Goal: Task Accomplishment & Management: Use online tool/utility

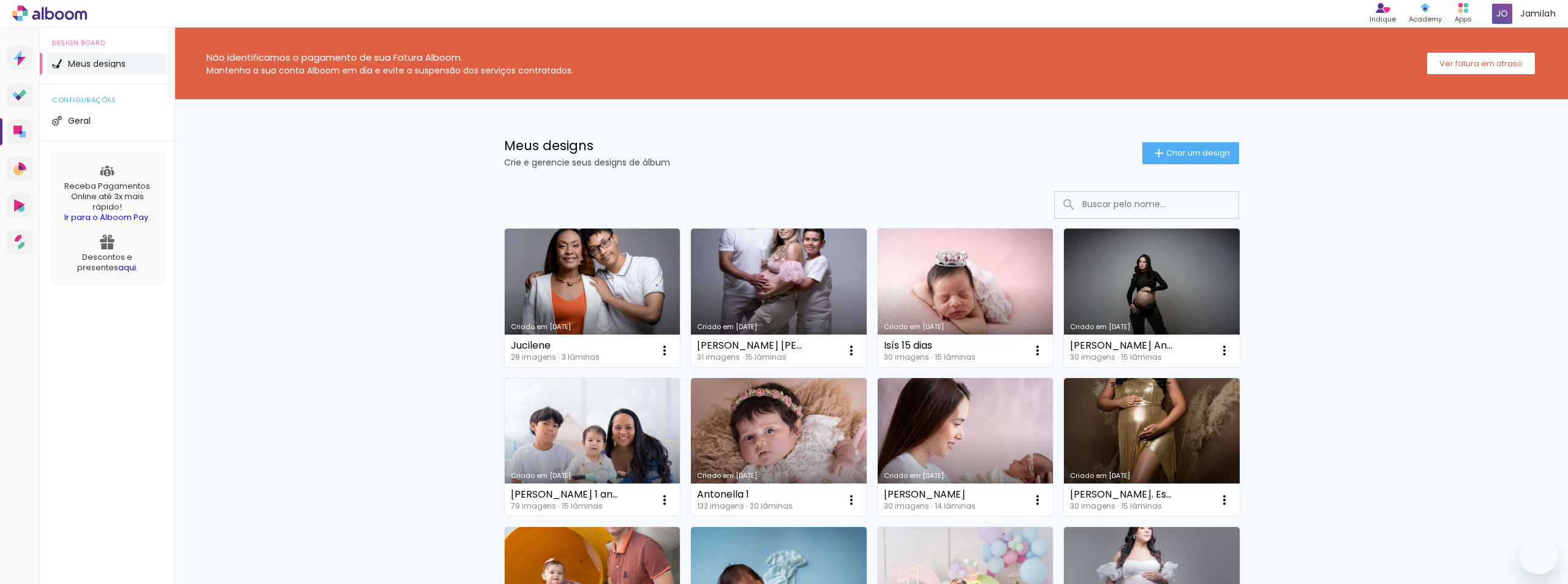
click at [755, 252] on link "Criado em [DATE]" at bounding box center [779, 298] width 176 height 139
click at [0, 0] on neon-animated-pages "Confirmar Cancelar" at bounding box center [0, 0] width 0 height 0
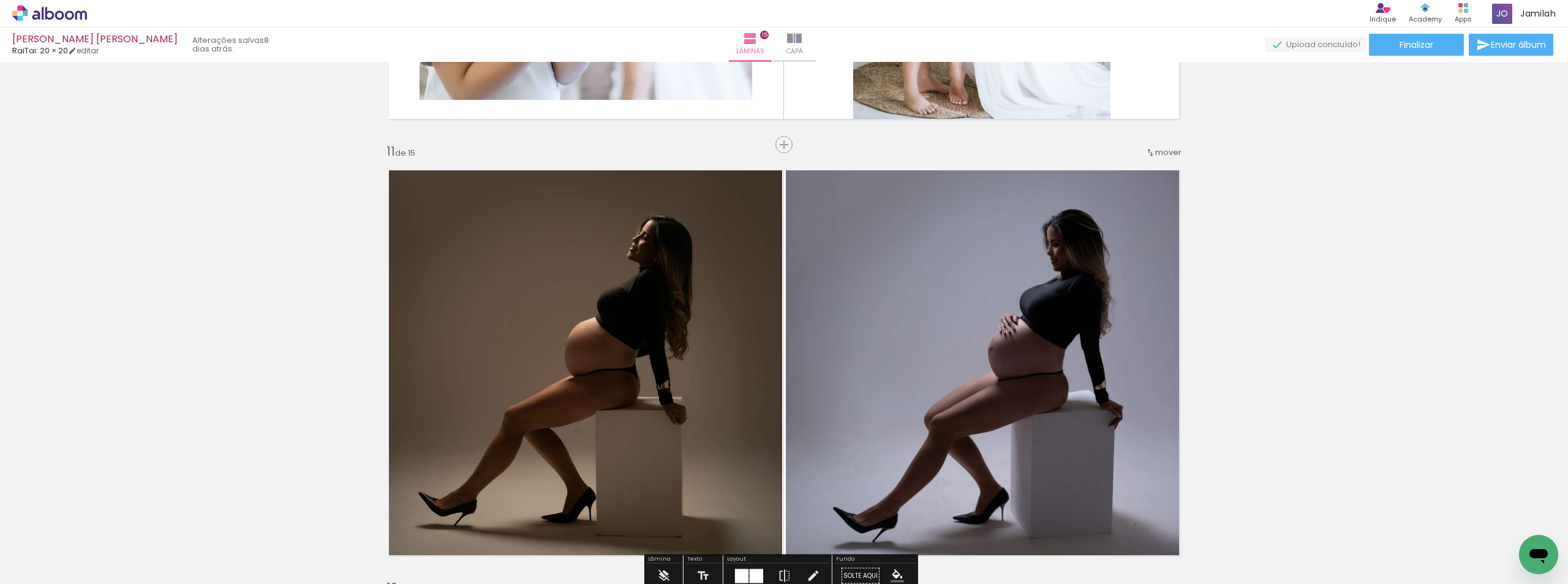
scroll to position [4254, 0]
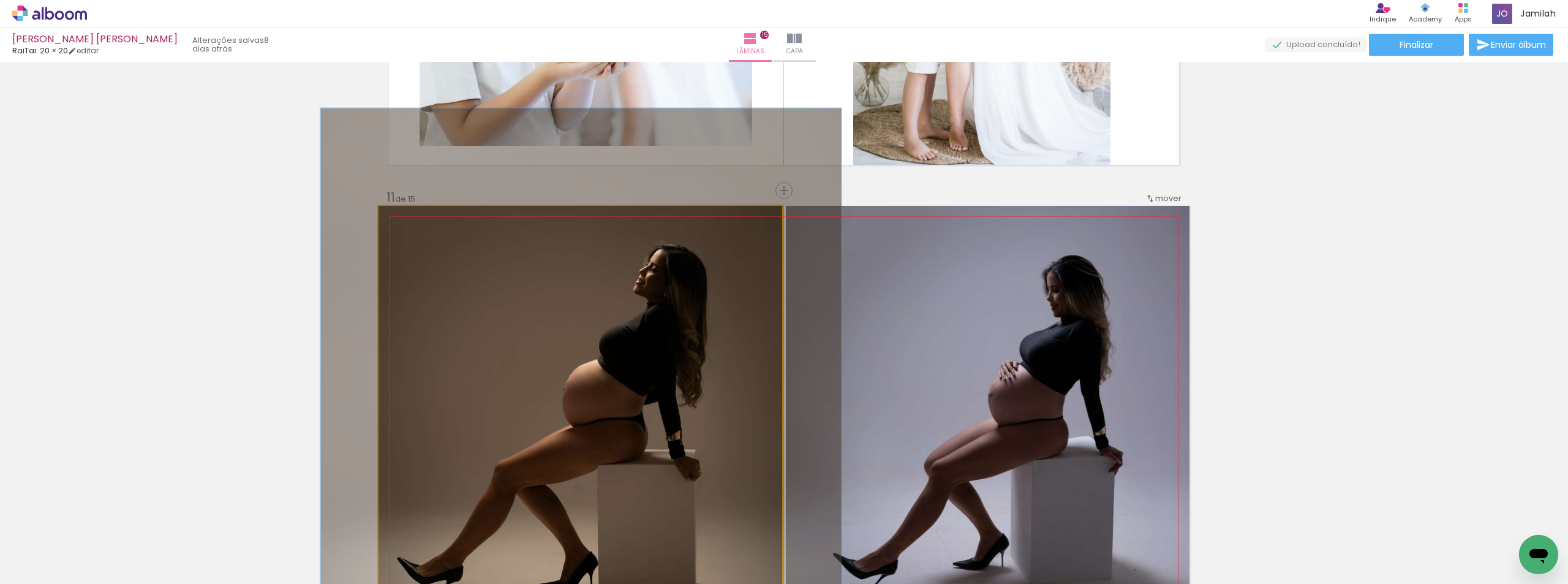
drag, startPoint x: 419, startPoint y: 219, endPoint x: 434, endPoint y: 223, distance: 15.5
click at [427, 221] on div at bounding box center [421, 219] width 11 height 11
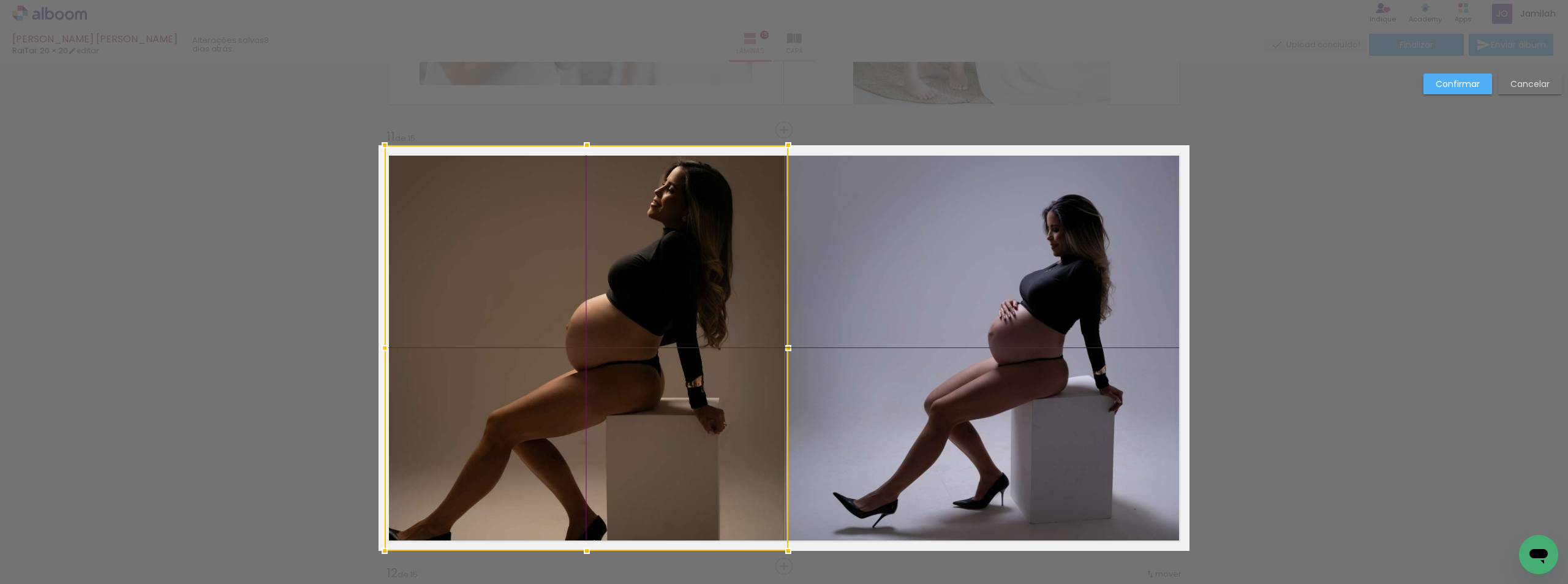
drag, startPoint x: 434, startPoint y: 223, endPoint x: 442, endPoint y: 223, distance: 8.0
click at [442, 223] on div at bounding box center [586, 348] width 404 height 405
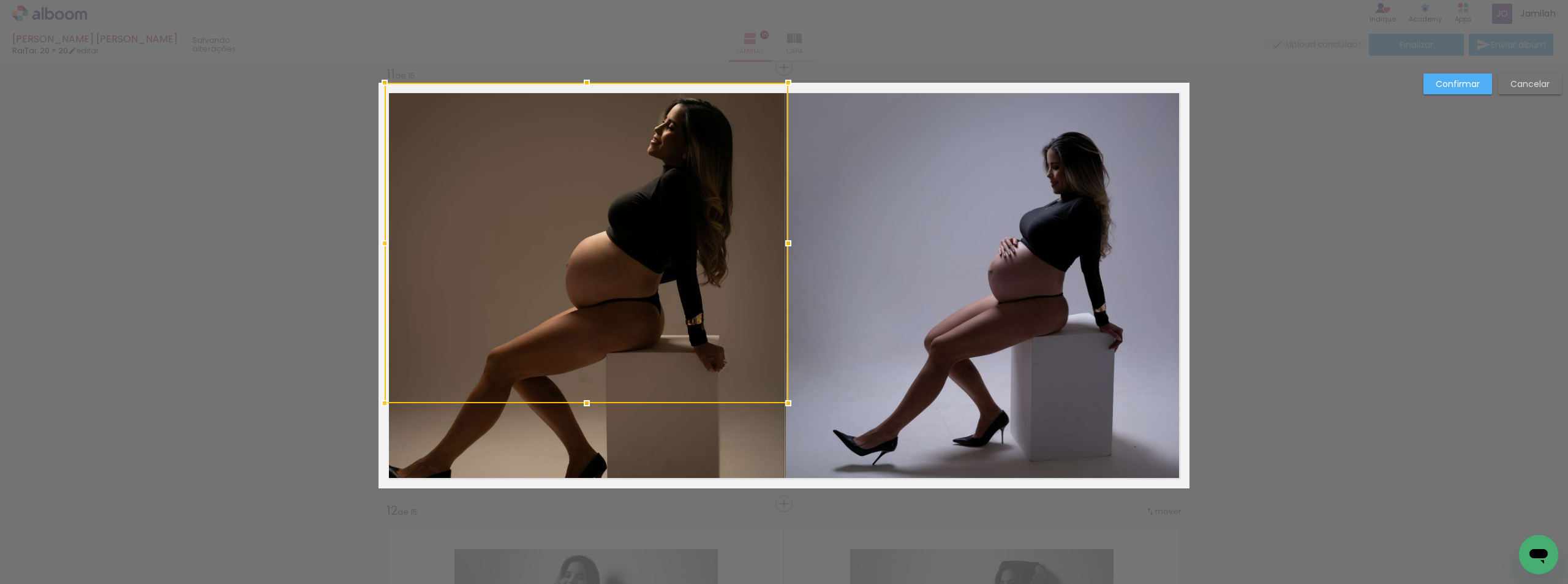
click at [442, 223] on div at bounding box center [586, 243] width 404 height 321
click at [0, 0] on slot "Cancelar" at bounding box center [0, 0] width 0 height 0
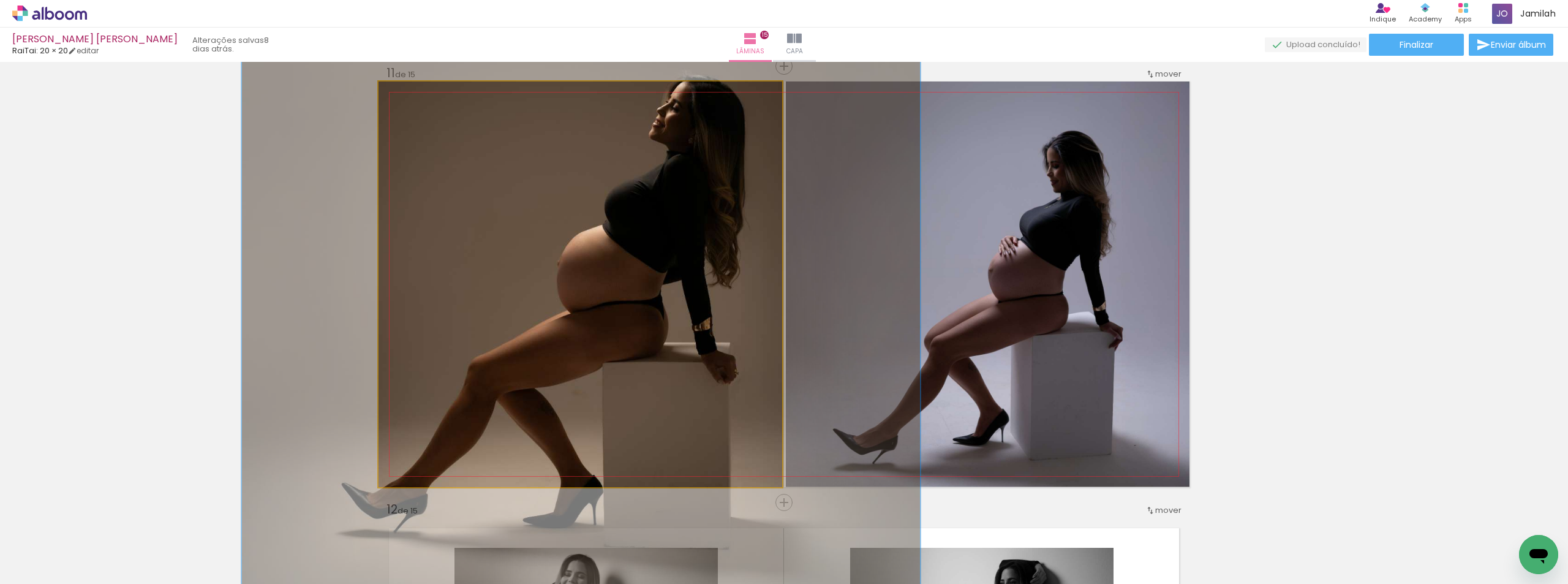
drag, startPoint x: 428, startPoint y: 95, endPoint x: 446, endPoint y: 99, distance: 18.4
type paper-slider "178"
click at [442, 98] on div at bounding box center [440, 94] width 11 height 11
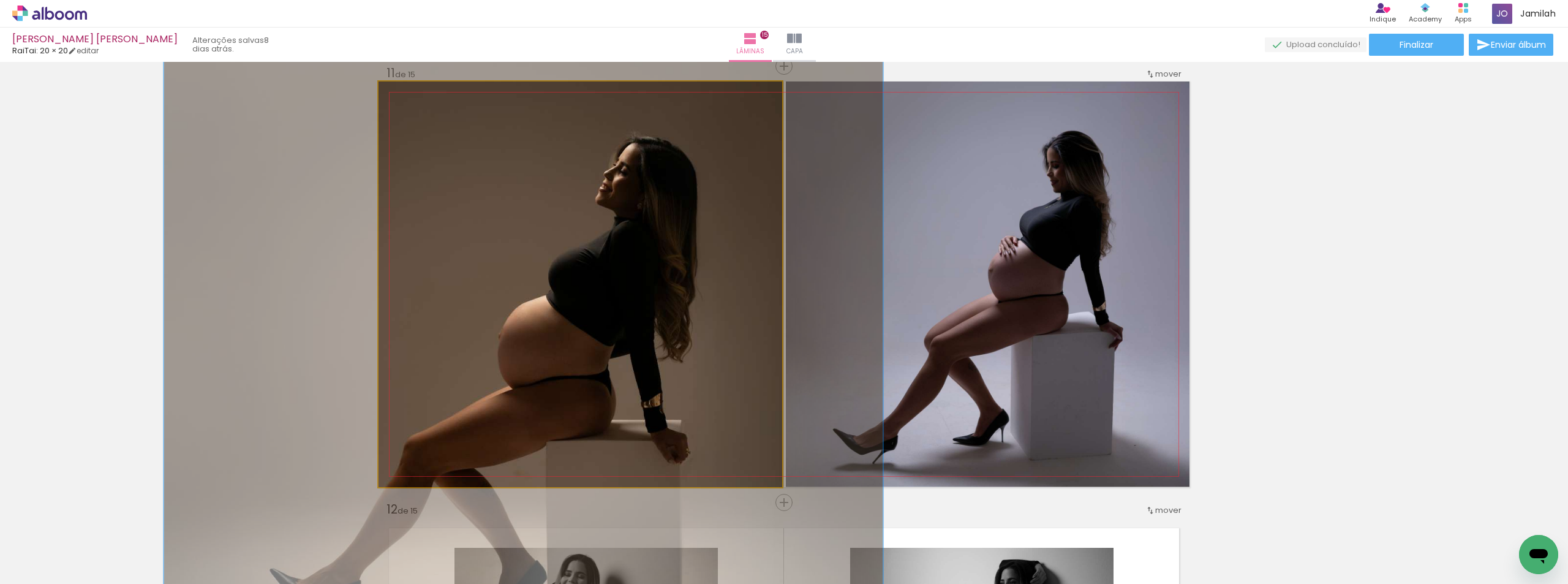
drag, startPoint x: 463, startPoint y: 186, endPoint x: 417, endPoint y: 250, distance: 78.8
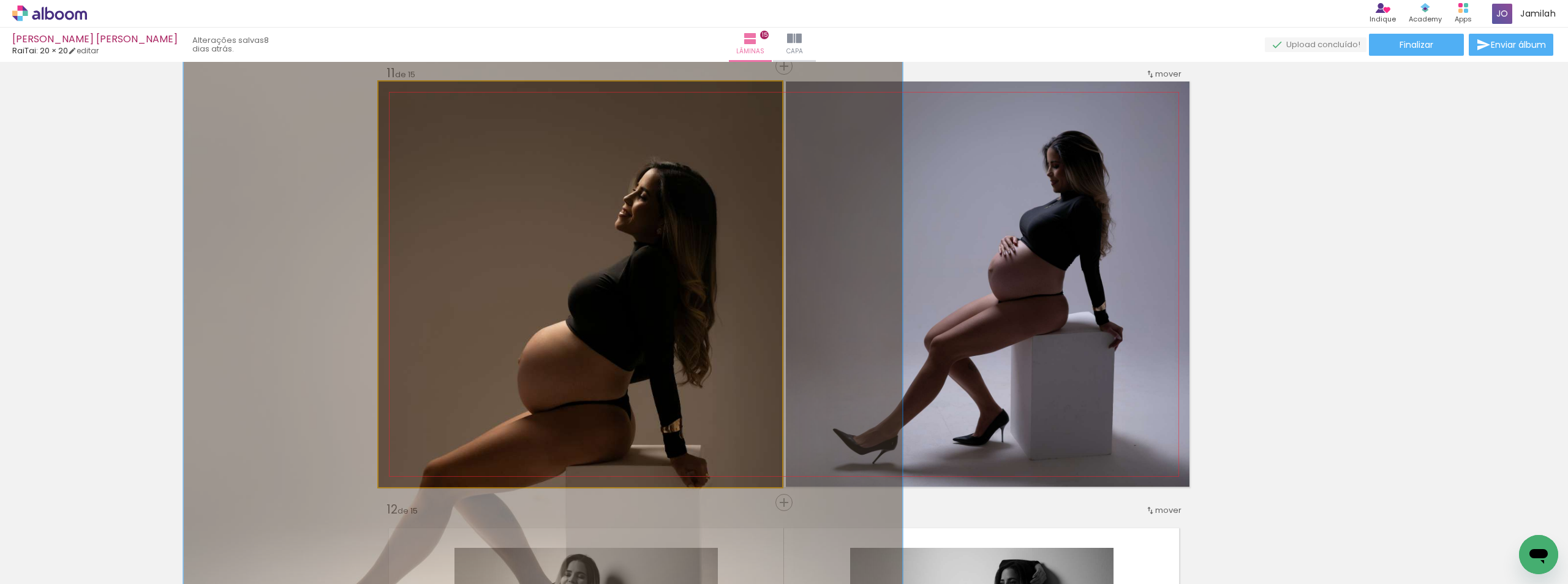
click at [429, 271] on quentale-photo at bounding box center [580, 284] width 404 height 405
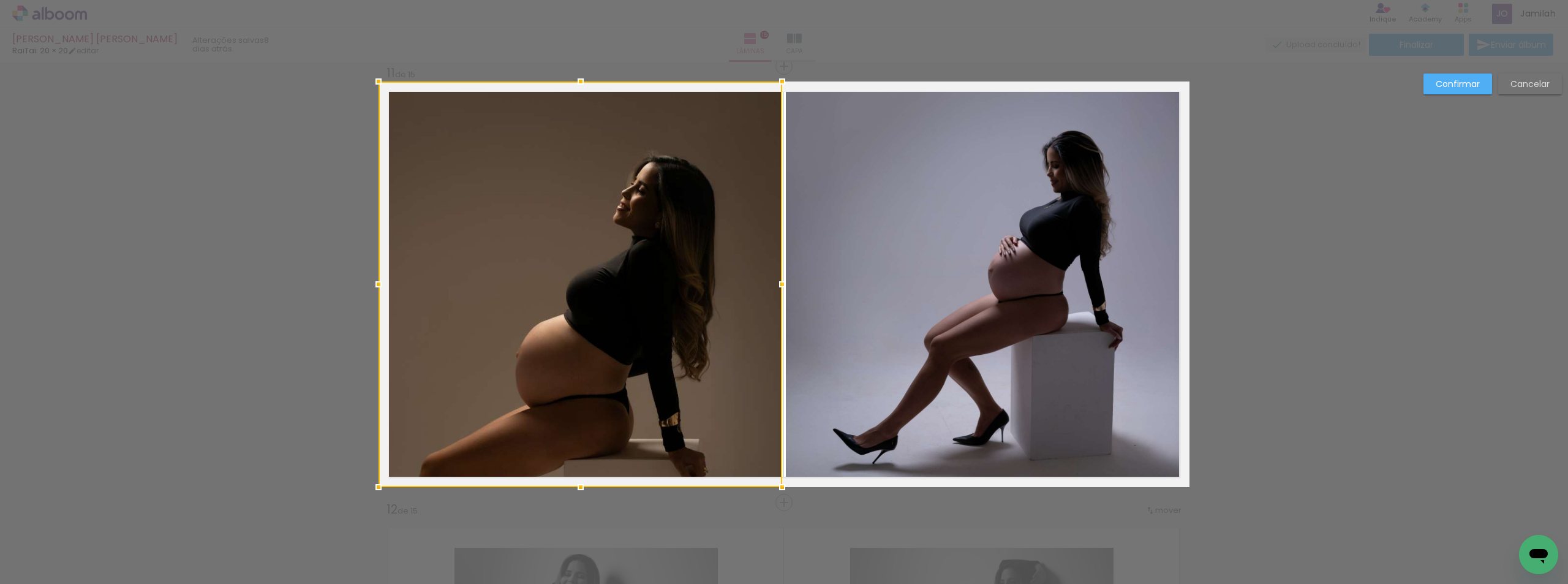
click at [0, 0] on slot "Cancelar" at bounding box center [0, 0] width 0 height 0
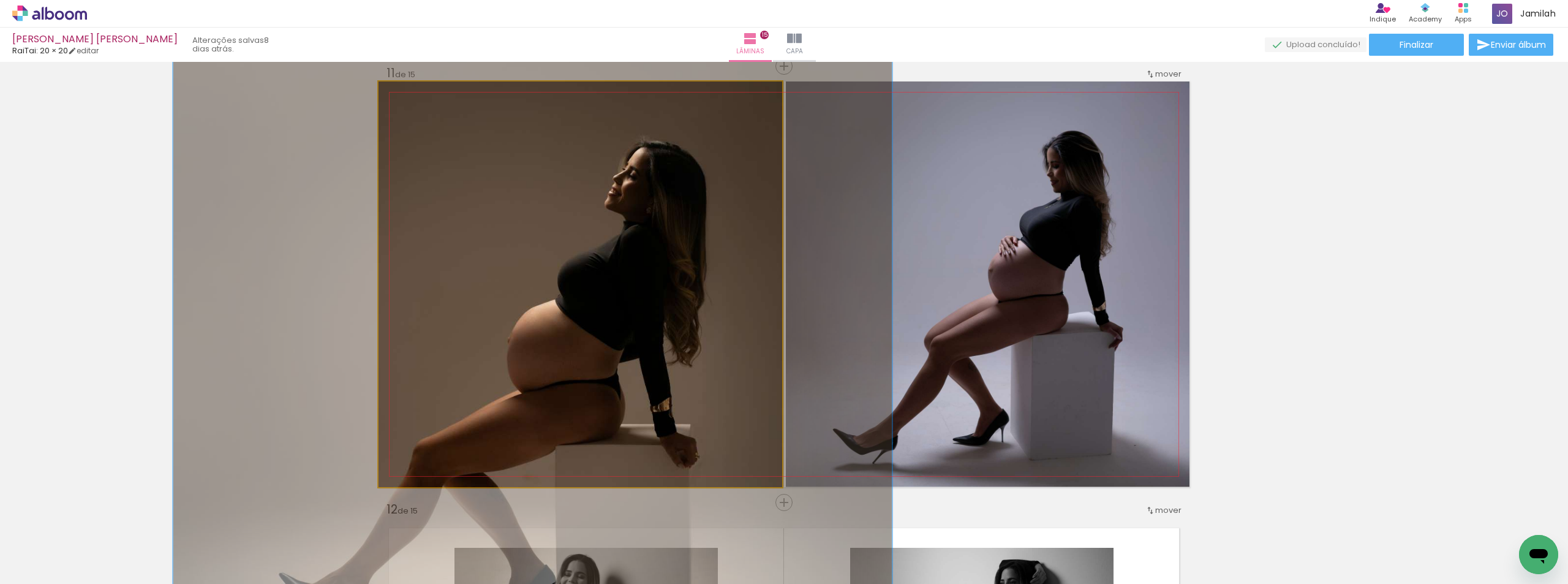
drag, startPoint x: 561, startPoint y: 366, endPoint x: 550, endPoint y: 344, distance: 24.6
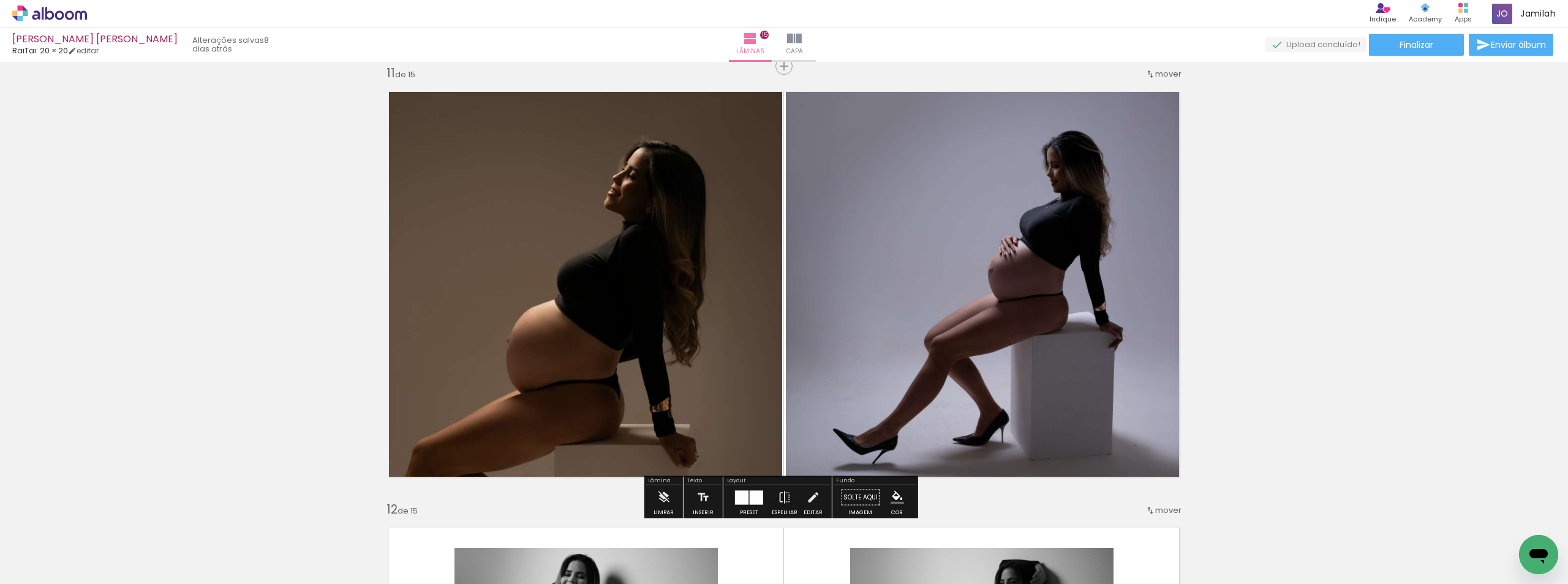
drag, startPoint x: 821, startPoint y: 100, endPoint x: 847, endPoint y: 104, distance: 26.3
click at [455, 101] on div at bounding box center [444, 94] width 20 height 20
click at [455, 102] on div at bounding box center [444, 94] width 20 height 20
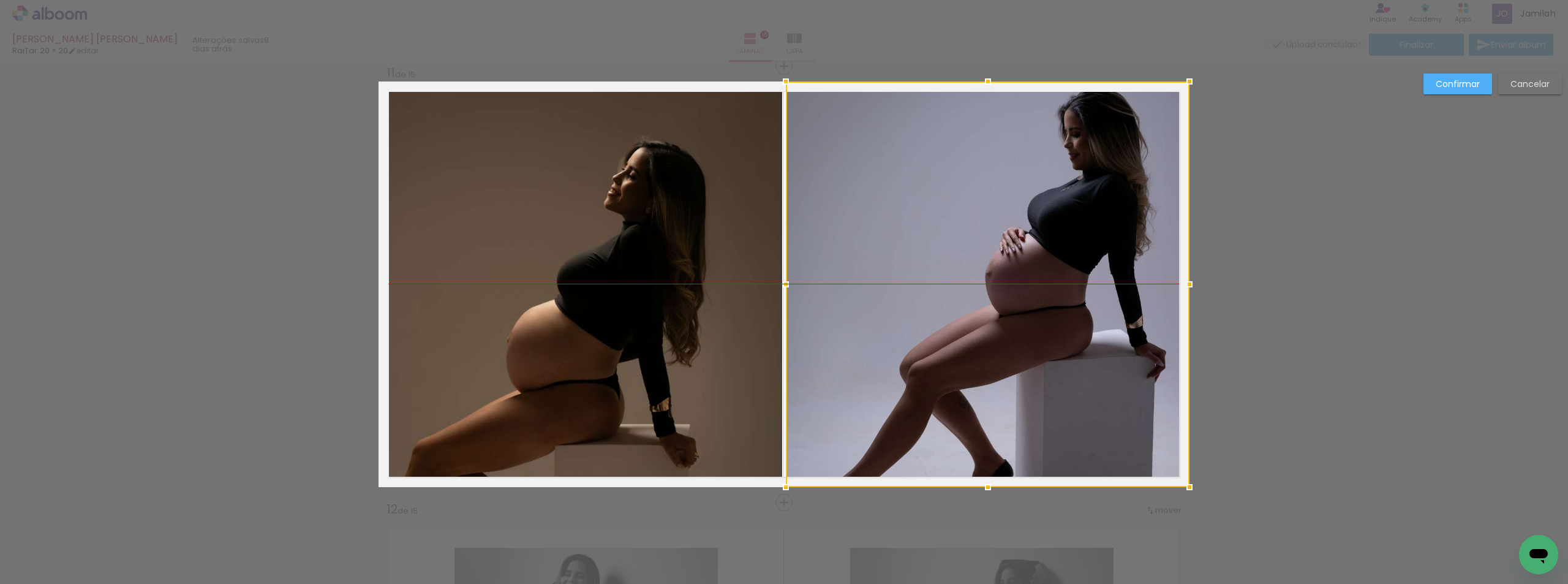
drag, startPoint x: 847, startPoint y: 104, endPoint x: 871, endPoint y: 110, distance: 24.7
click at [865, 108] on div at bounding box center [988, 284] width 404 height 405
click at [869, 110] on div at bounding box center [988, 284] width 404 height 405
click at [871, 110] on div at bounding box center [988, 284] width 404 height 405
click at [0, 0] on slot "Cancelar" at bounding box center [0, 0] width 0 height 0
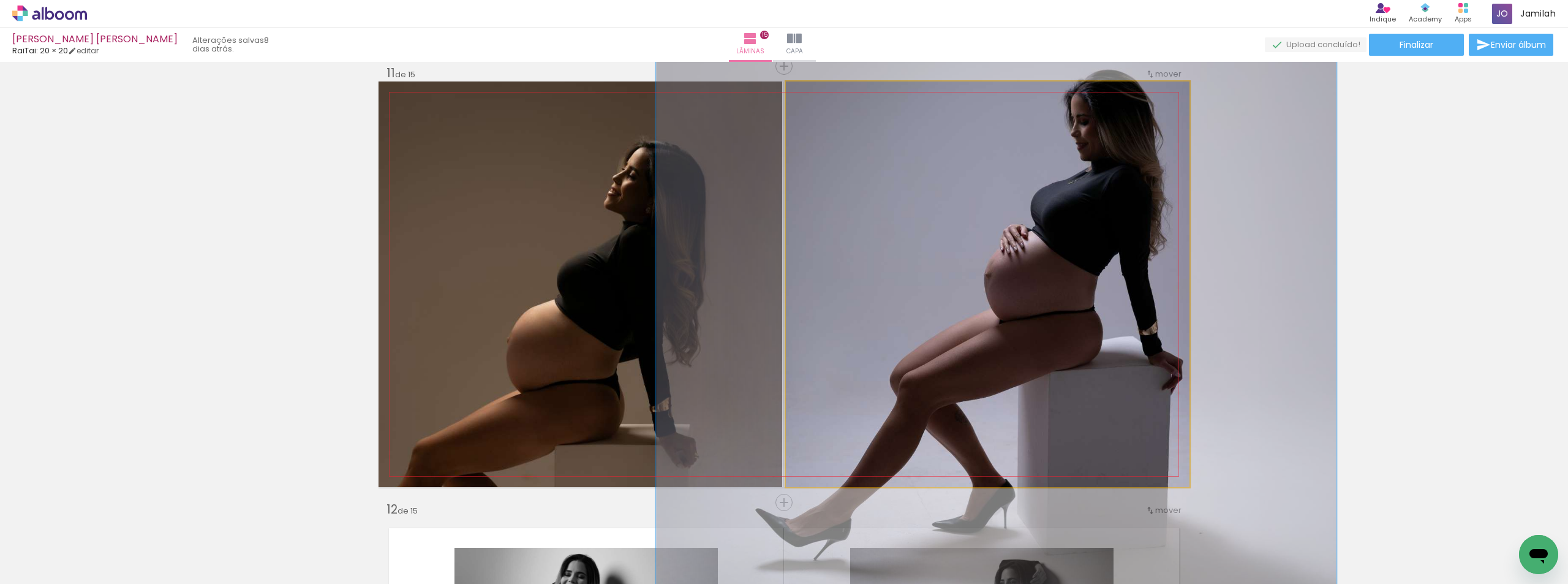
drag, startPoint x: 841, startPoint y: 99, endPoint x: 855, endPoint y: 100, distance: 14.0
click at [855, 100] on div at bounding box center [846, 94] width 20 height 20
click at [0, 0] on div at bounding box center [0, 0] width 0 height 0
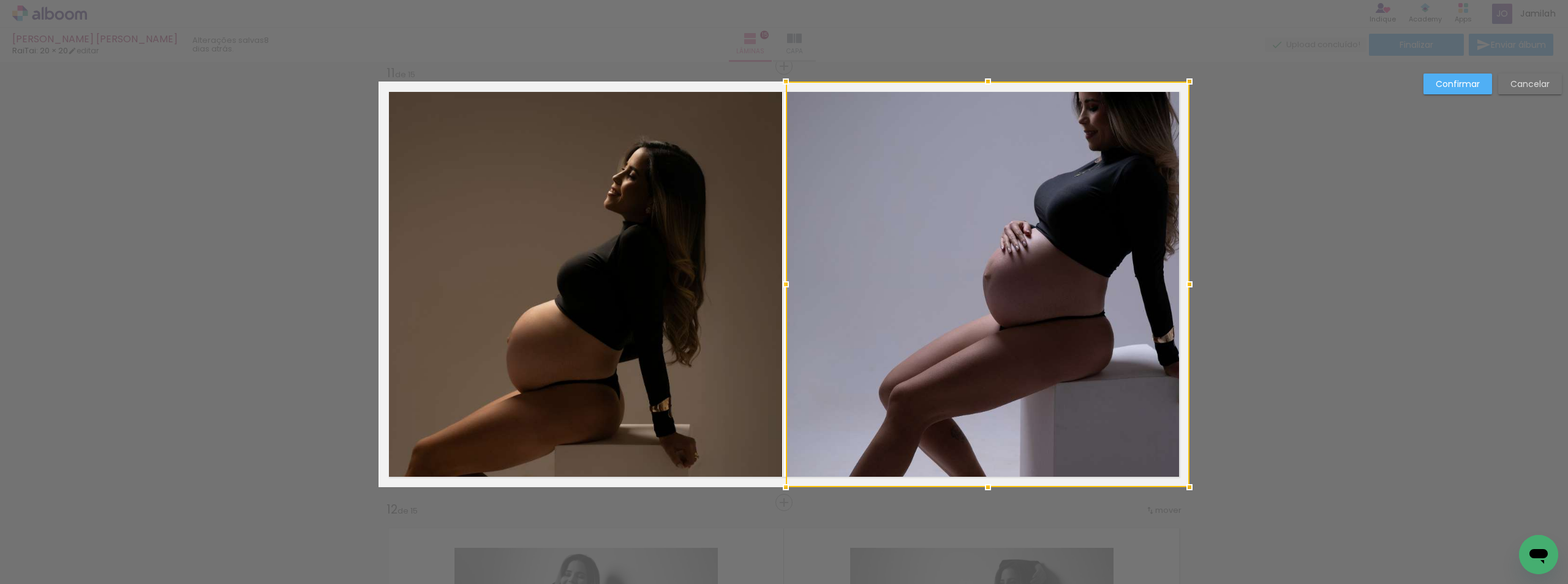
click at [1509, 90] on paper-button "Cancelar" at bounding box center [1530, 84] width 64 height 21
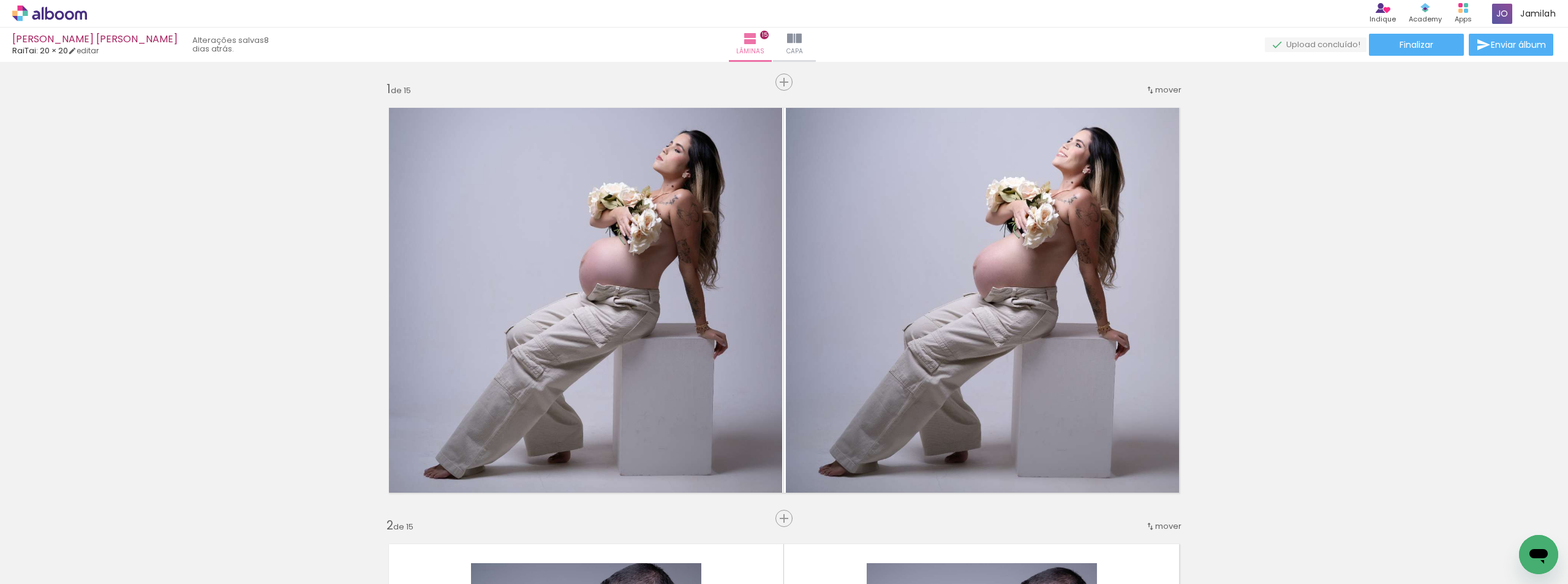
scroll to position [4379, 0]
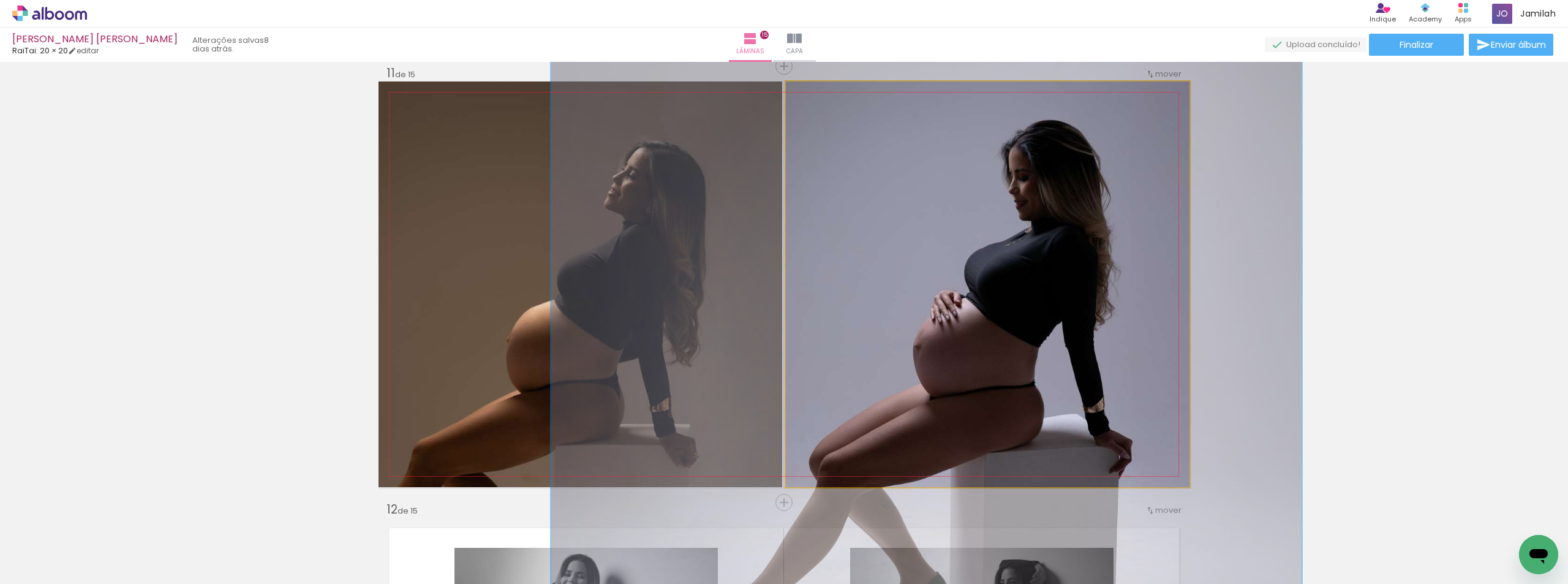
drag, startPoint x: 944, startPoint y: 198, endPoint x: 956, endPoint y: 241, distance: 44.6
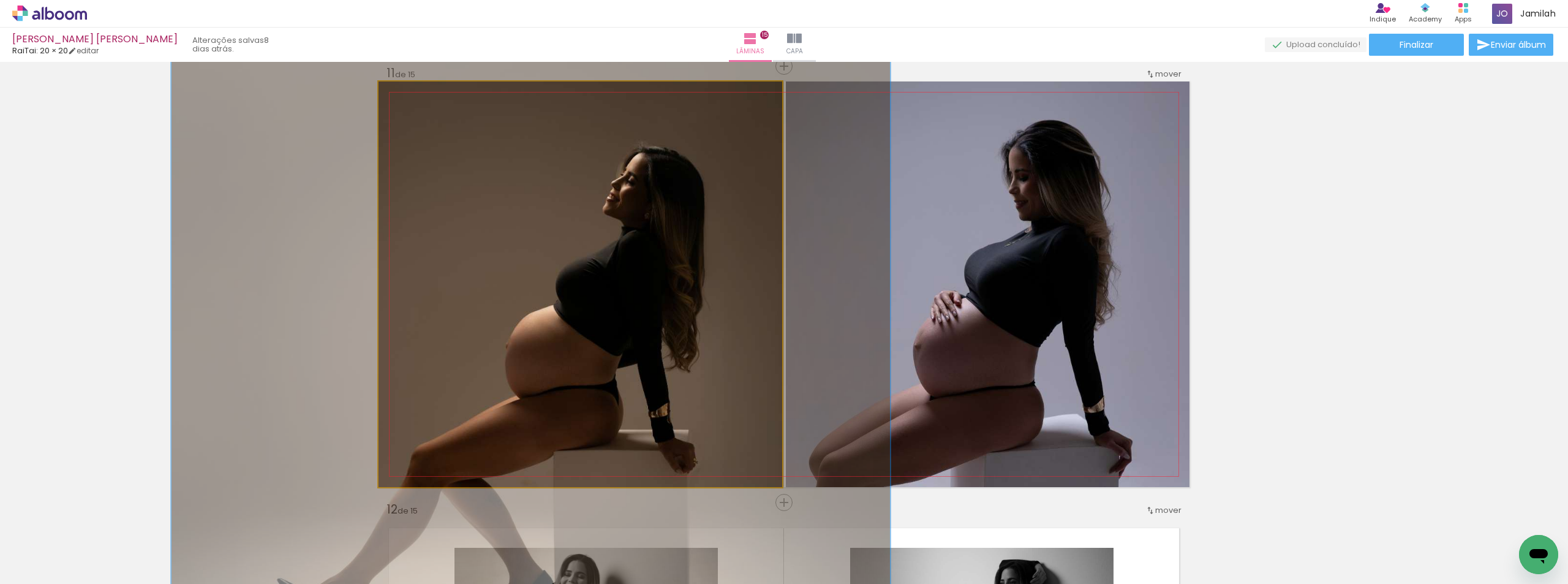
click at [520, 320] on quentale-photo at bounding box center [580, 284] width 404 height 405
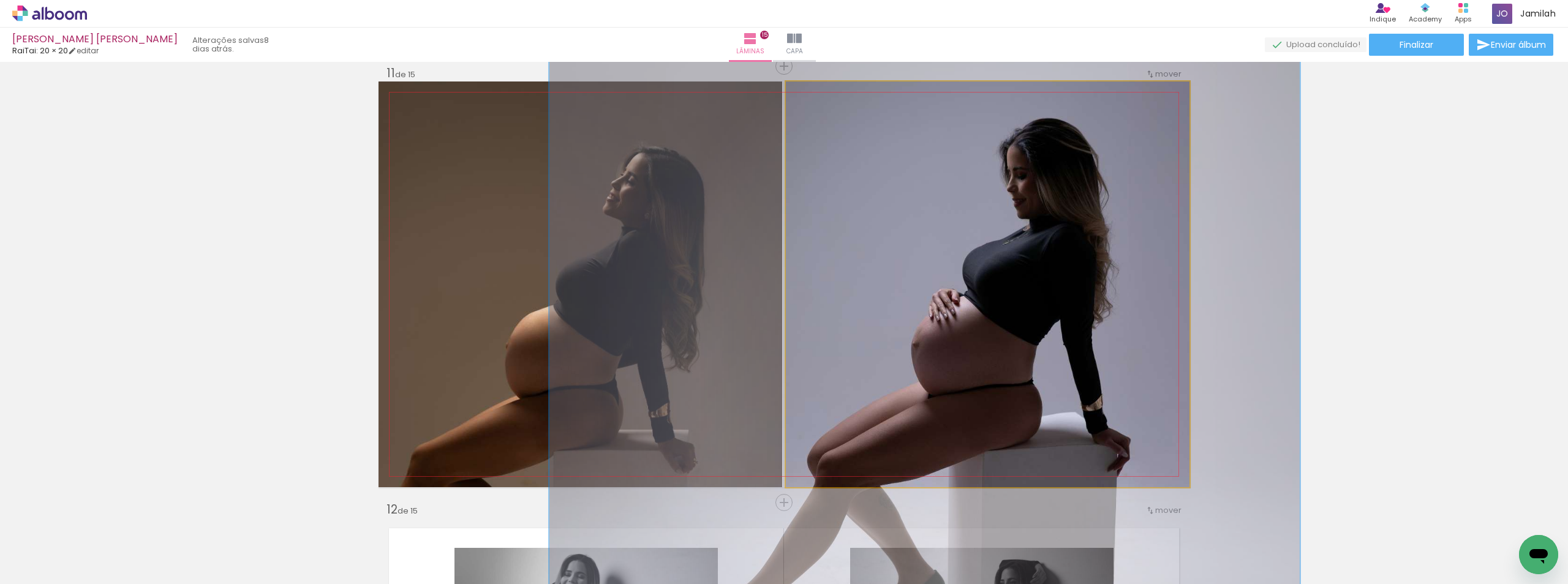
drag, startPoint x: 1040, startPoint y: 316, endPoint x: 1038, endPoint y: 307, distance: 9.2
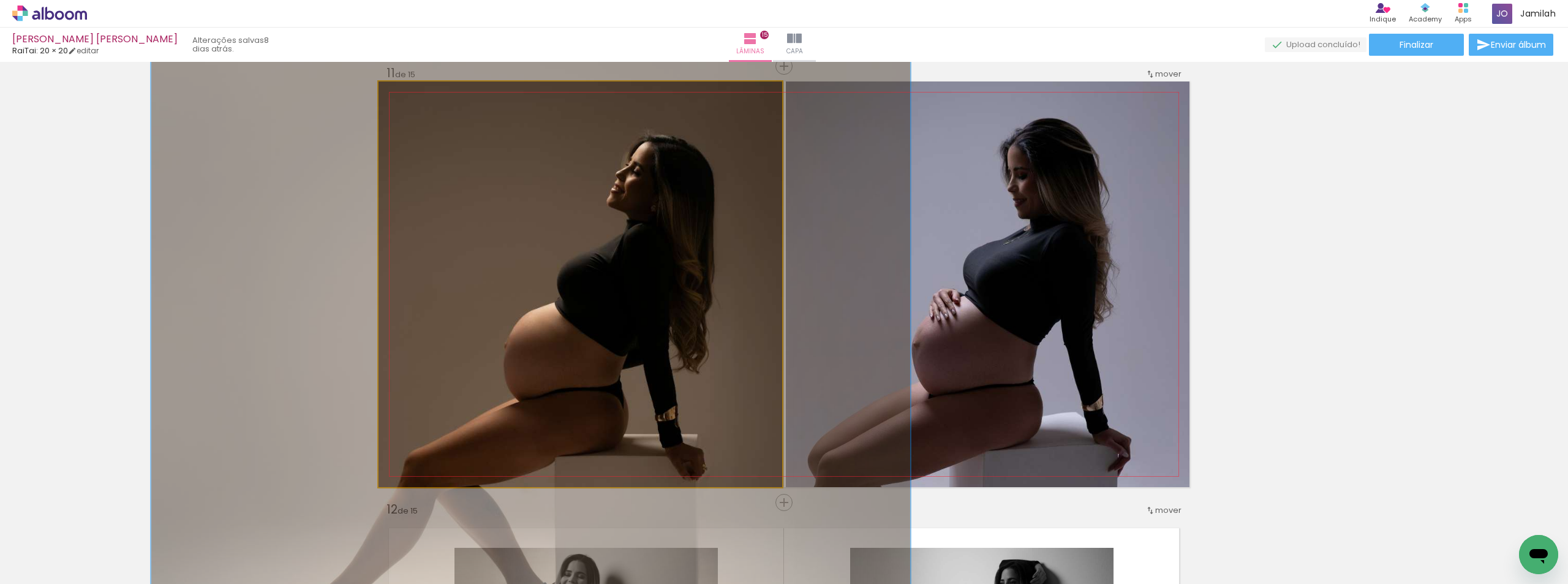
type paper-slider "188"
click at [444, 93] on div at bounding box center [450, 94] width 11 height 11
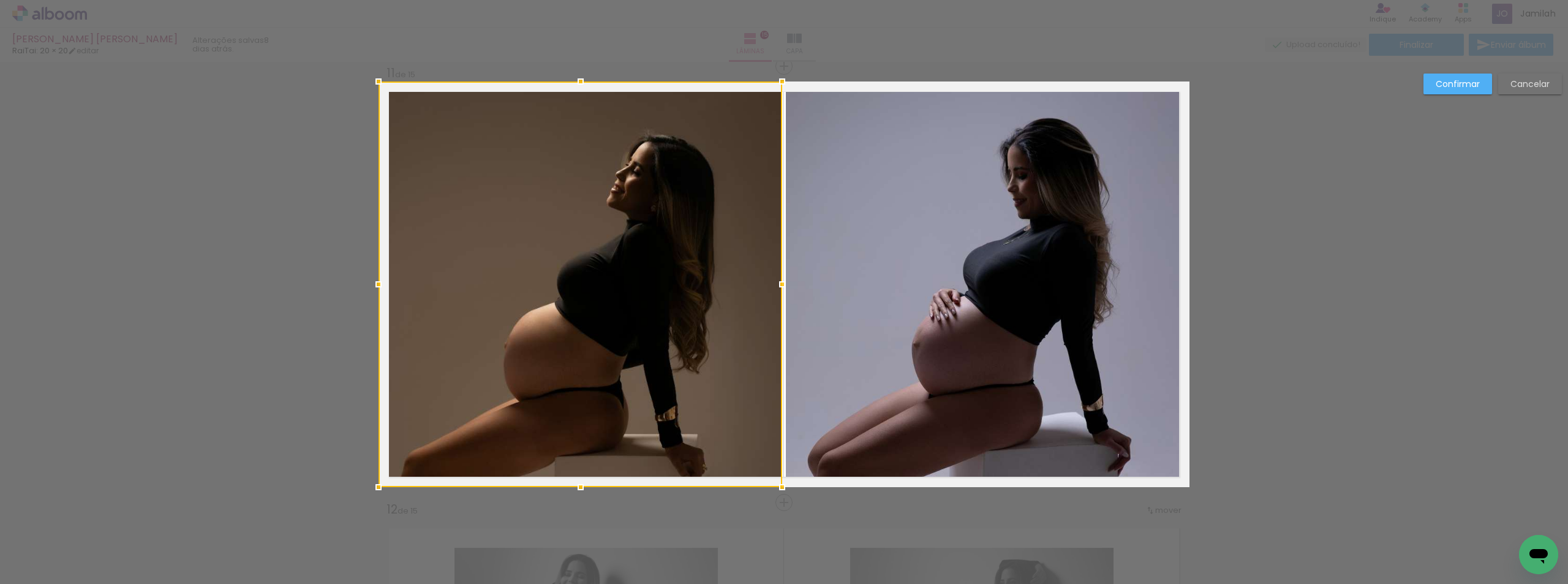
drag, startPoint x: 1540, startPoint y: 82, endPoint x: 1504, endPoint y: 85, distance: 36.1
click at [0, 0] on slot "Cancelar" at bounding box center [0, 0] width 0 height 0
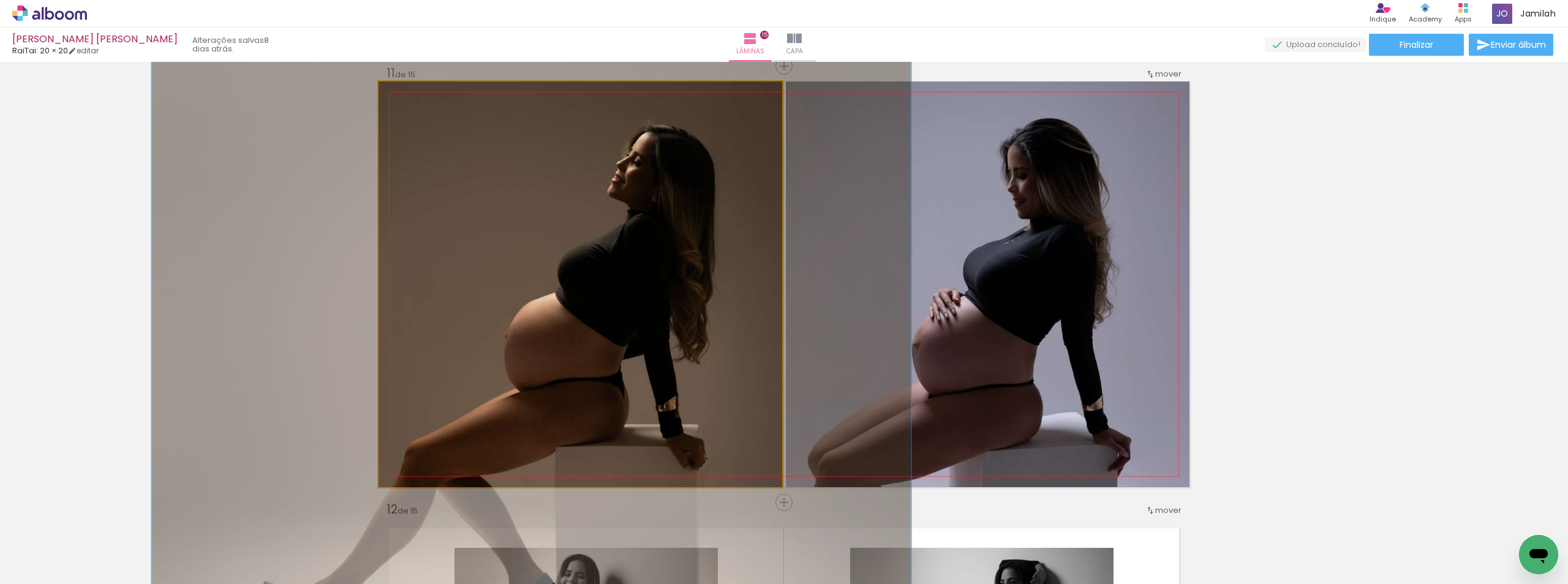
drag, startPoint x: 689, startPoint y: 244, endPoint x: 689, endPoint y: 235, distance: 9.0
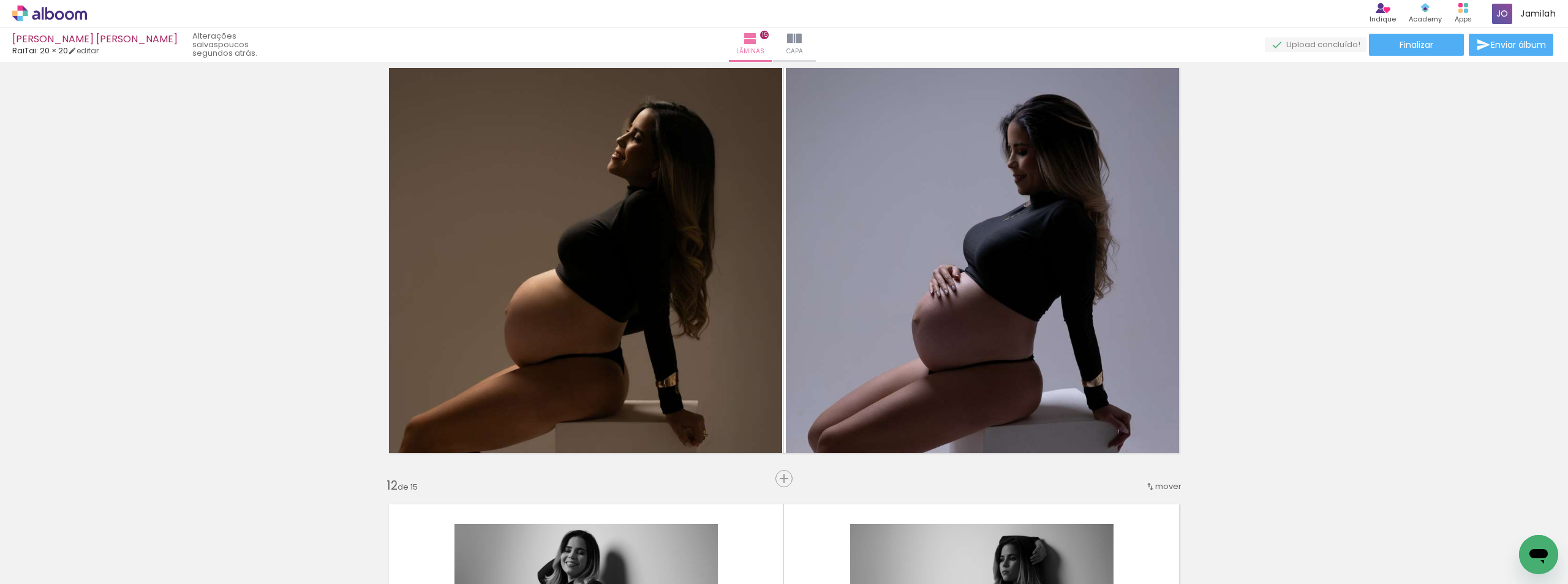
scroll to position [4317, 0]
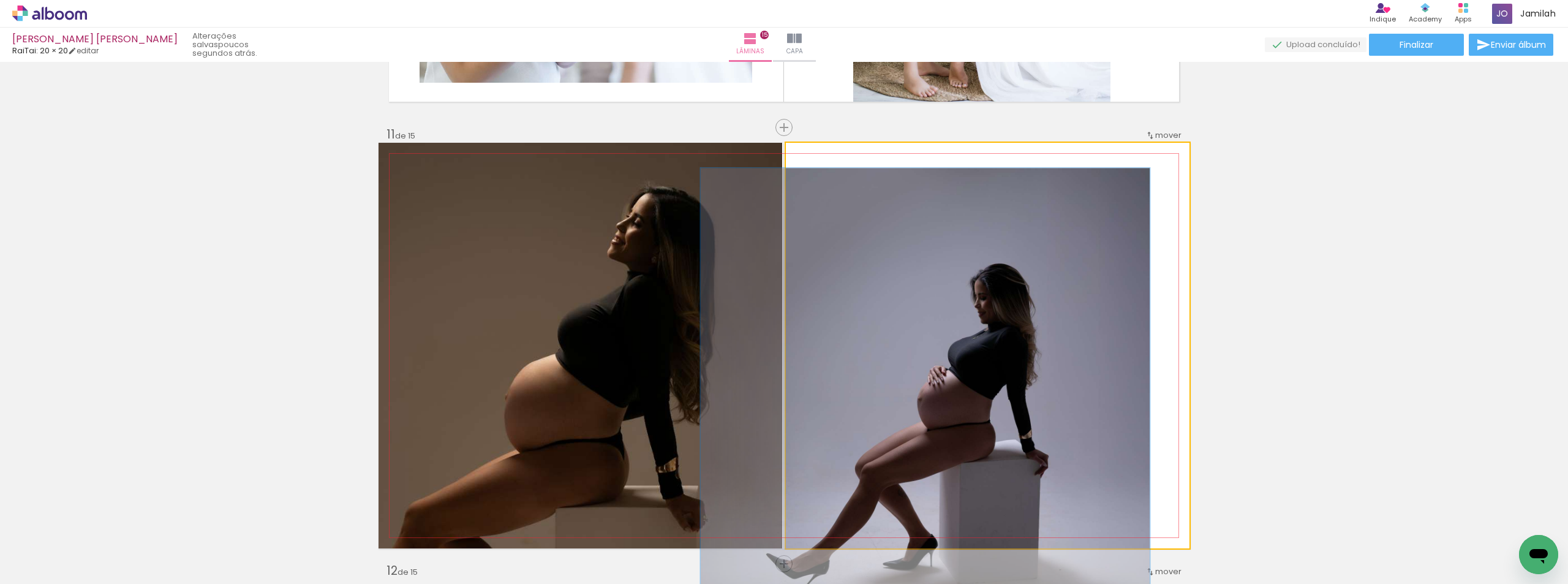
drag, startPoint x: 850, startPoint y: 155, endPoint x: 781, endPoint y: 168, distance: 70.2
type paper-slider "100"
click at [786, 168] on quentale-photo at bounding box center [988, 345] width 404 height 405
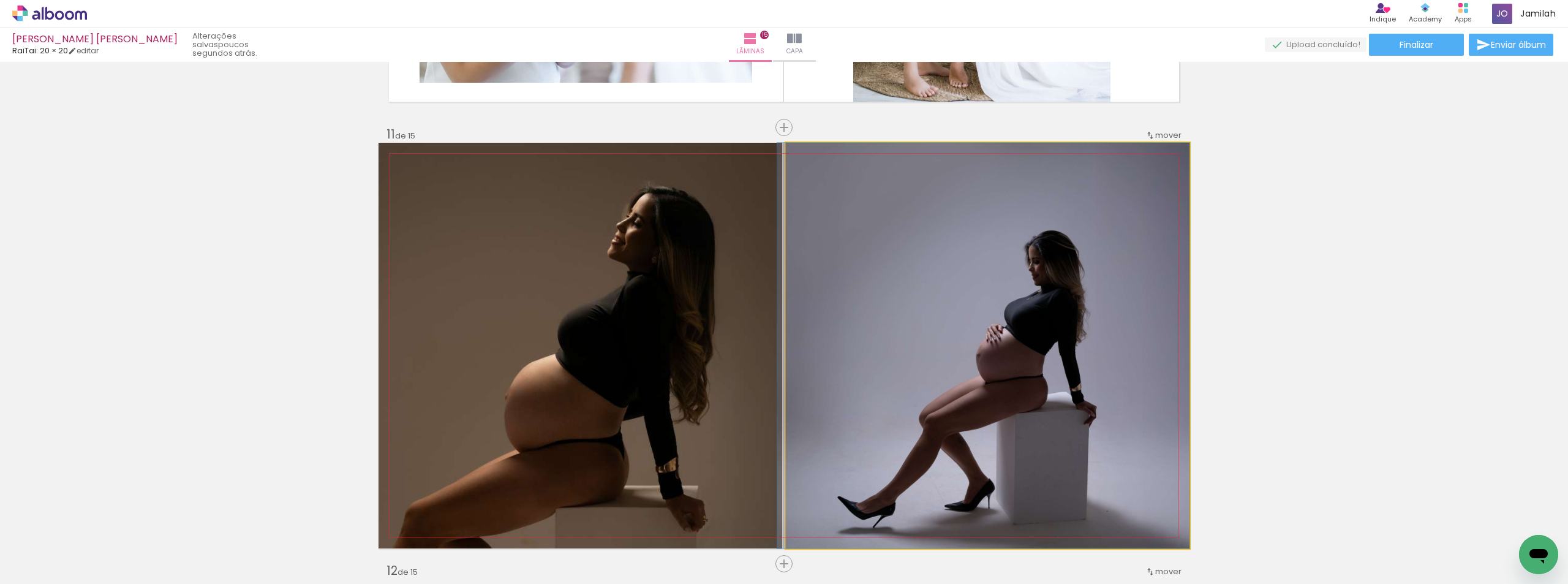
drag, startPoint x: 1006, startPoint y: 382, endPoint x: 1015, endPoint y: 363, distance: 21.0
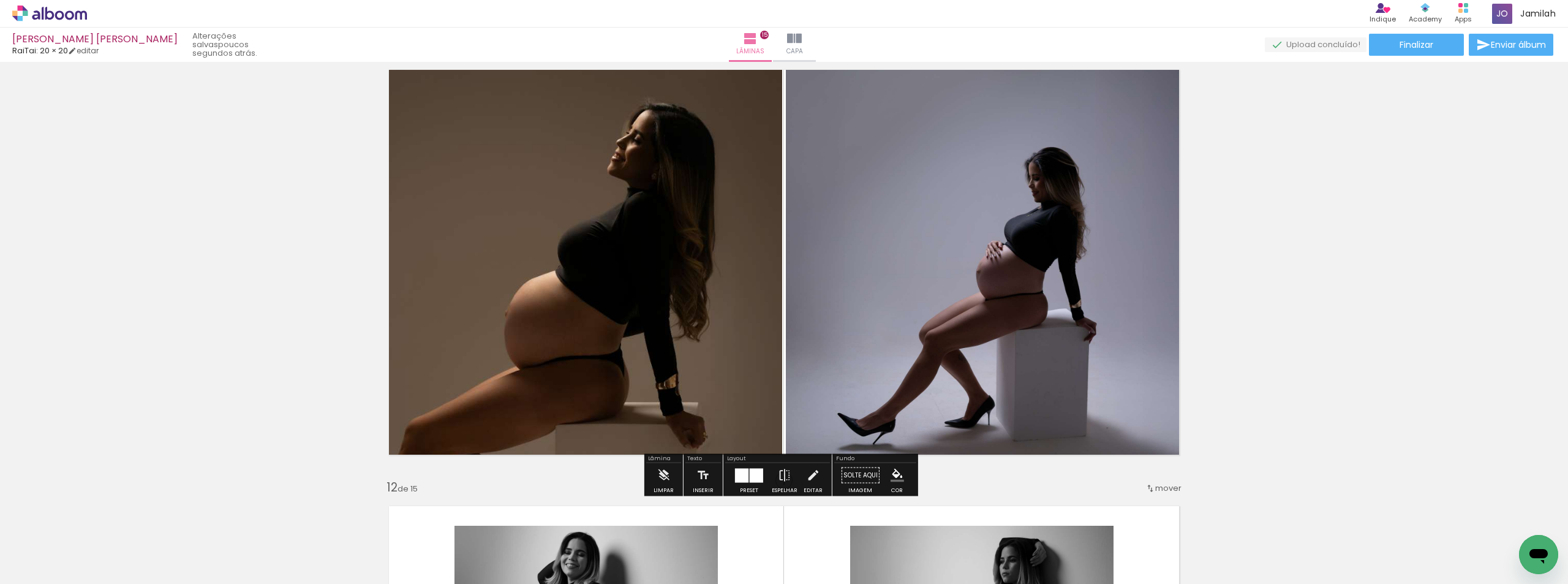
scroll to position [4379, 0]
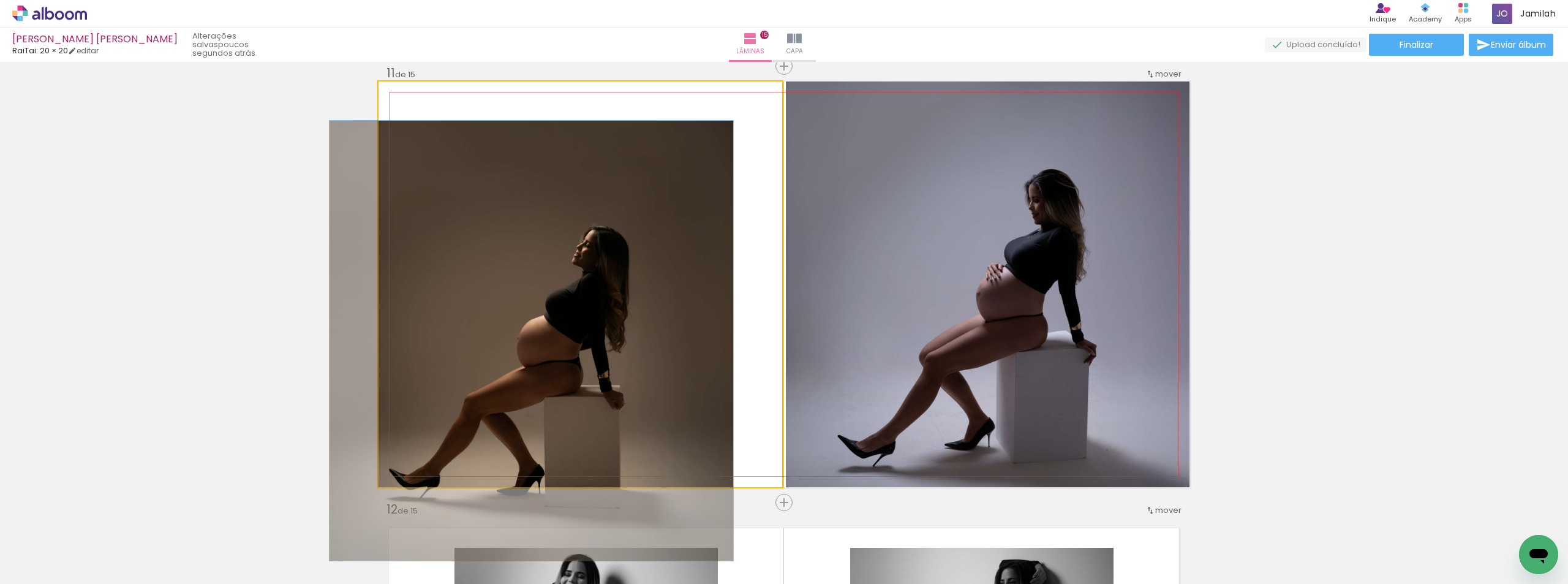
drag, startPoint x: 431, startPoint y: 95, endPoint x: 361, endPoint y: 95, distance: 70.0
type paper-slider "100"
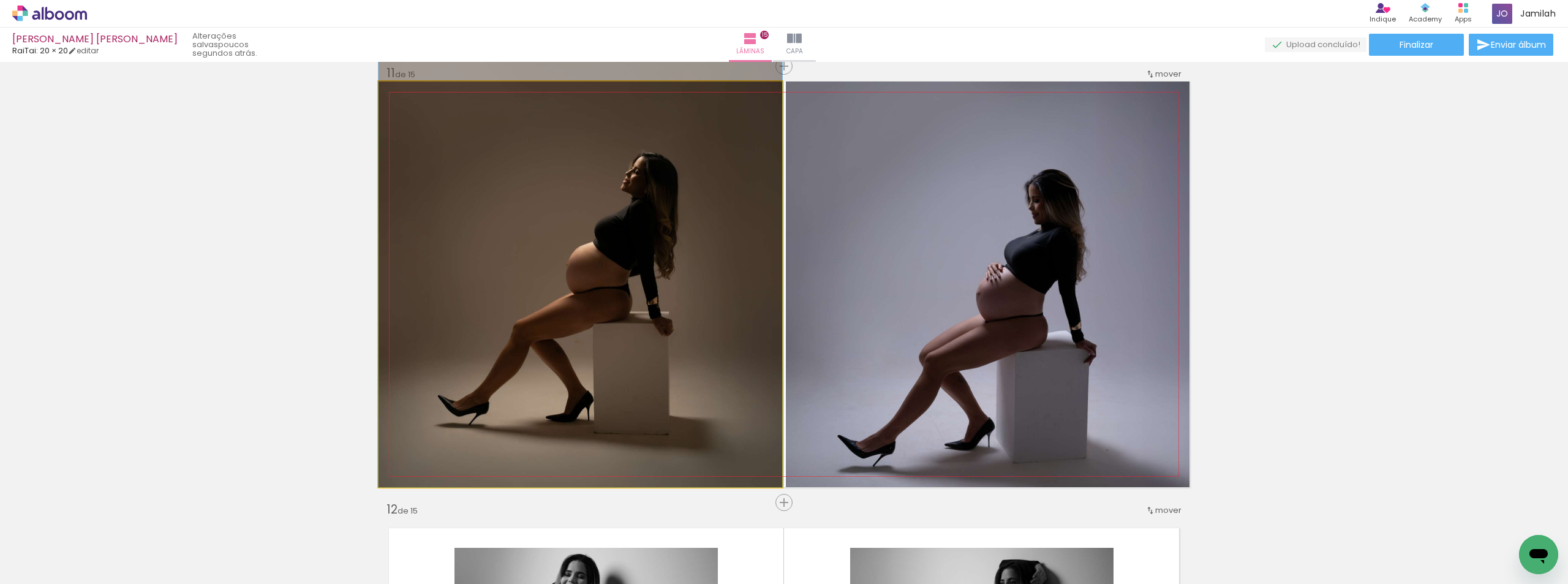
drag, startPoint x: 674, startPoint y: 349, endPoint x: 732, endPoint y: 252, distance: 113.0
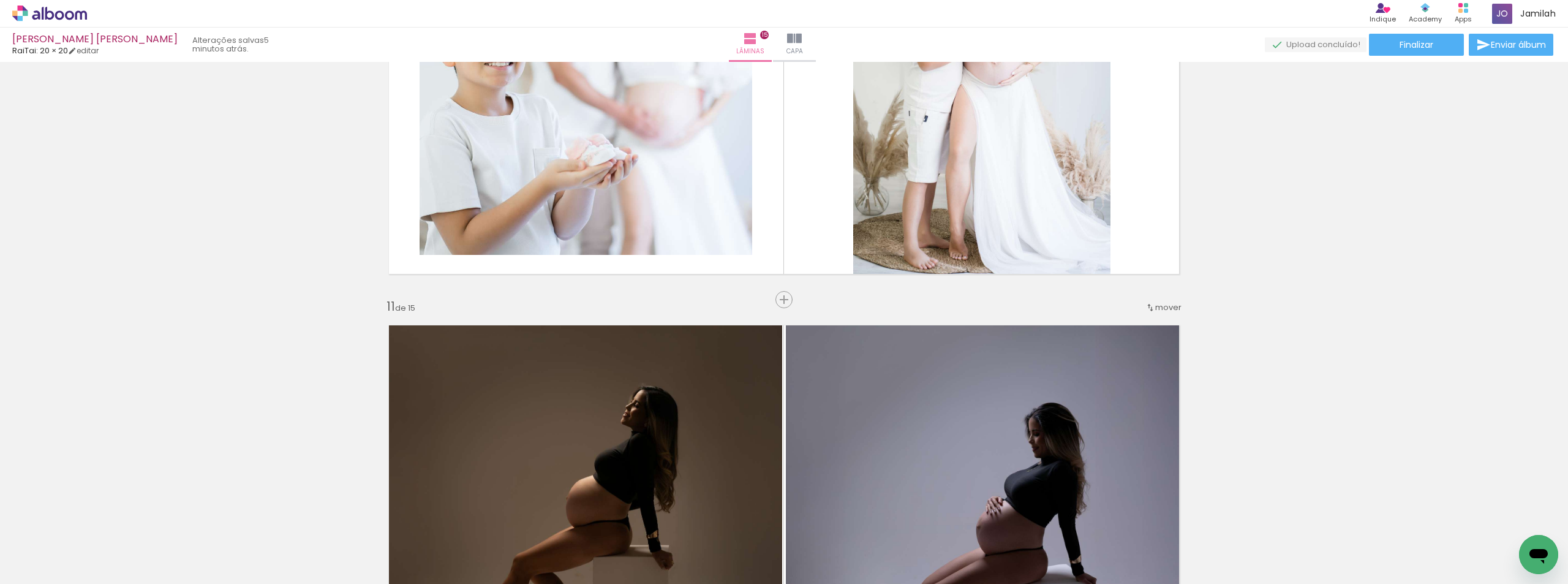
scroll to position [3950, 0]
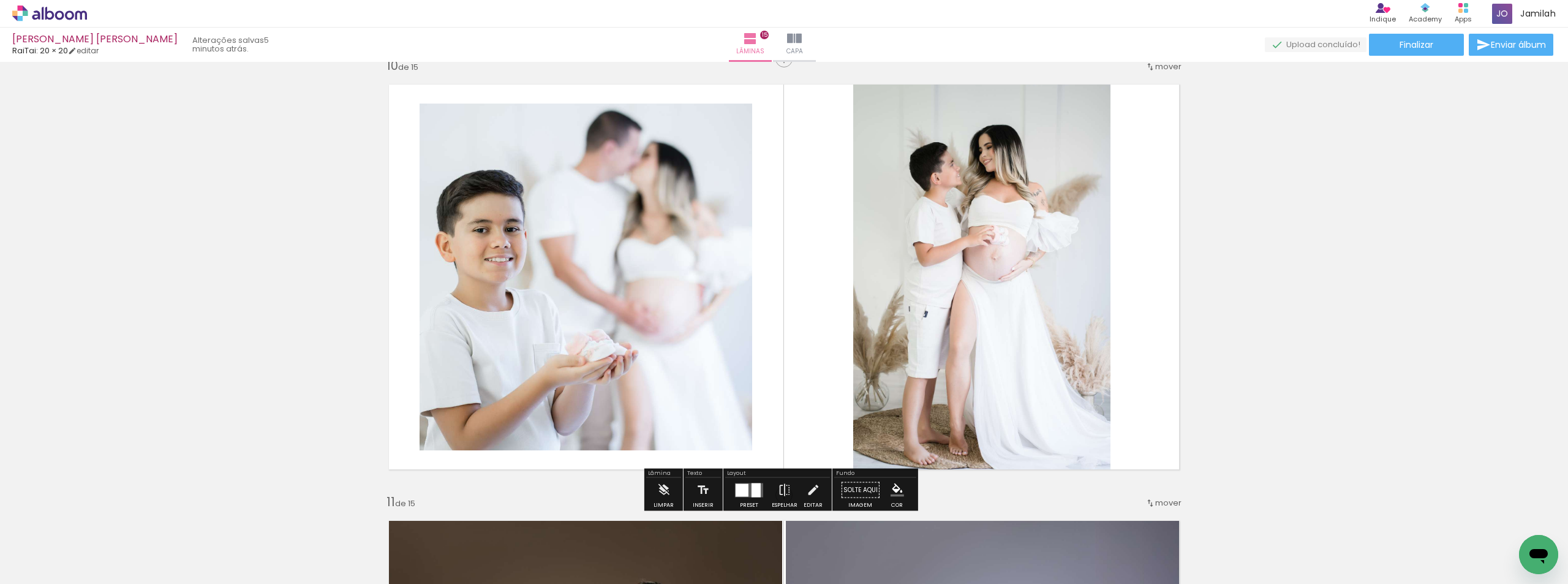
click at [42, 572] on span "Adicionar Fotos" at bounding box center [43, 568] width 37 height 14
click at [0, 0] on input "file" at bounding box center [0, 0] width 0 height 0
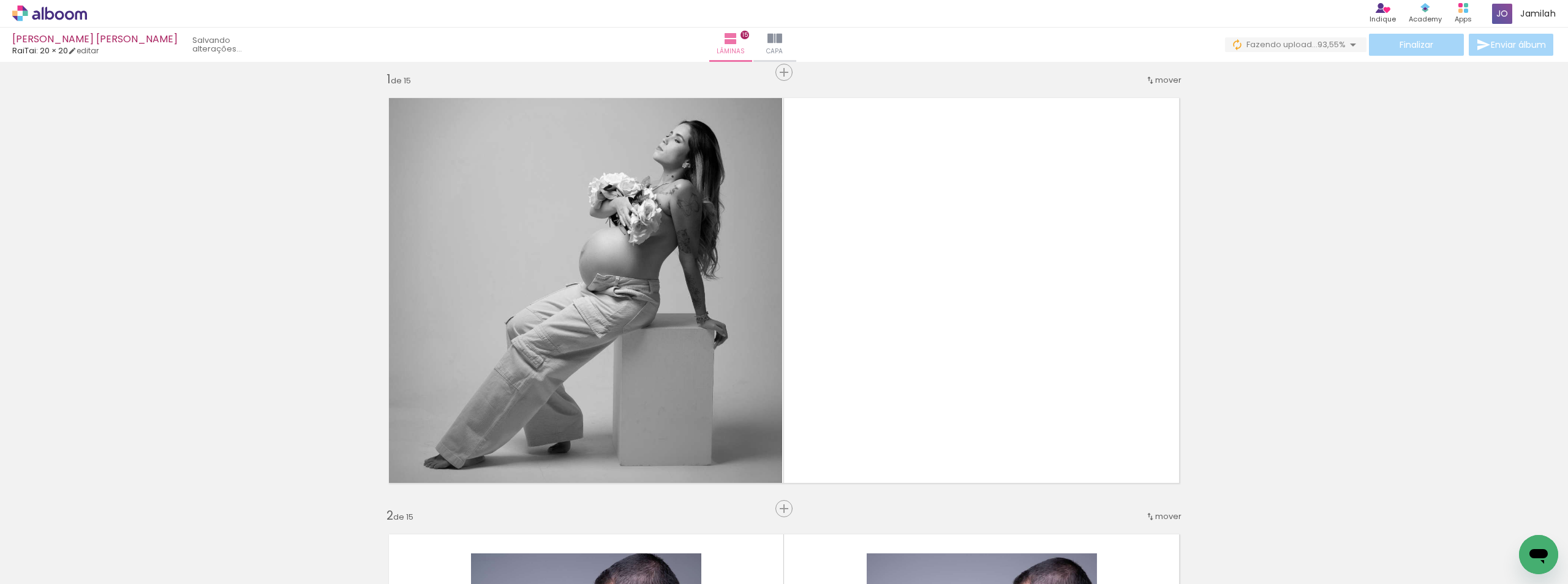
scroll to position [0, 0]
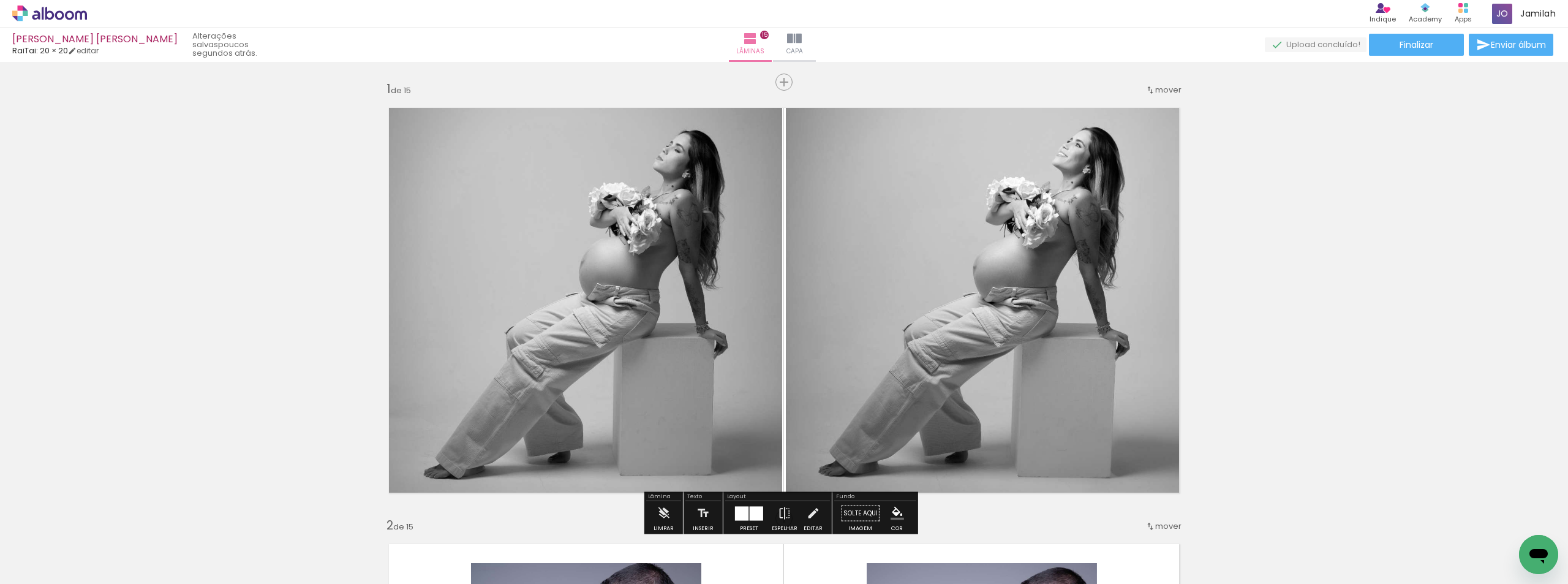
click at [1173, 85] on span "mover" at bounding box center [1168, 89] width 26 height 12
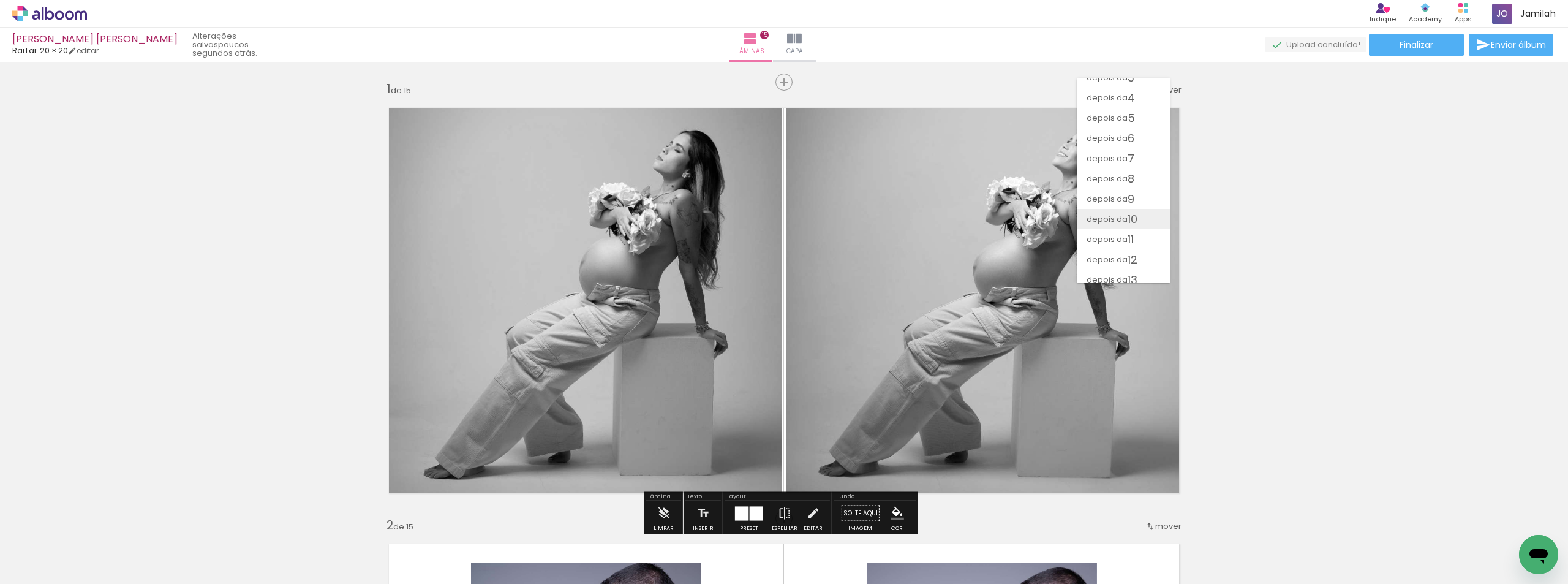
scroll to position [99, 0]
click at [1128, 231] on span "13" at bounding box center [1132, 232] width 9 height 20
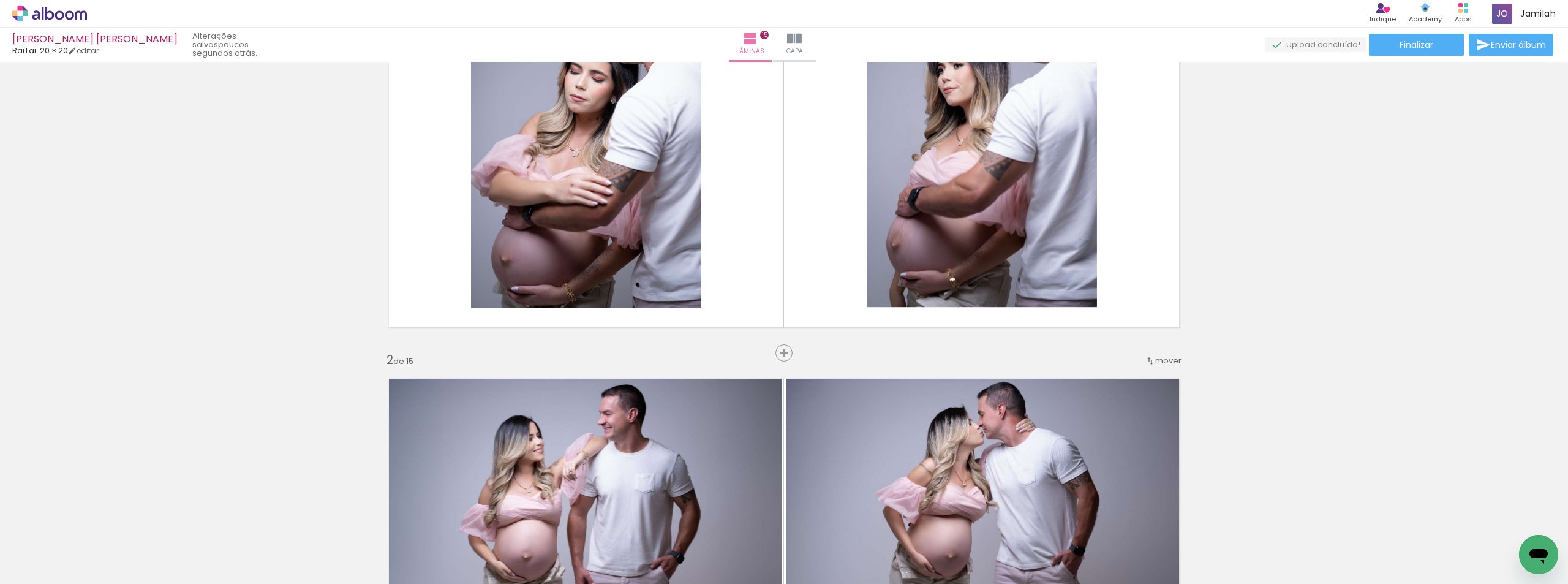
scroll to position [0, 0]
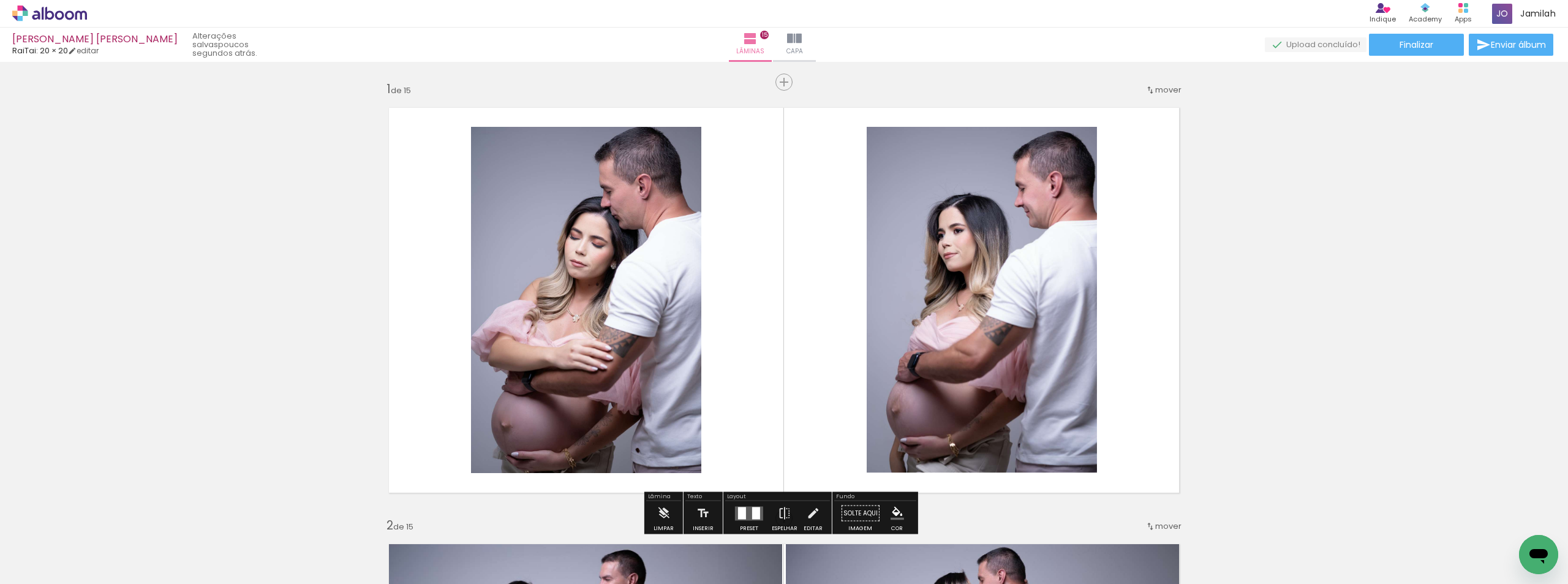
click at [1151, 85] on div "mover" at bounding box center [1163, 90] width 36 height 20
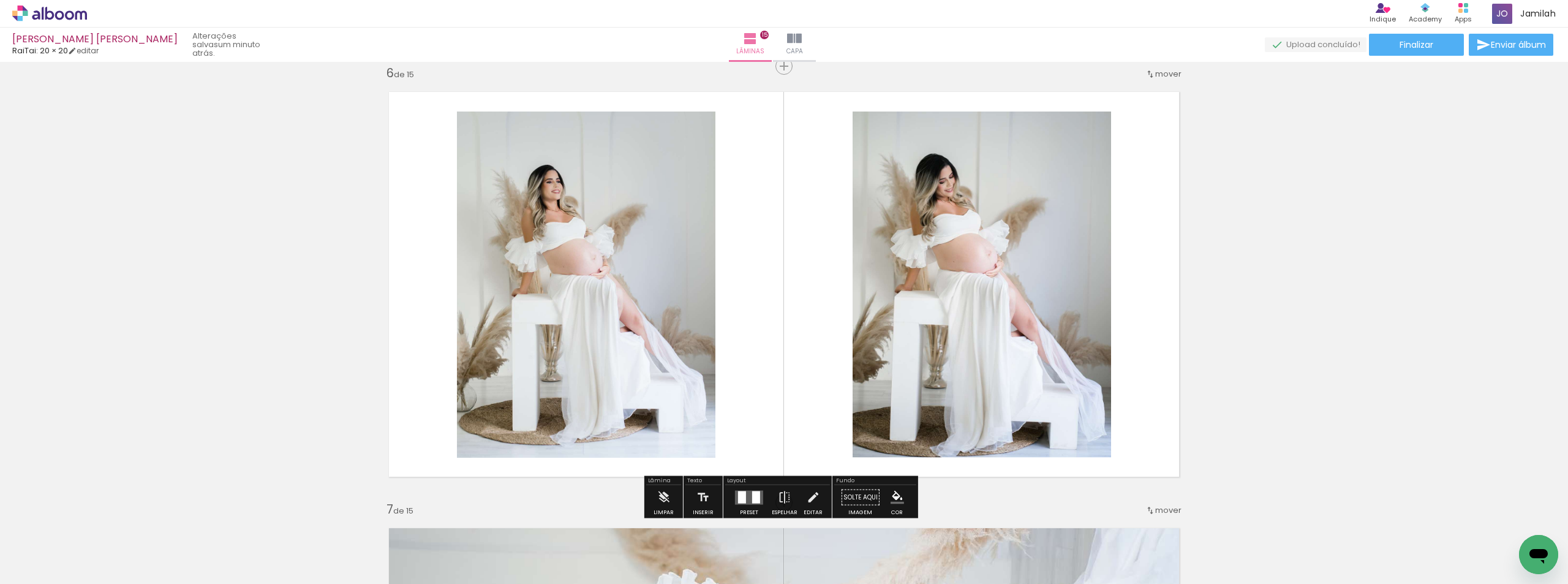
scroll to position [2144, 0]
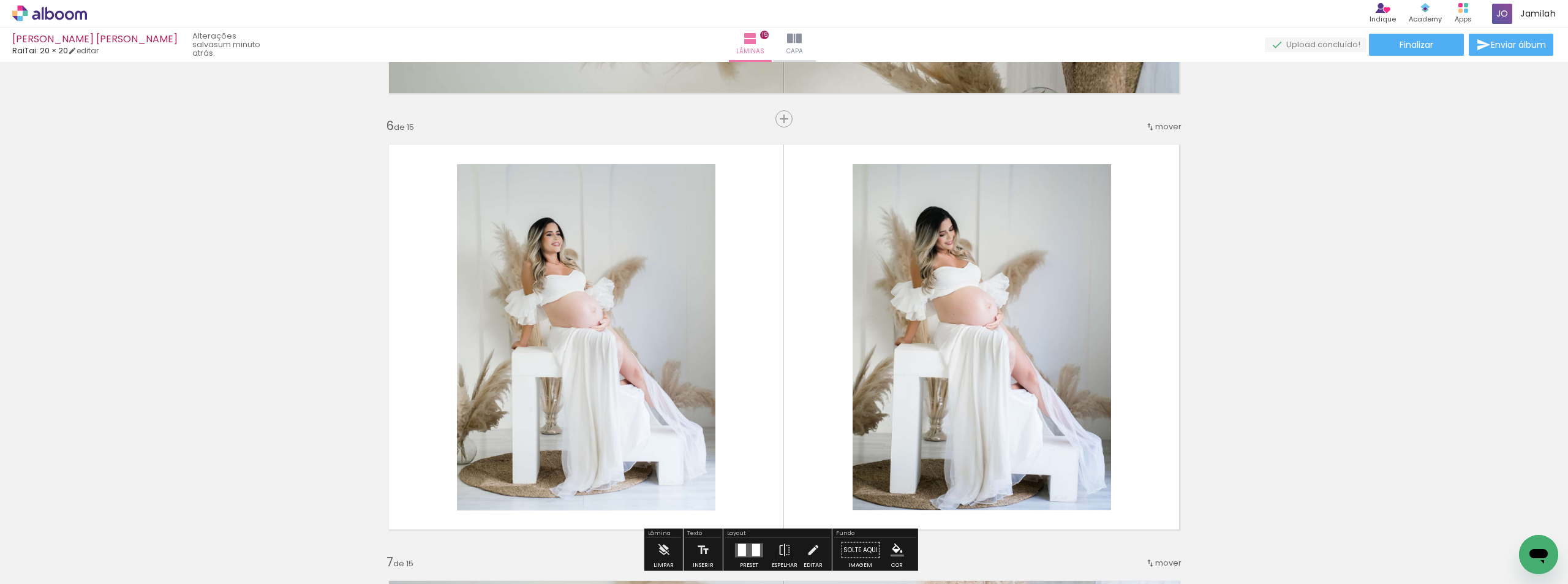
drag, startPoint x: 1130, startPoint y: 128, endPoint x: 1138, endPoint y: 128, distance: 8.0
click at [1097, 127] on span "antes da" at bounding box center [1104, 125] width 36 height 20
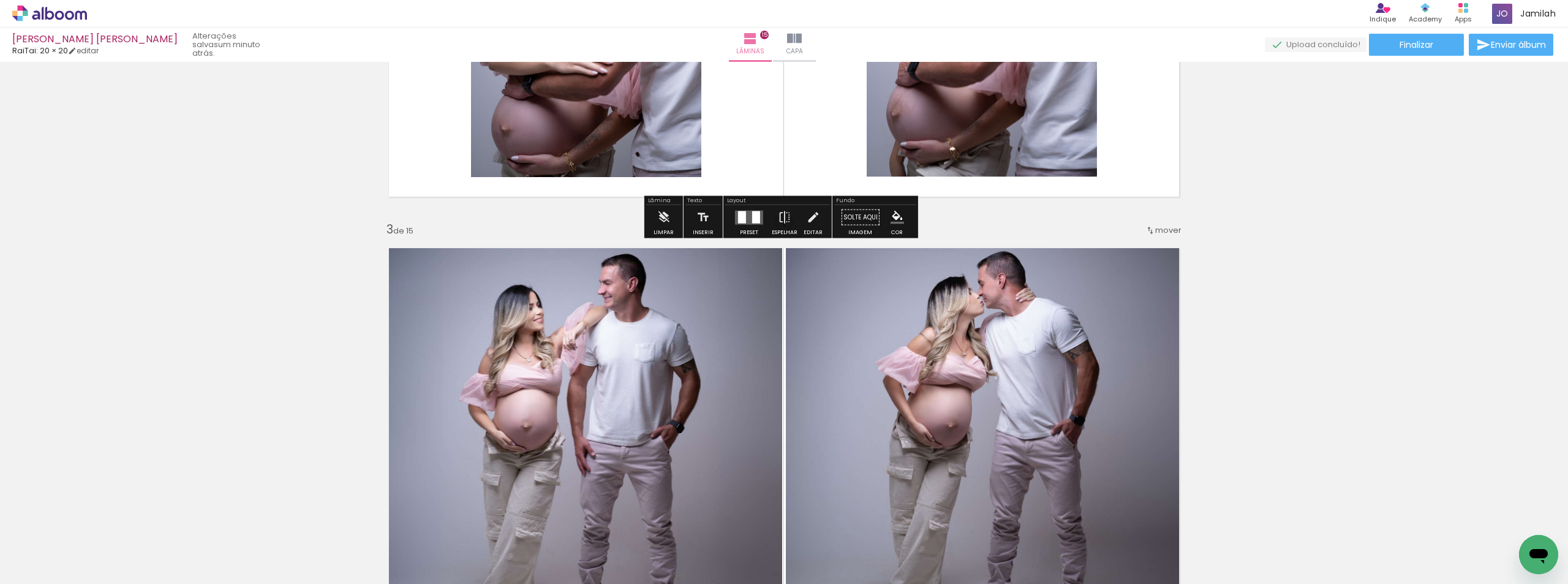
scroll to position [736, 0]
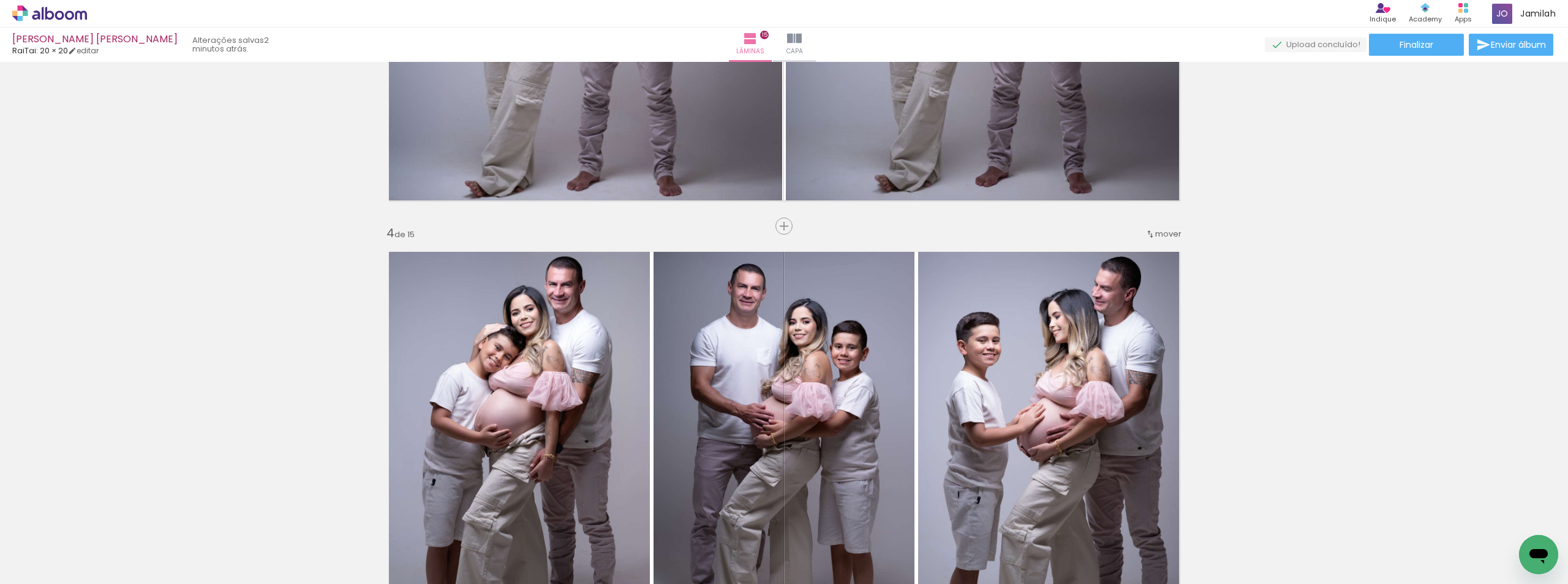
scroll to position [1410, 0]
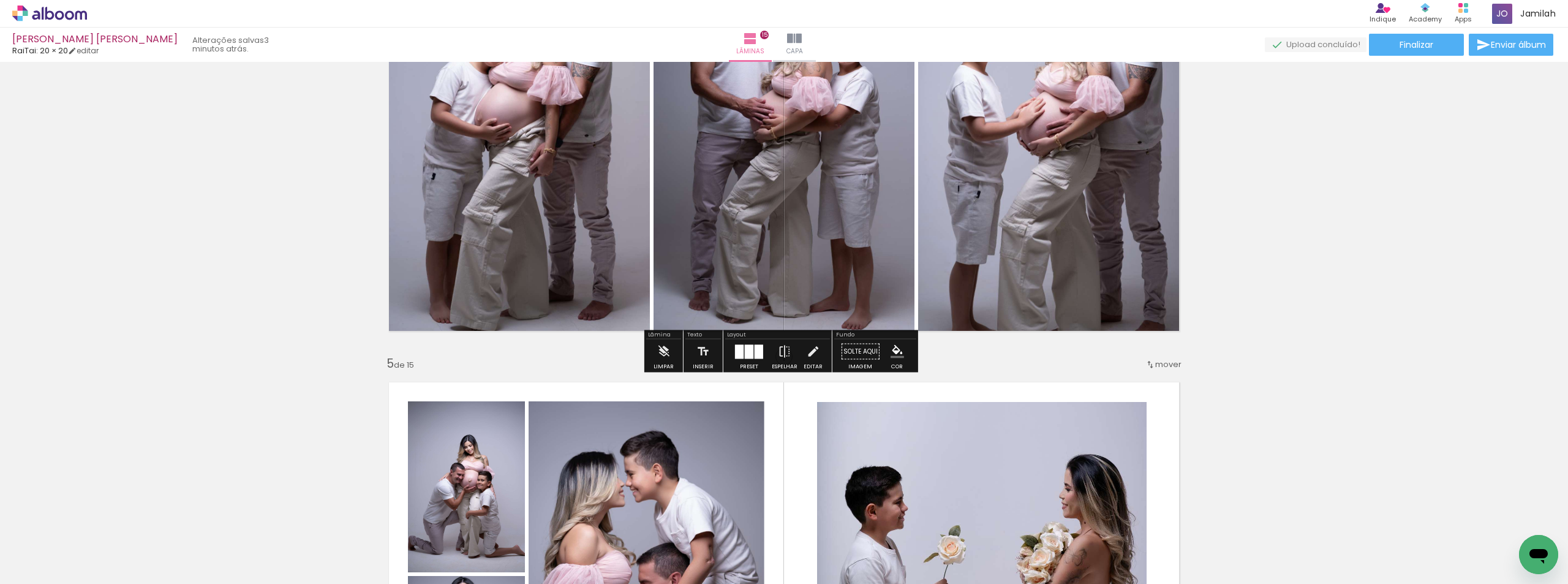
scroll to position [1655, 0]
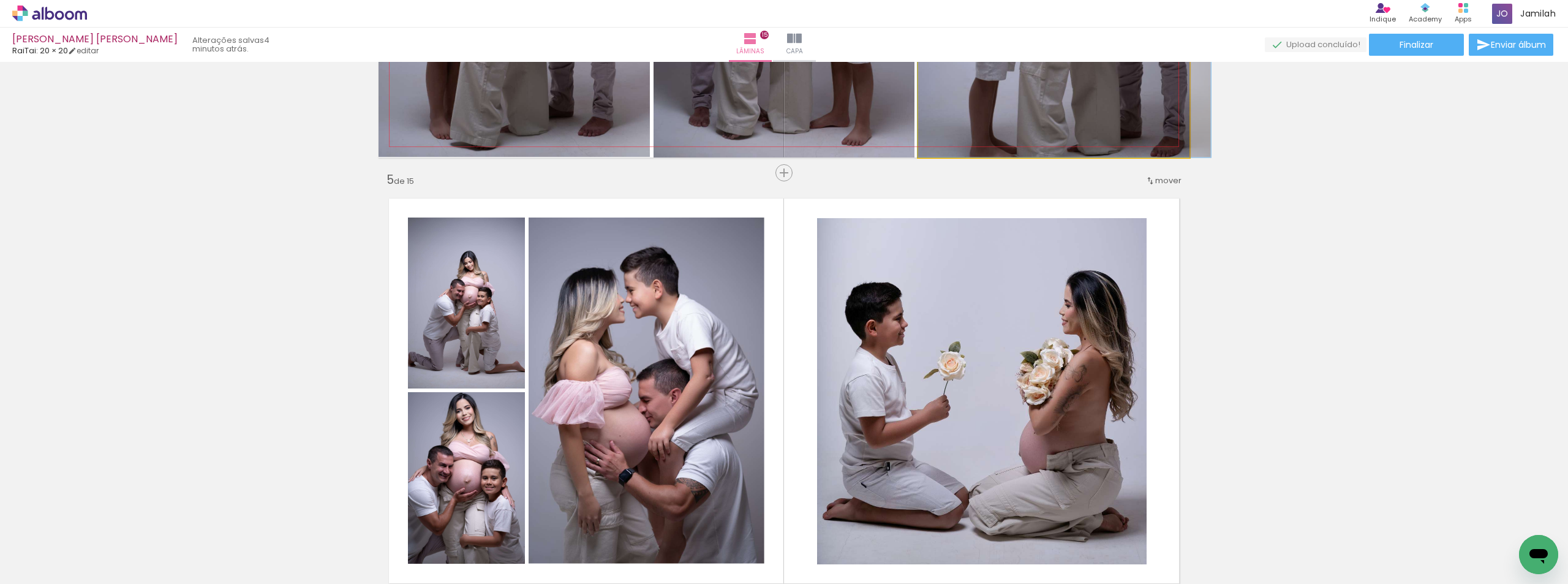
drag, startPoint x: 971, startPoint y: 119, endPoint x: 1052, endPoint y: 116, distance: 81.1
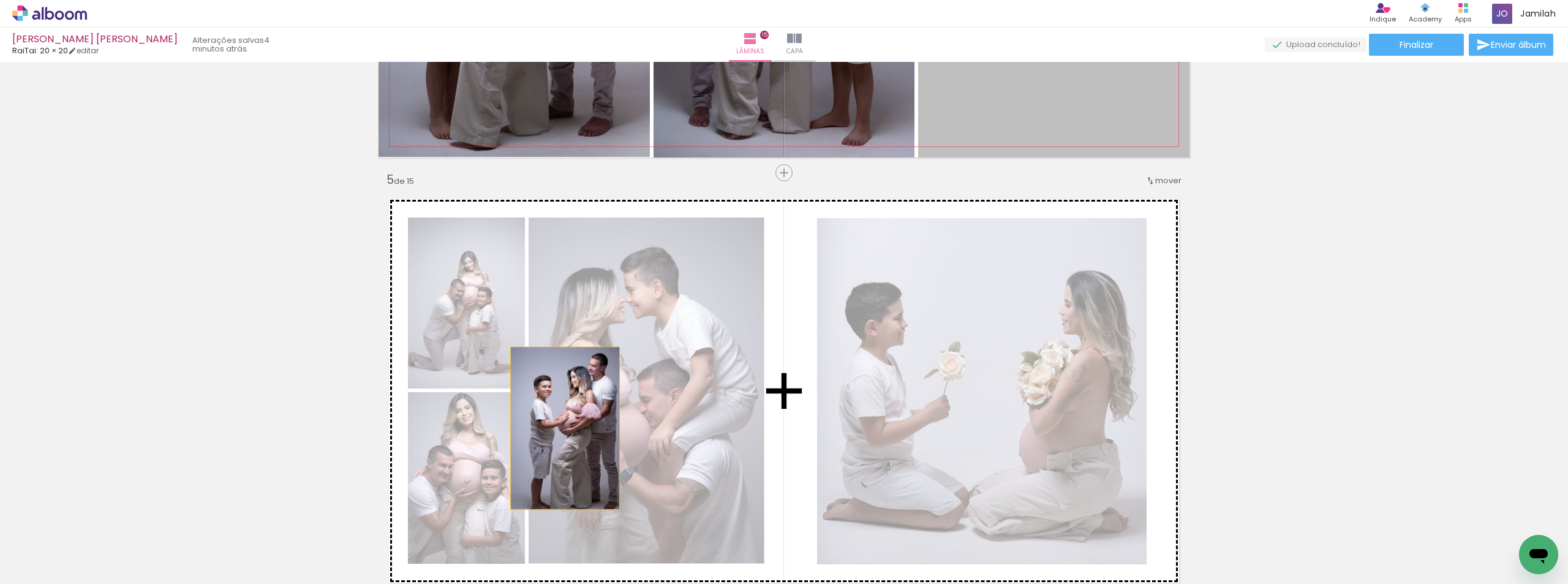
drag, startPoint x: 1053, startPoint y: 112, endPoint x: 570, endPoint y: 357, distance: 541.6
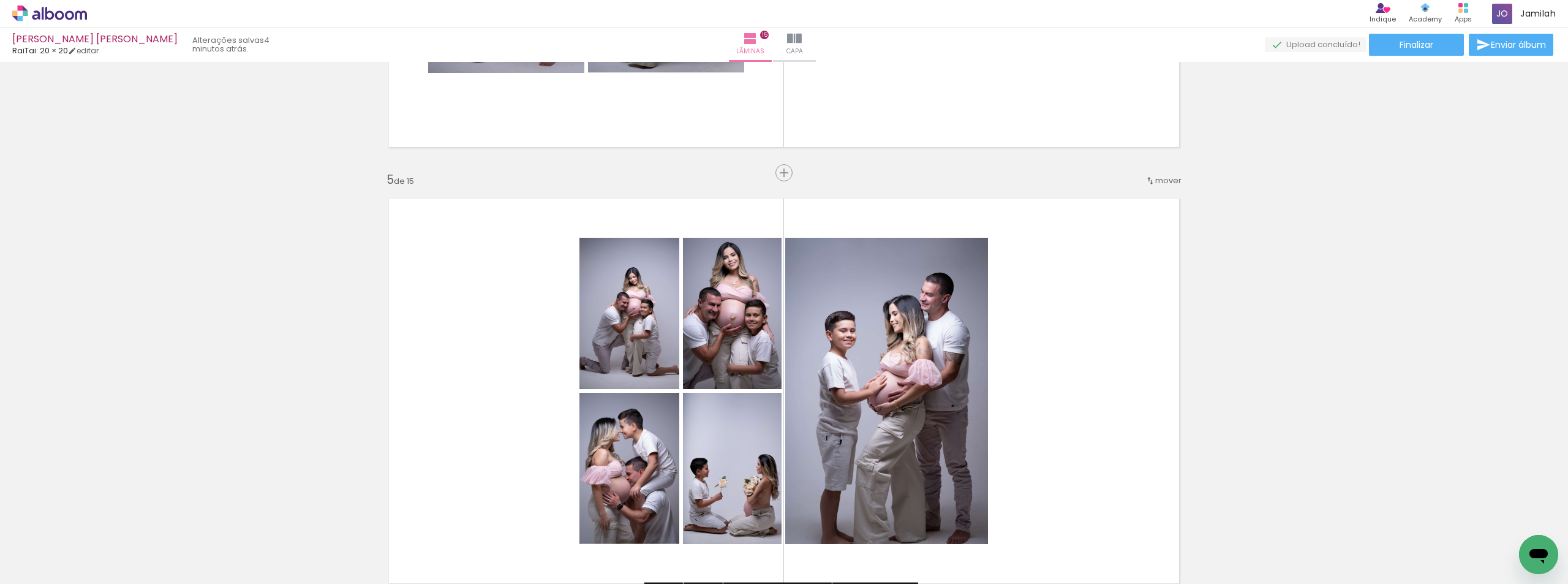
scroll to position [1777, 0]
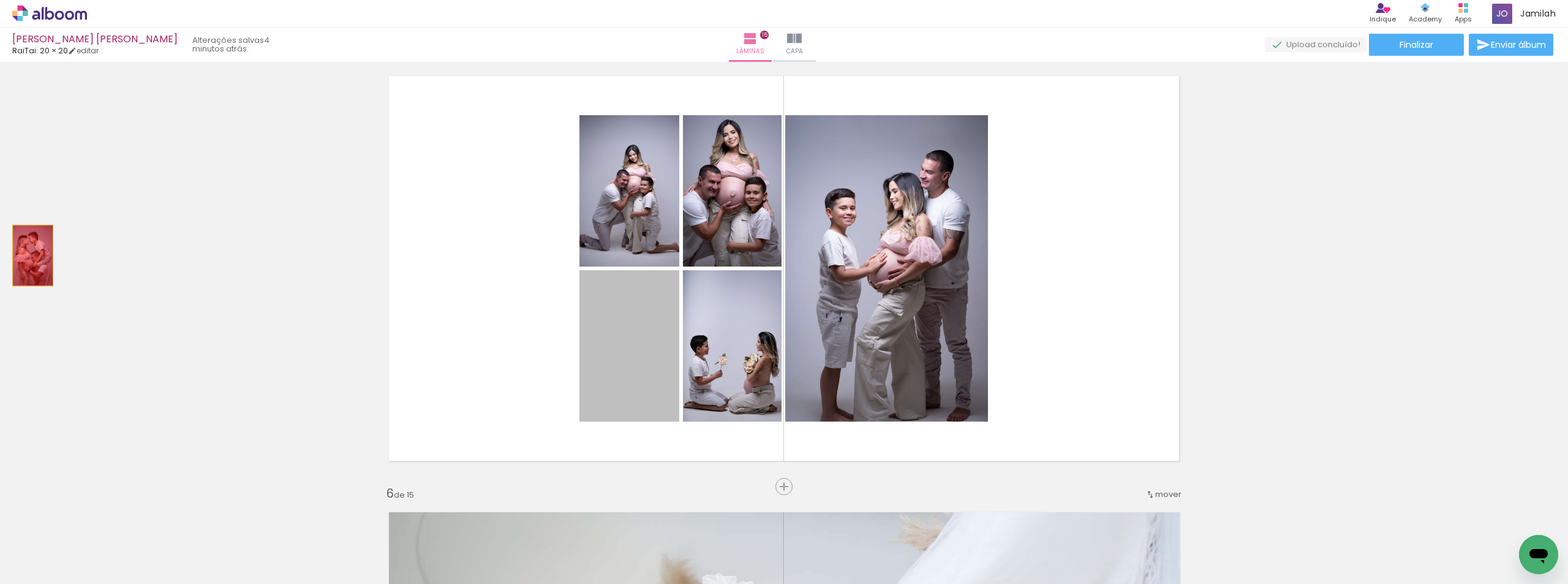
drag, startPoint x: 613, startPoint y: 338, endPoint x: 607, endPoint y: 306, distance: 32.6
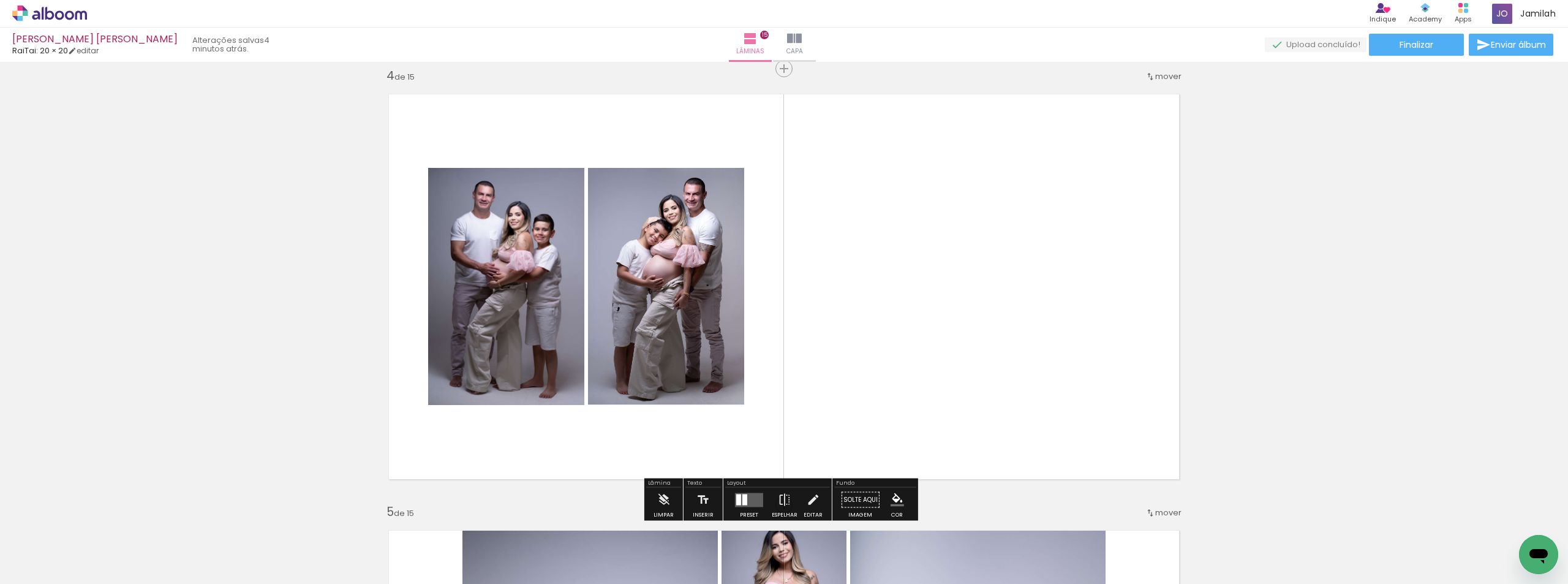
scroll to position [1165, 0]
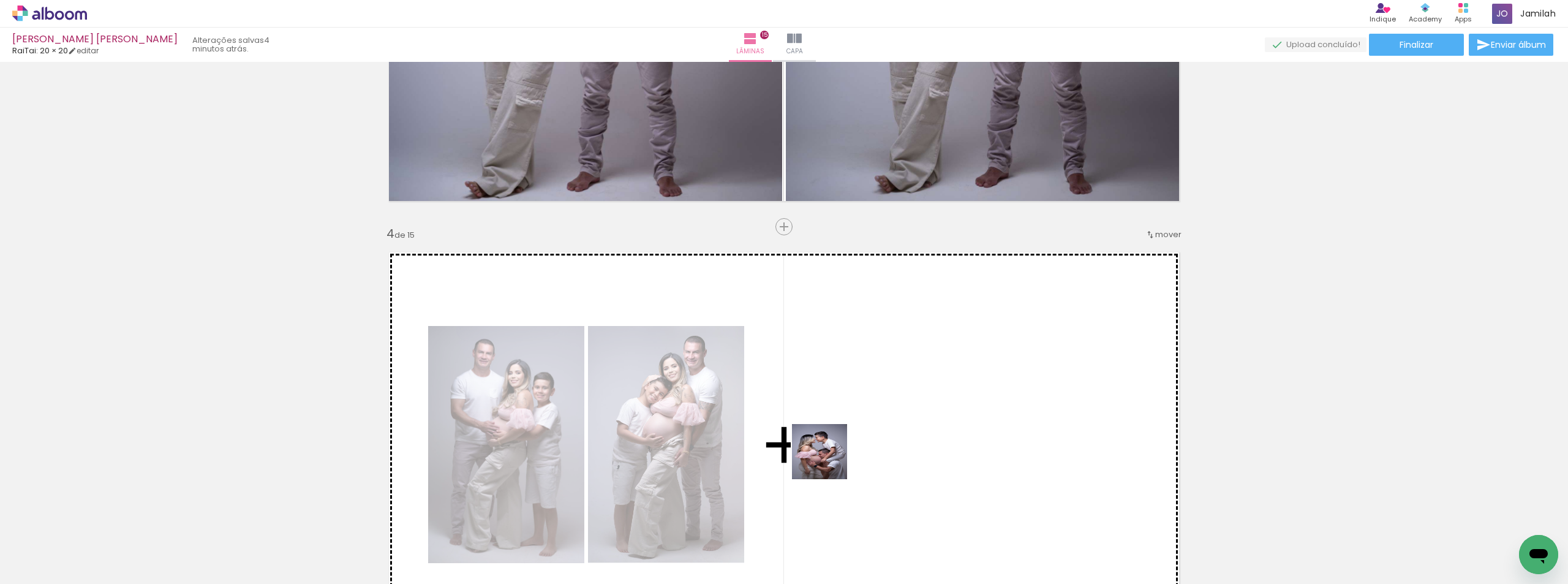
drag, startPoint x: 754, startPoint y: 564, endPoint x: 829, endPoint y: 461, distance: 127.4
click at [829, 461] on quentale-workspace at bounding box center [784, 292] width 1568 height 584
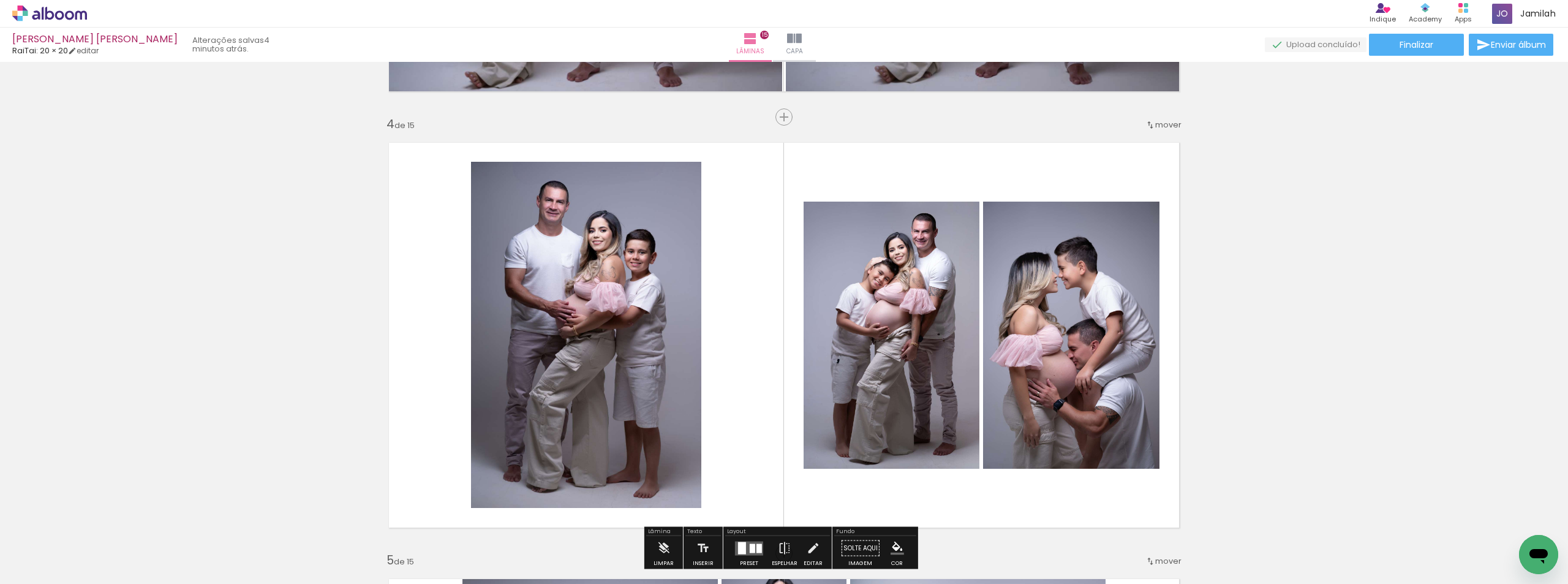
scroll to position [1410, 0]
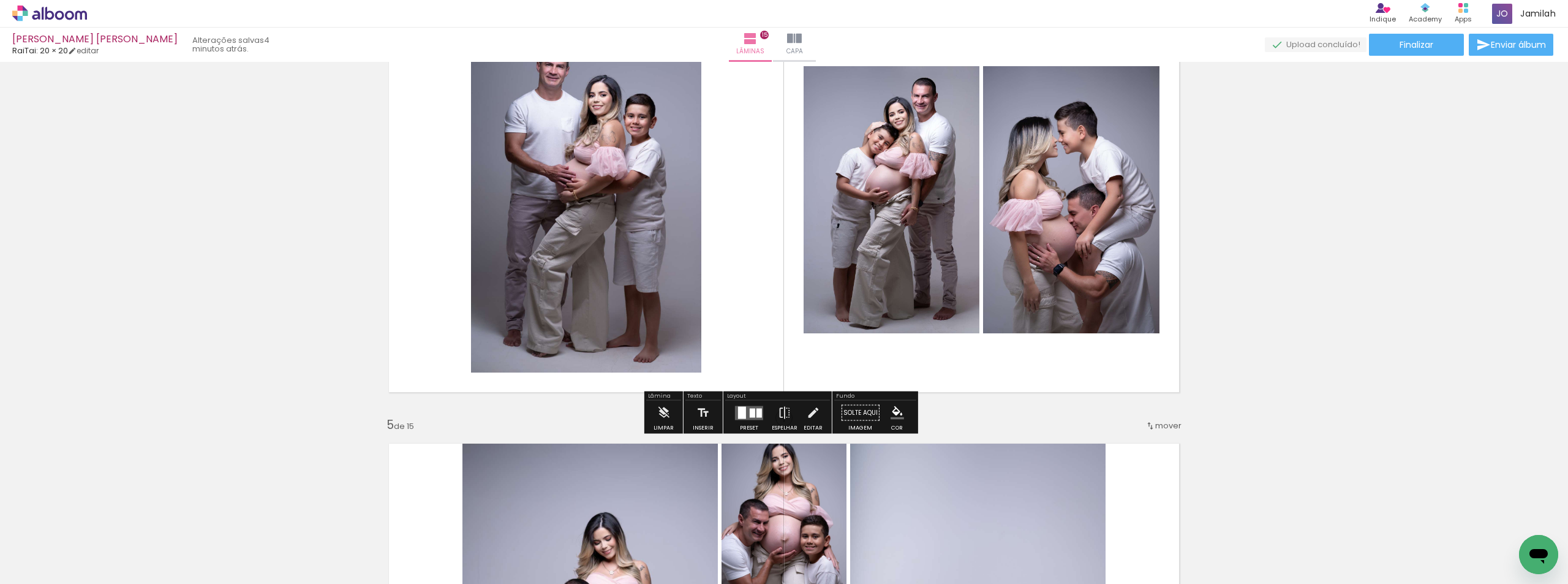
click at [744, 428] on div "Preset" at bounding box center [749, 428] width 18 height 5
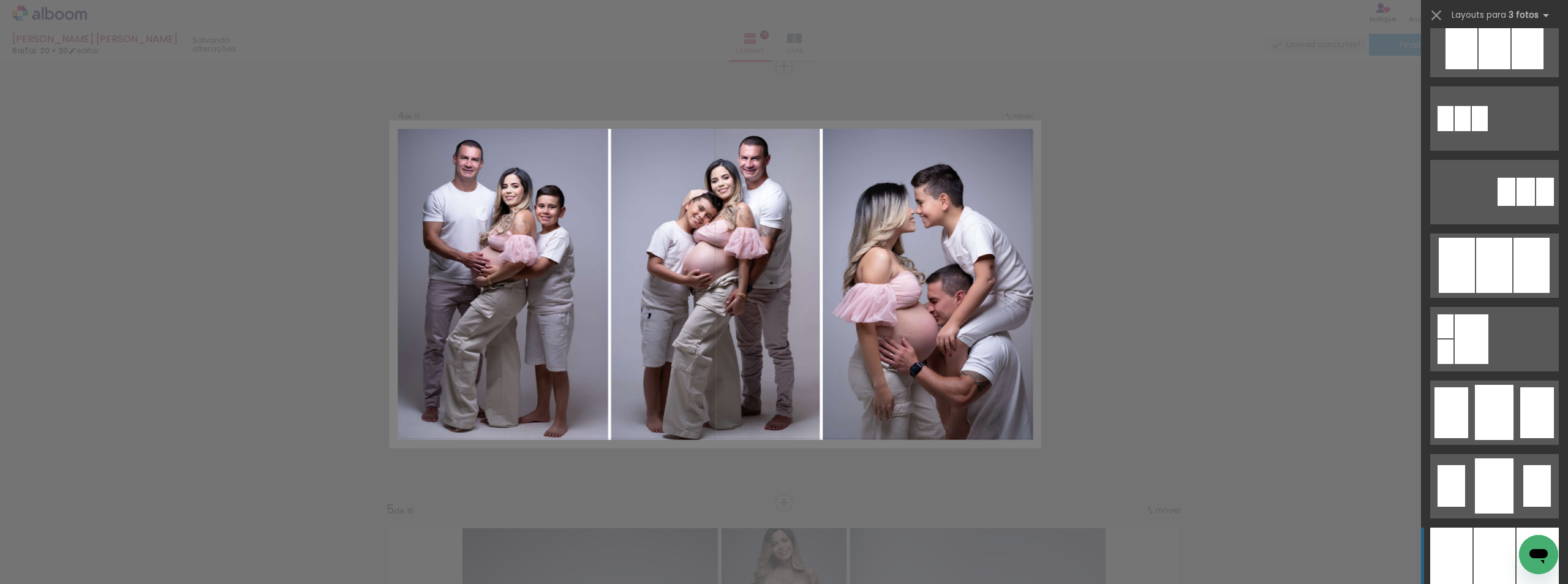
scroll to position [919, 0]
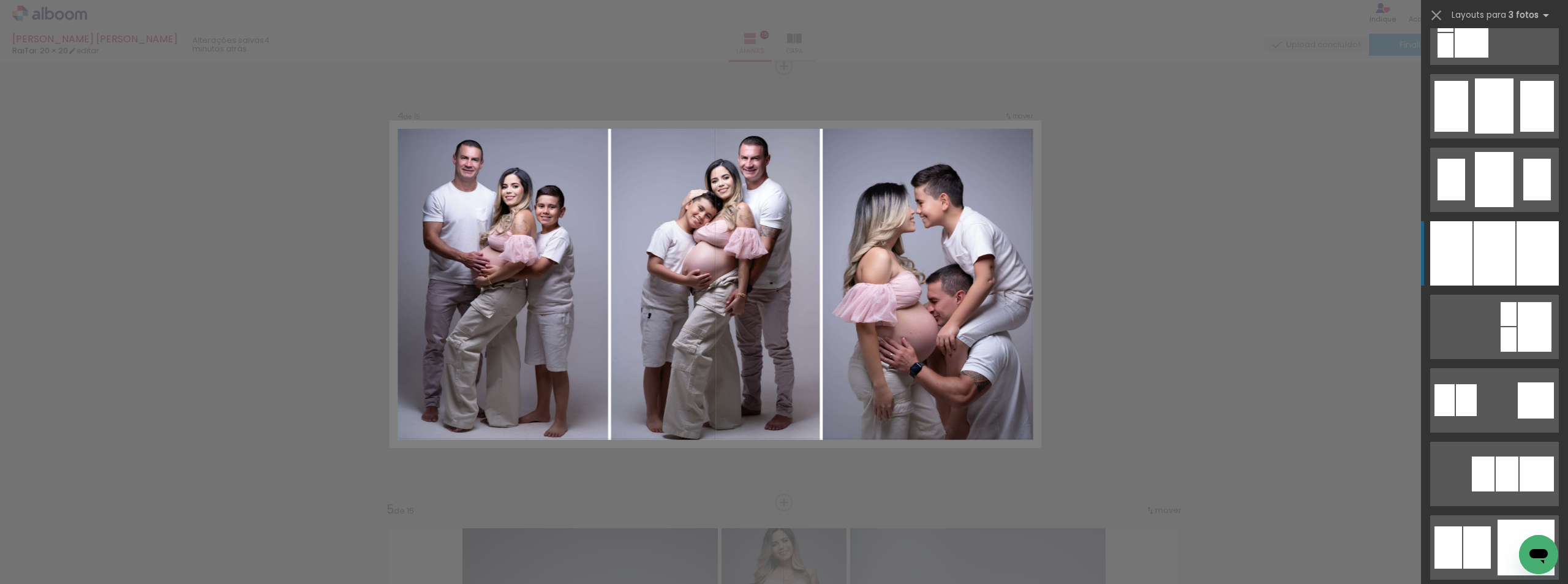
click at [1517, 250] on div at bounding box center [1538, 253] width 42 height 64
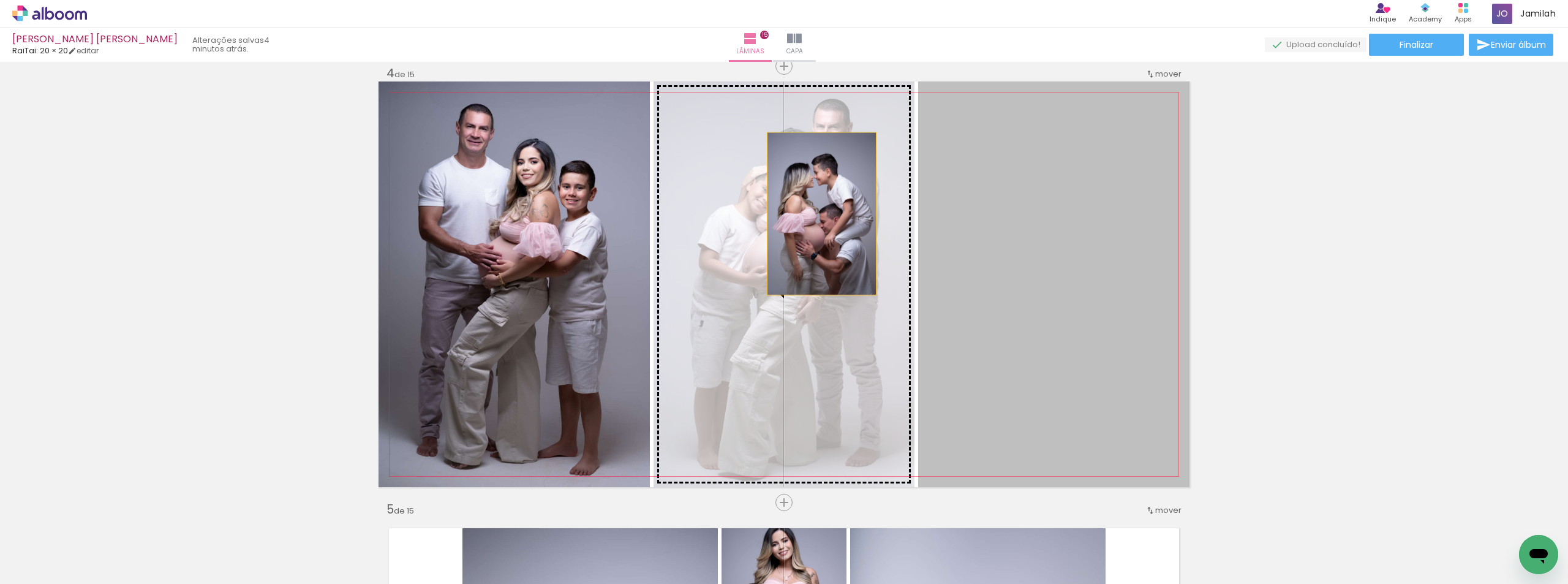
drag, startPoint x: 1086, startPoint y: 234, endPoint x: 817, endPoint y: 214, distance: 269.7
click at [0, 0] on slot at bounding box center [0, 0] width 0 height 0
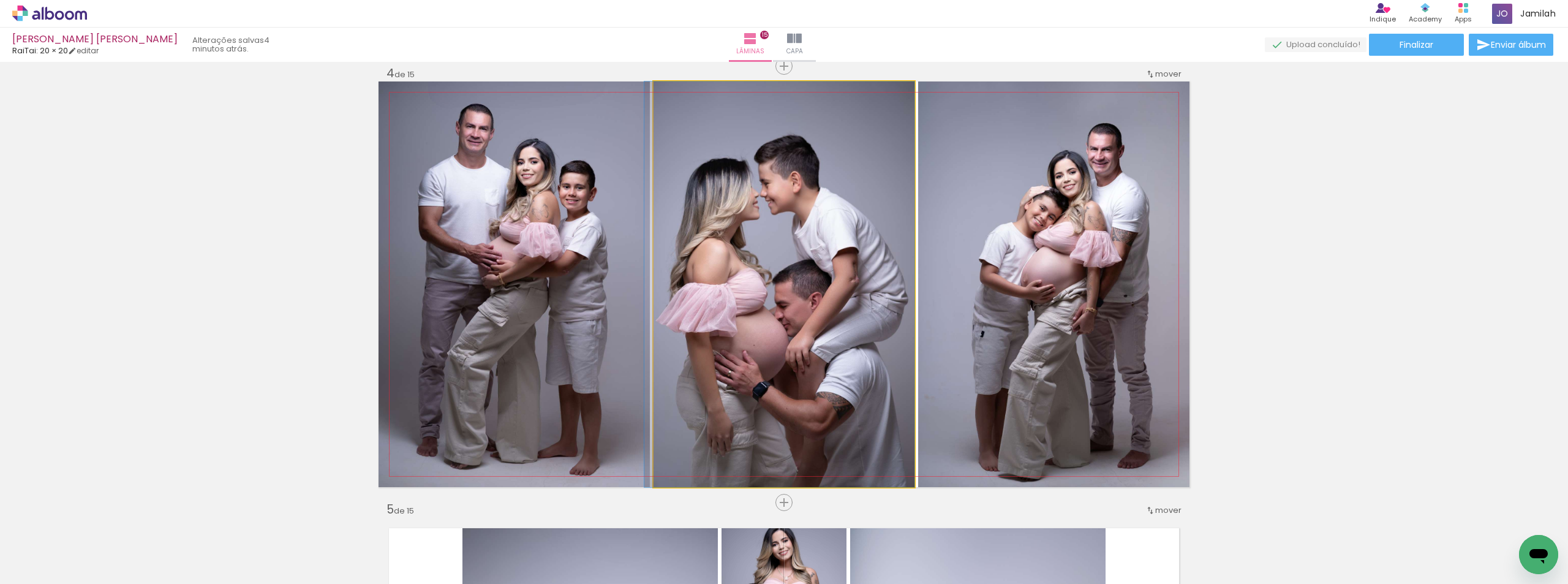
drag, startPoint x: 814, startPoint y: 209, endPoint x: 808, endPoint y: 185, distance: 24.7
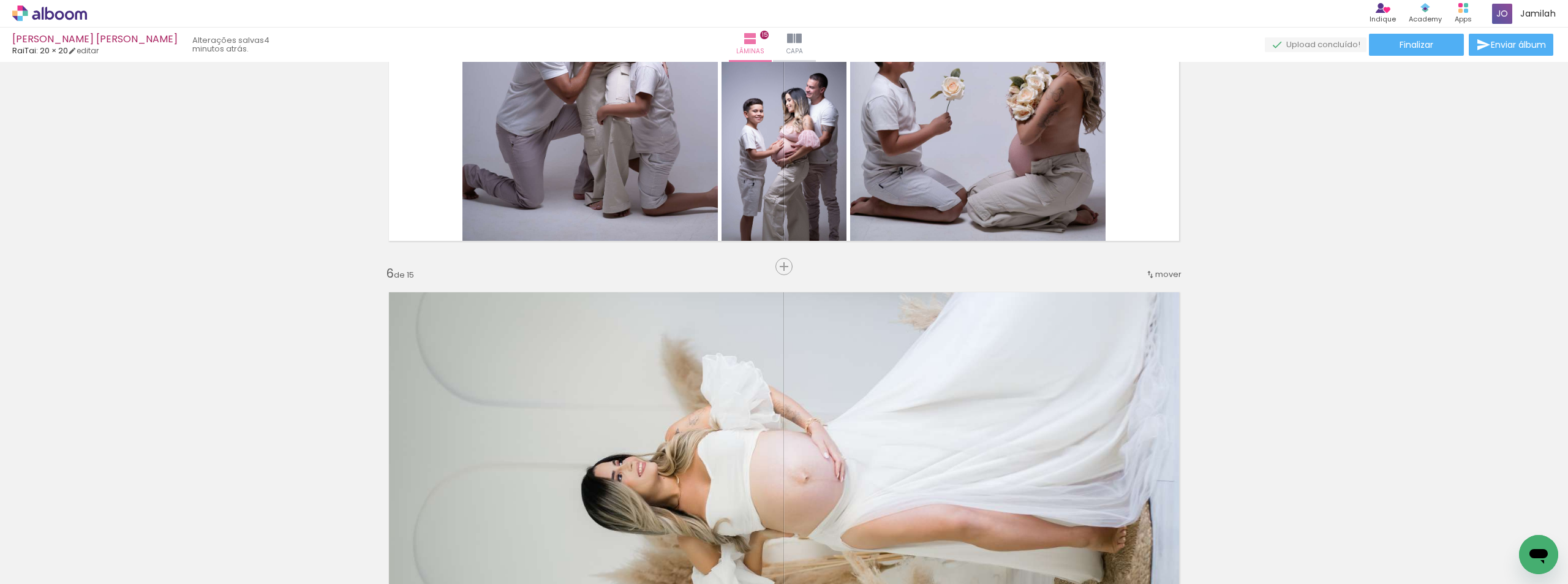
scroll to position [1999, 0]
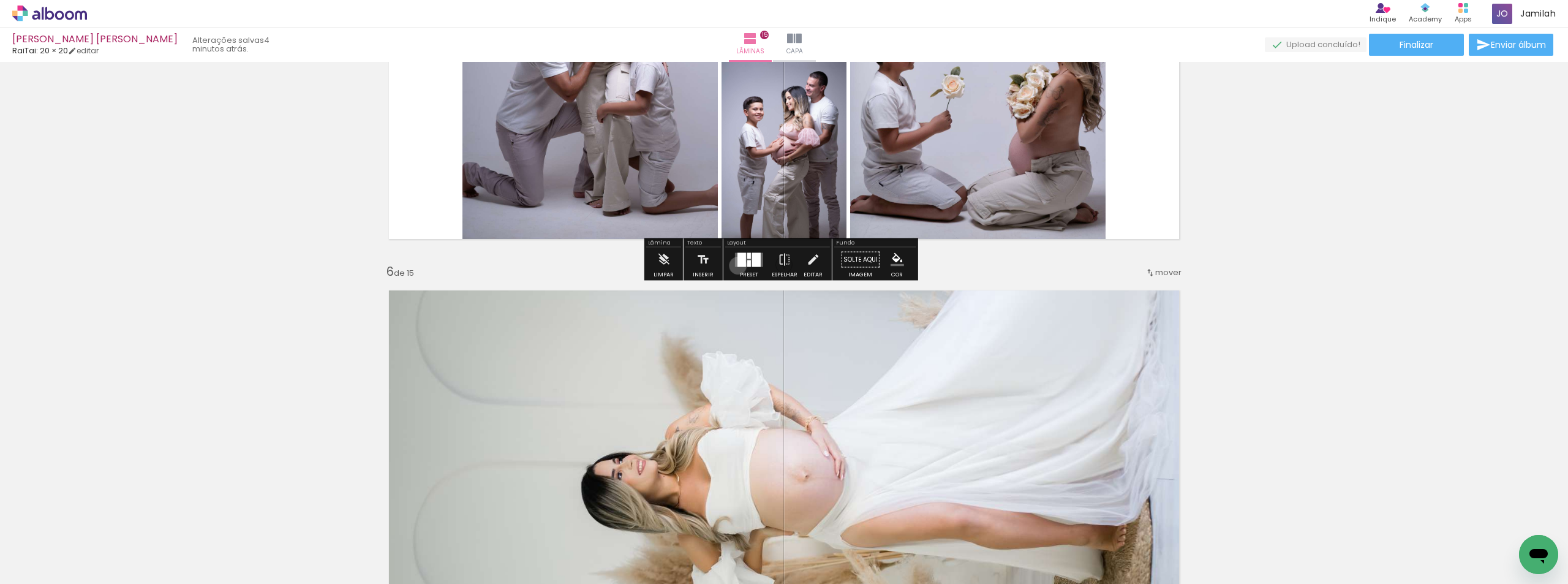
click at [737, 265] on div at bounding box center [741, 259] width 9 height 14
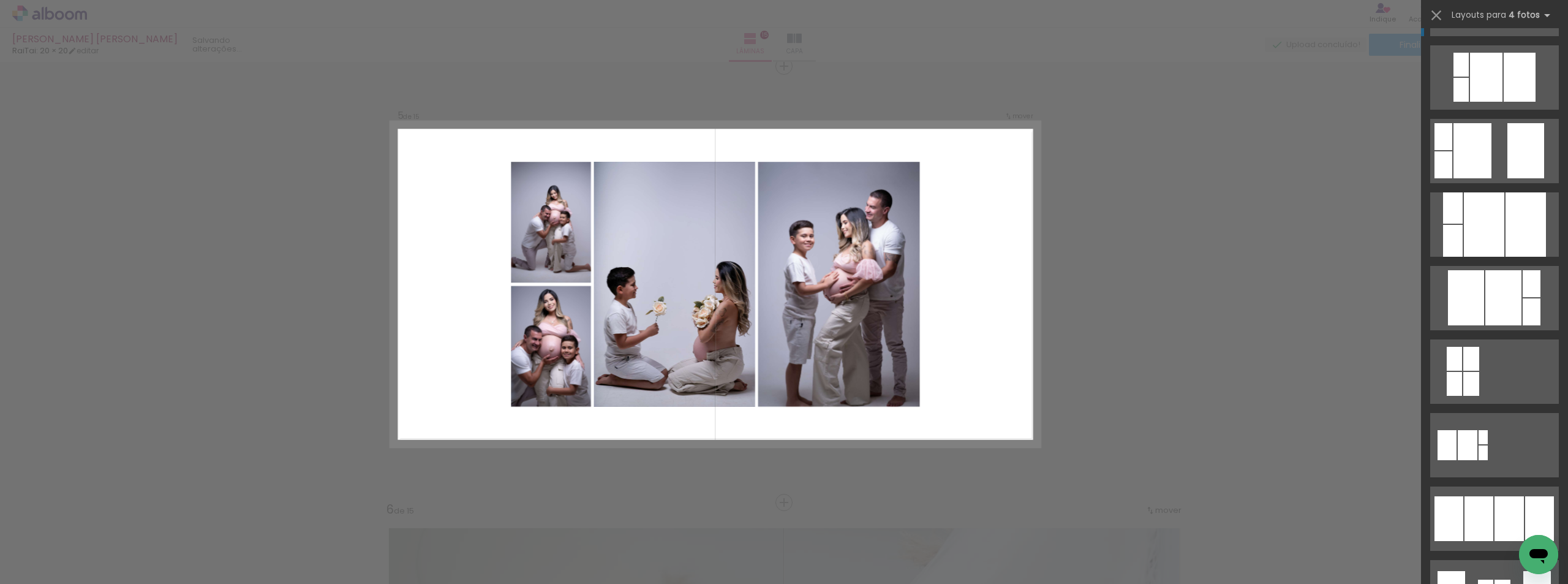
scroll to position [429, 0]
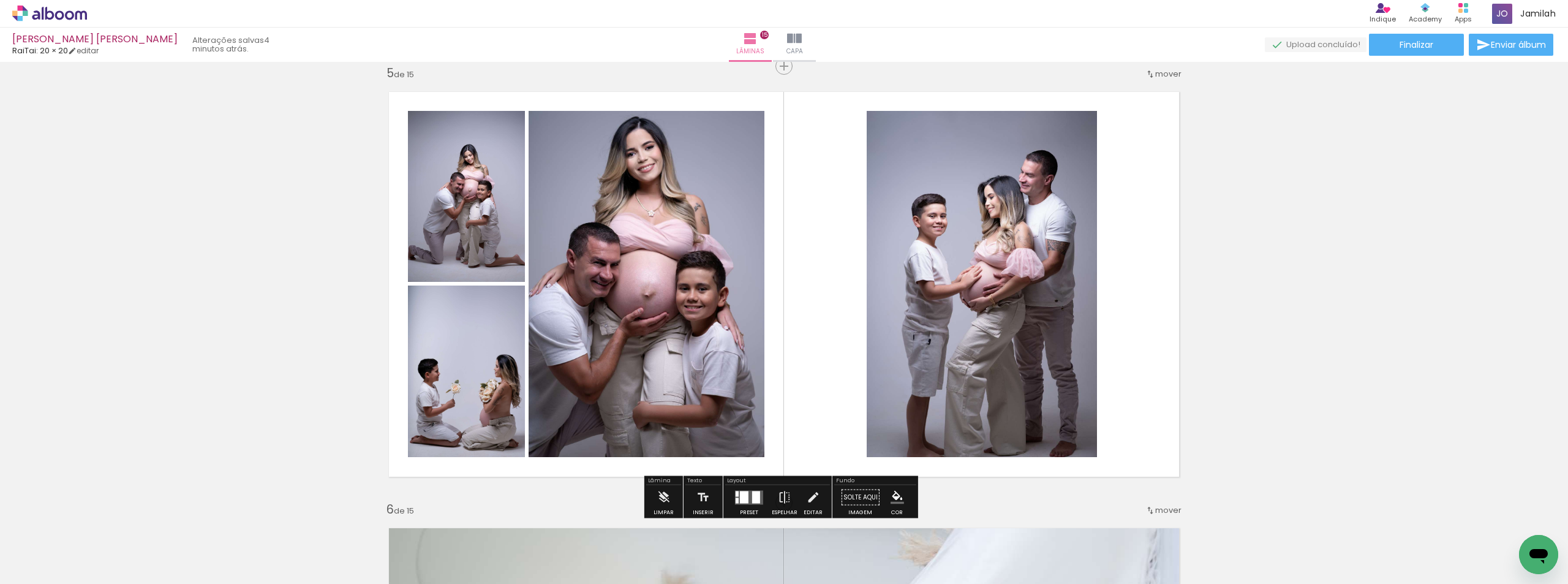
click at [1017, 239] on quentale-photo at bounding box center [982, 284] width 230 height 346
click at [1017, 238] on quentale-photo at bounding box center [982, 284] width 230 height 346
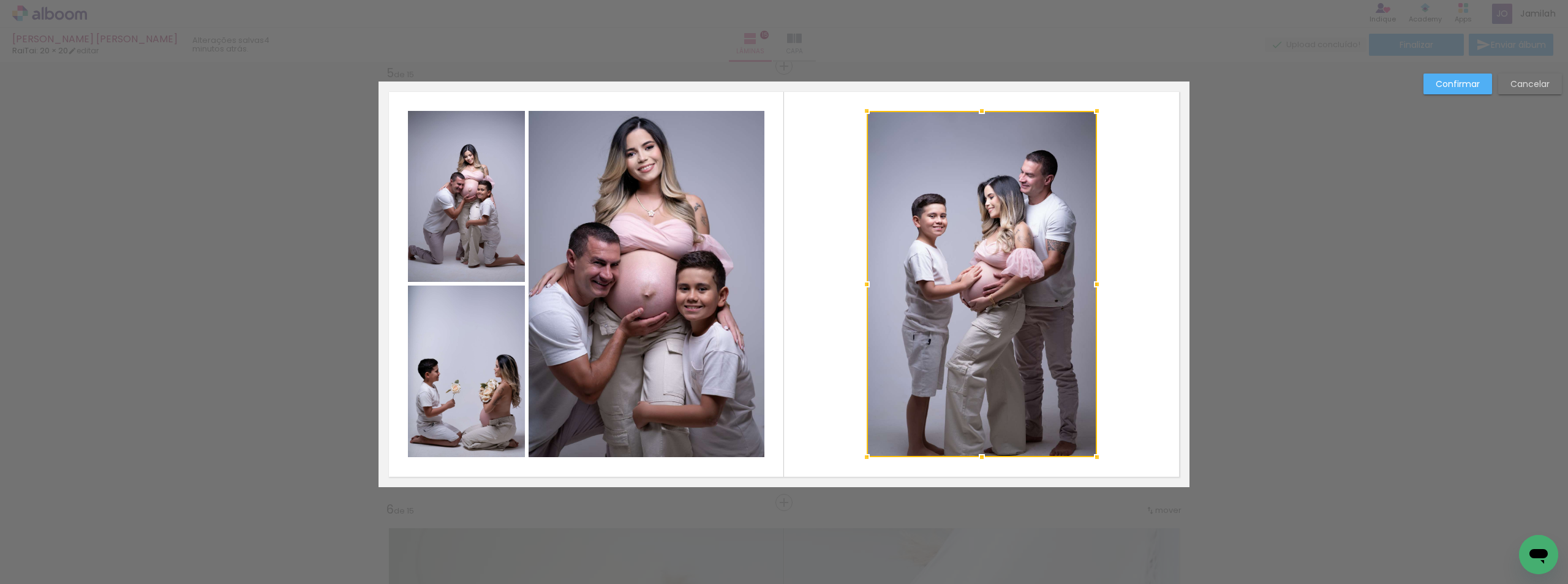
click at [0, 0] on slot "Cancelar" at bounding box center [0, 0] width 0 height 0
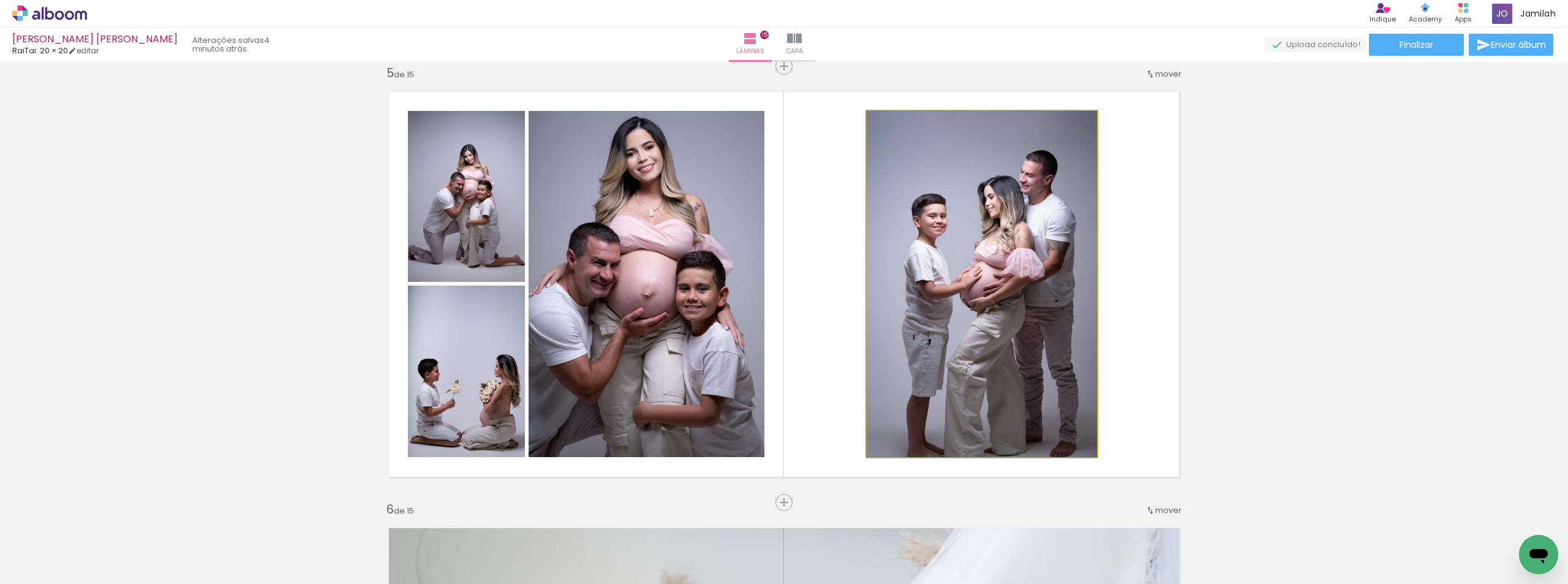
click at [1027, 272] on quentale-photo at bounding box center [982, 284] width 230 height 346
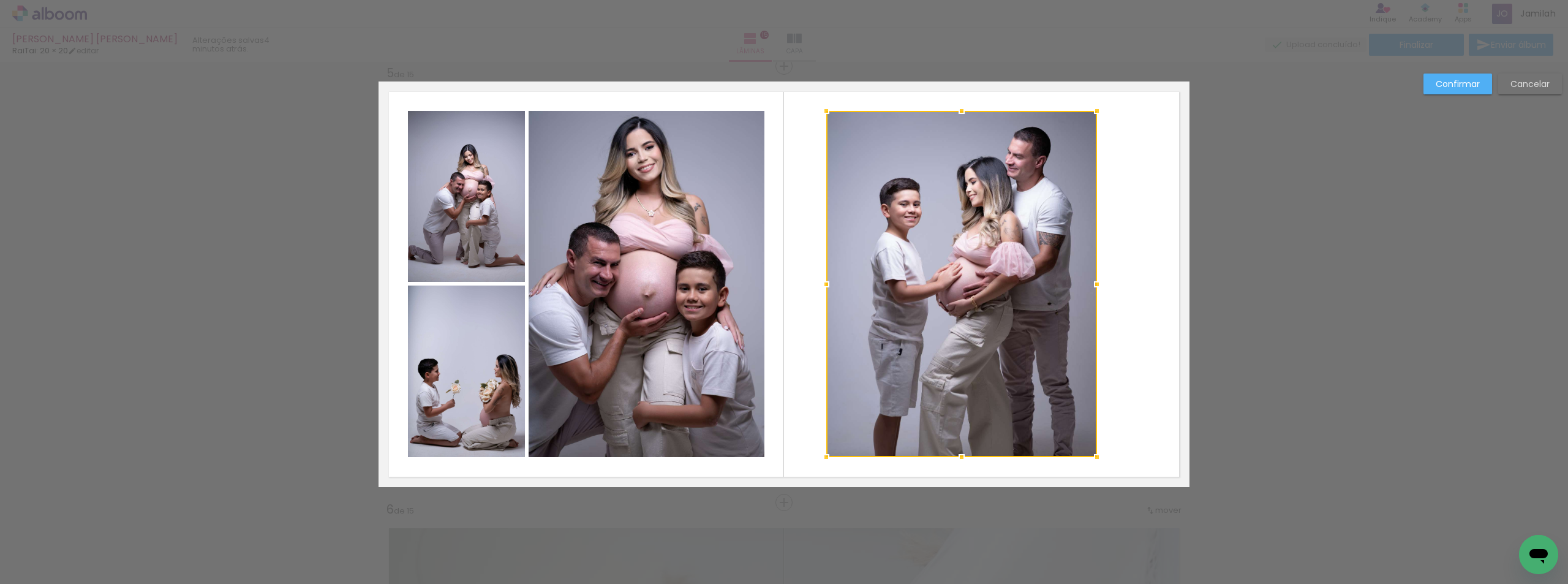
drag, startPoint x: 865, startPoint y: 286, endPoint x: 823, endPoint y: 282, distance: 42.2
click at [823, 282] on div at bounding box center [826, 284] width 24 height 24
click at [1508, 85] on paper-button "Cancelar" at bounding box center [1530, 84] width 64 height 21
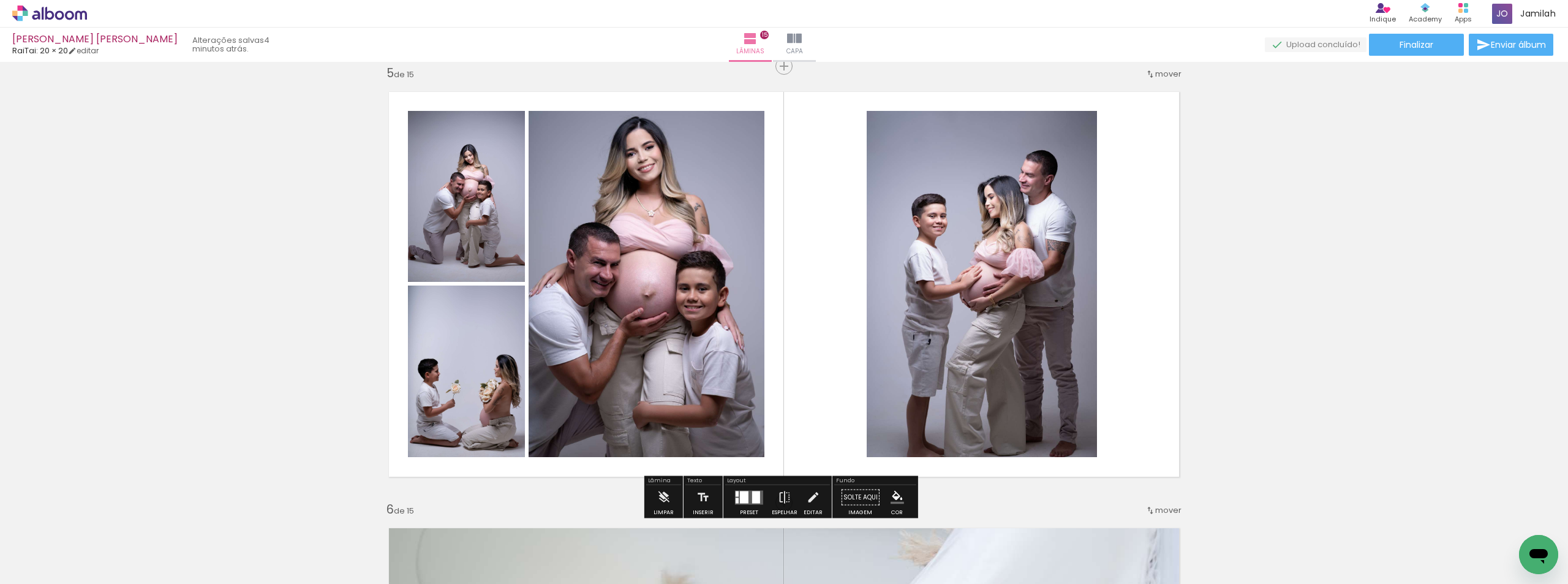
drag, startPoint x: 394, startPoint y: 388, endPoint x: 548, endPoint y: 334, distance: 163.2
click at [548, 334] on quentale-layouter at bounding box center [784, 284] width 811 height 405
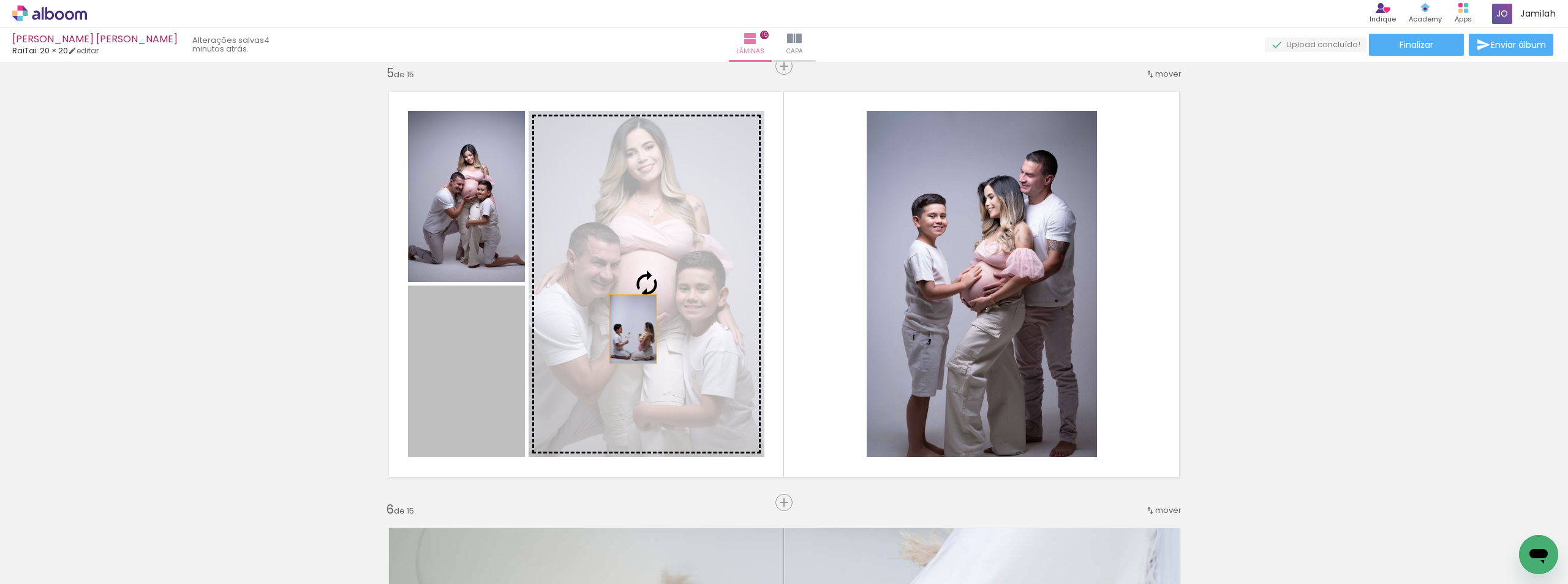
drag, startPoint x: 566, startPoint y: 346, endPoint x: 967, endPoint y: 311, distance: 402.5
click at [0, 0] on slot at bounding box center [0, 0] width 0 height 0
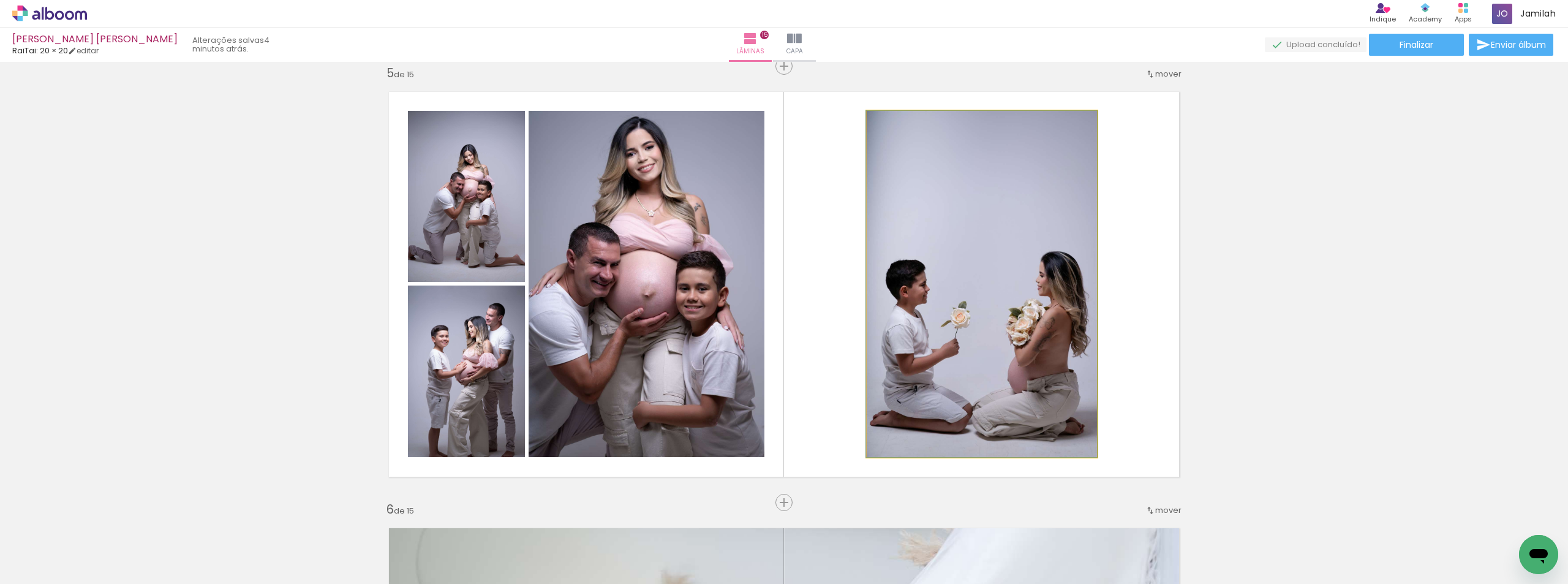
click at [994, 308] on quentale-photo at bounding box center [982, 284] width 230 height 346
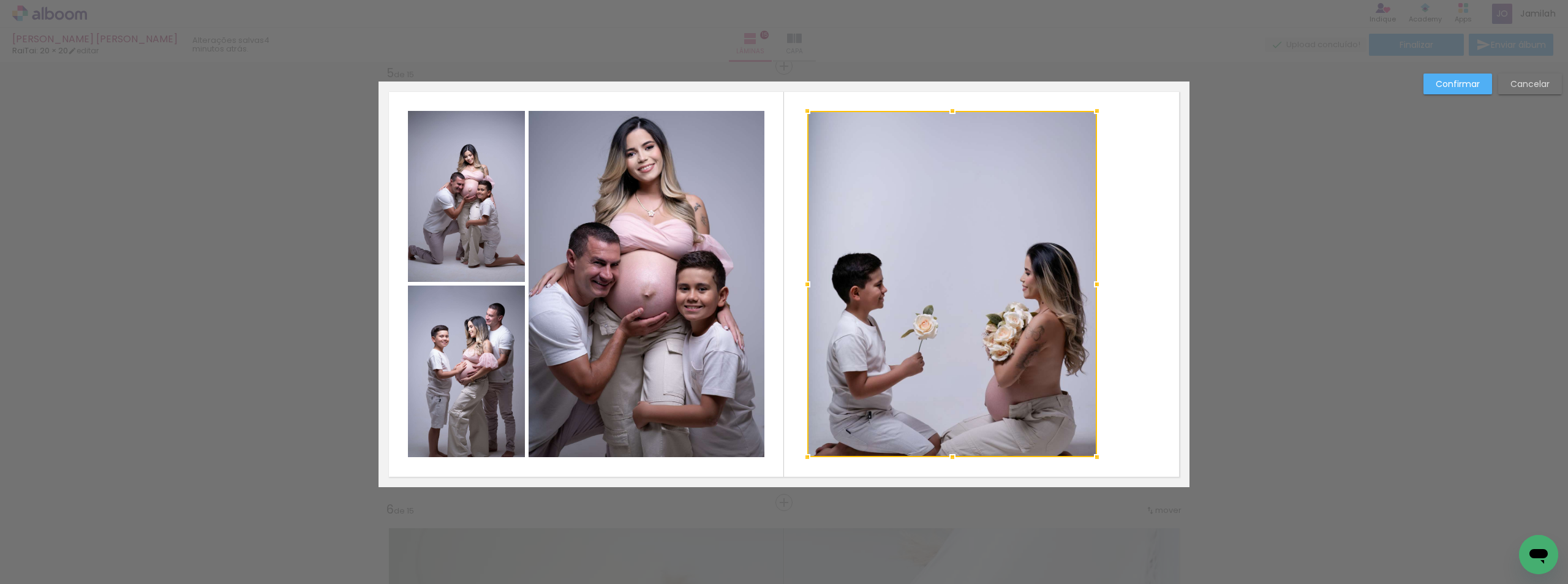
drag, startPoint x: 859, startPoint y: 286, endPoint x: 803, endPoint y: 266, distance: 59.5
click at [801, 266] on album-spread "5 de 15" at bounding box center [784, 284] width 811 height 405
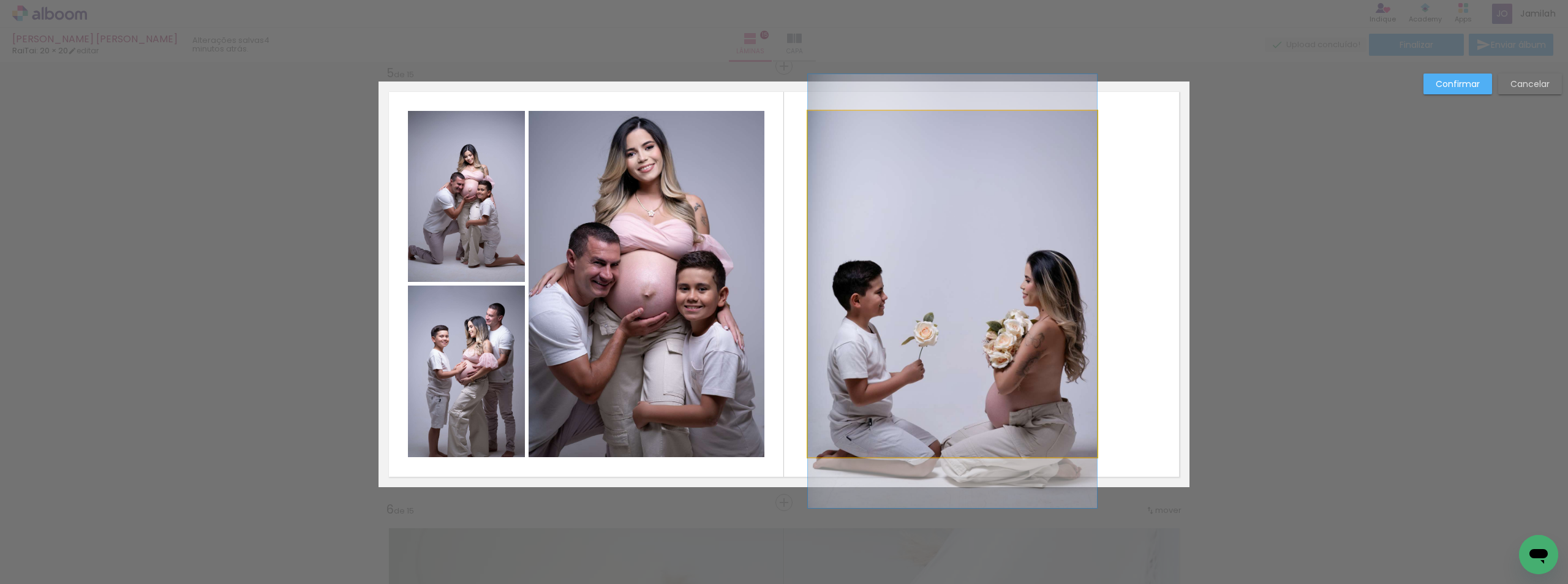
drag, startPoint x: 952, startPoint y: 273, endPoint x: 984, endPoint y: 280, distance: 32.8
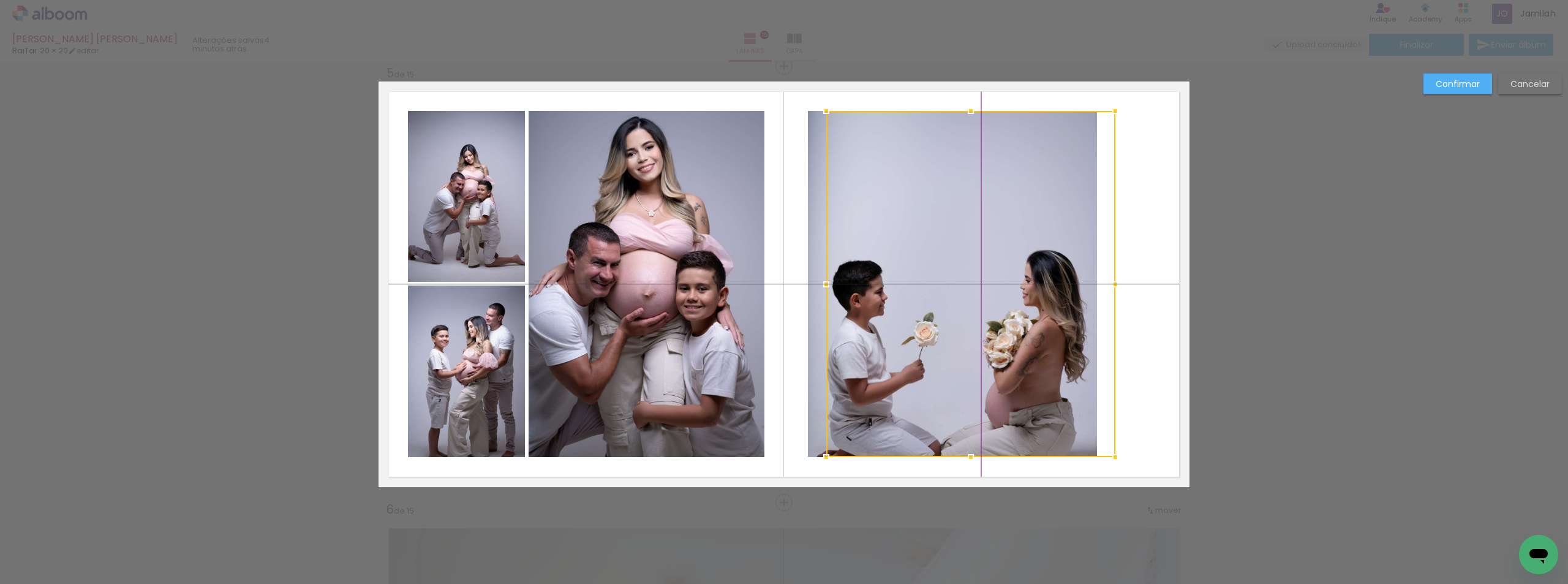
drag, startPoint x: 982, startPoint y: 295, endPoint x: 983, endPoint y: 288, distance: 7.1
click at [983, 288] on div at bounding box center [971, 284] width 289 height 346
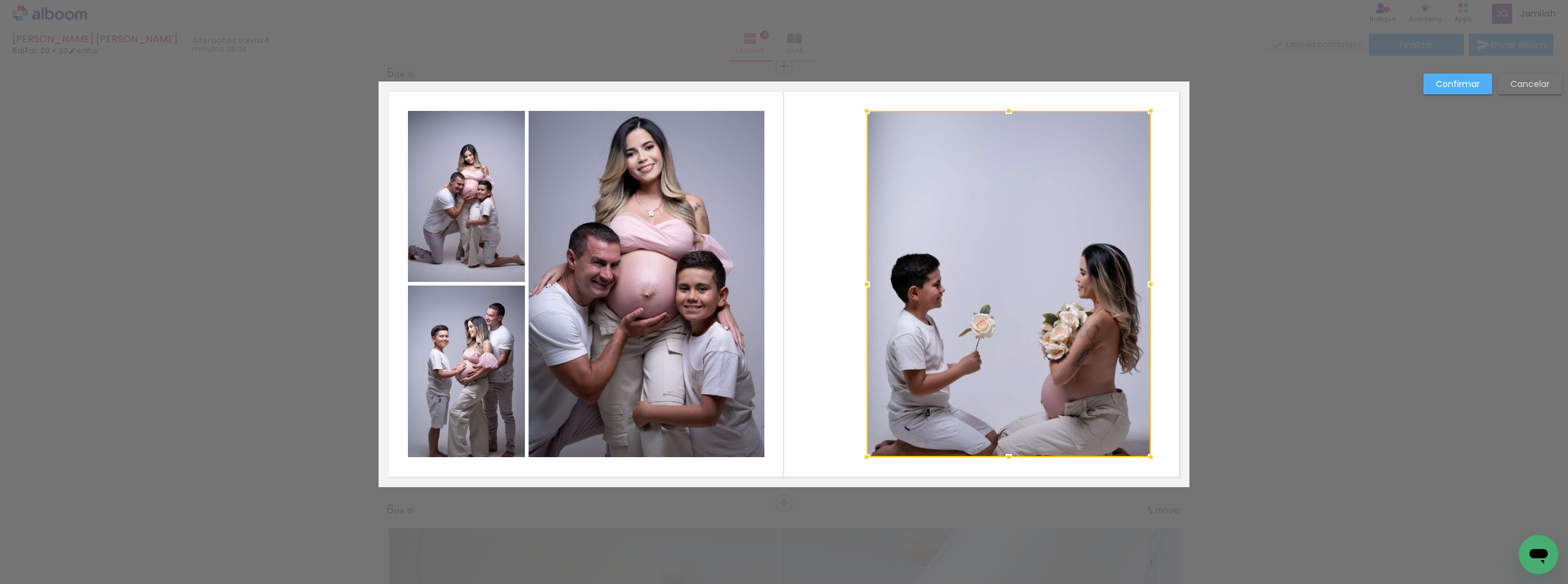
drag, startPoint x: 1094, startPoint y: 285, endPoint x: 1154, endPoint y: 302, distance: 62.4
click at [1154, 302] on album-spread "5 de 15" at bounding box center [784, 284] width 811 height 405
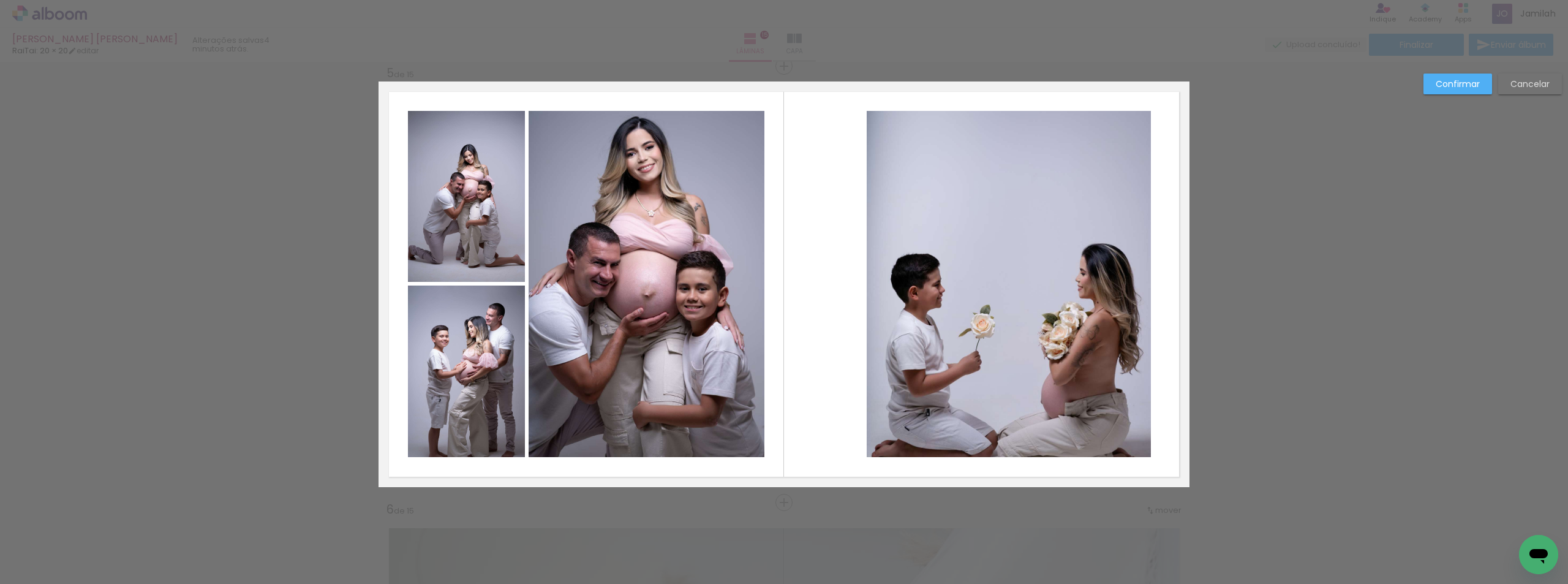
click at [871, 275] on quentale-photo at bounding box center [1009, 284] width 284 height 346
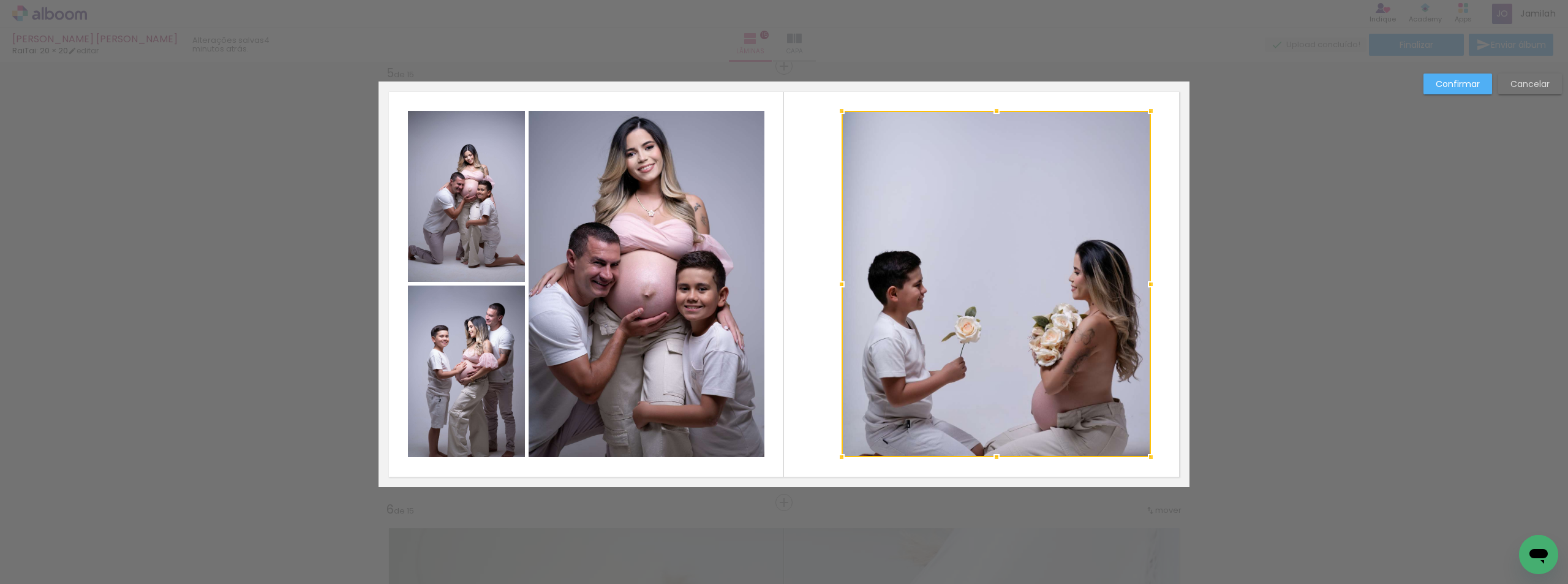
drag, startPoint x: 858, startPoint y: 271, endPoint x: 833, endPoint y: 273, distance: 25.1
click at [833, 273] on div at bounding box center [841, 284] width 24 height 24
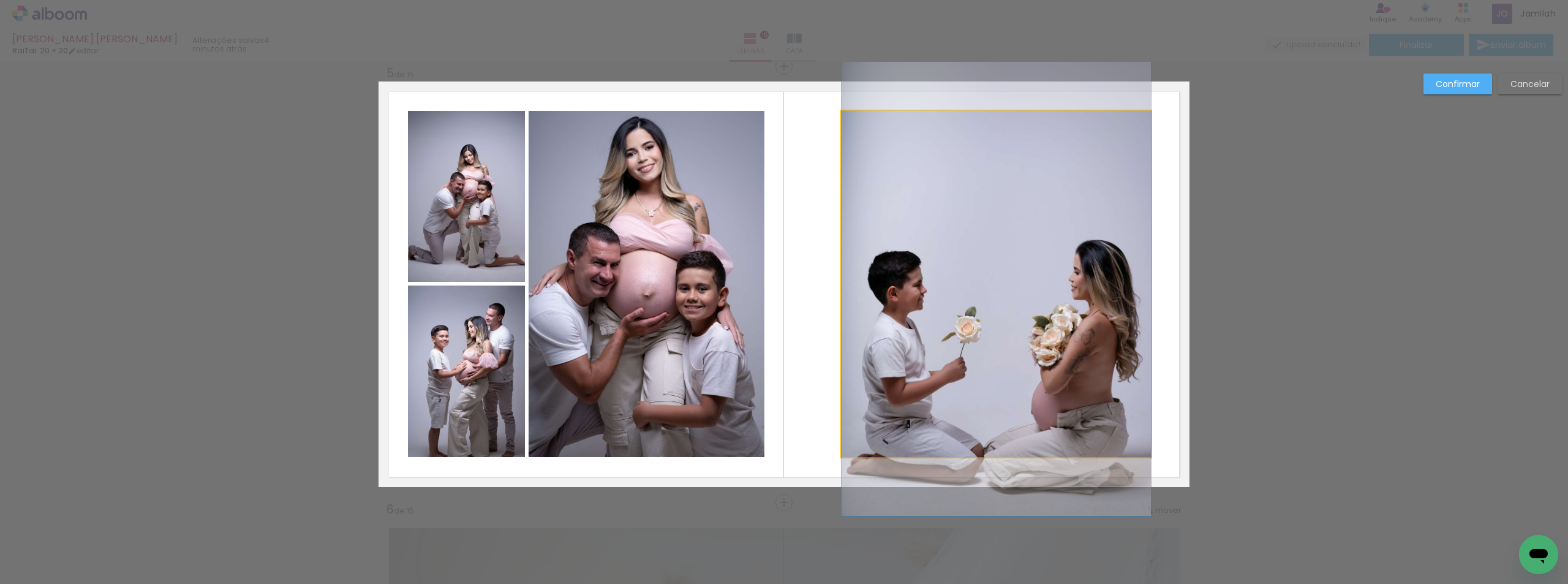
click at [1034, 289] on quentale-photo at bounding box center [996, 284] width 309 height 346
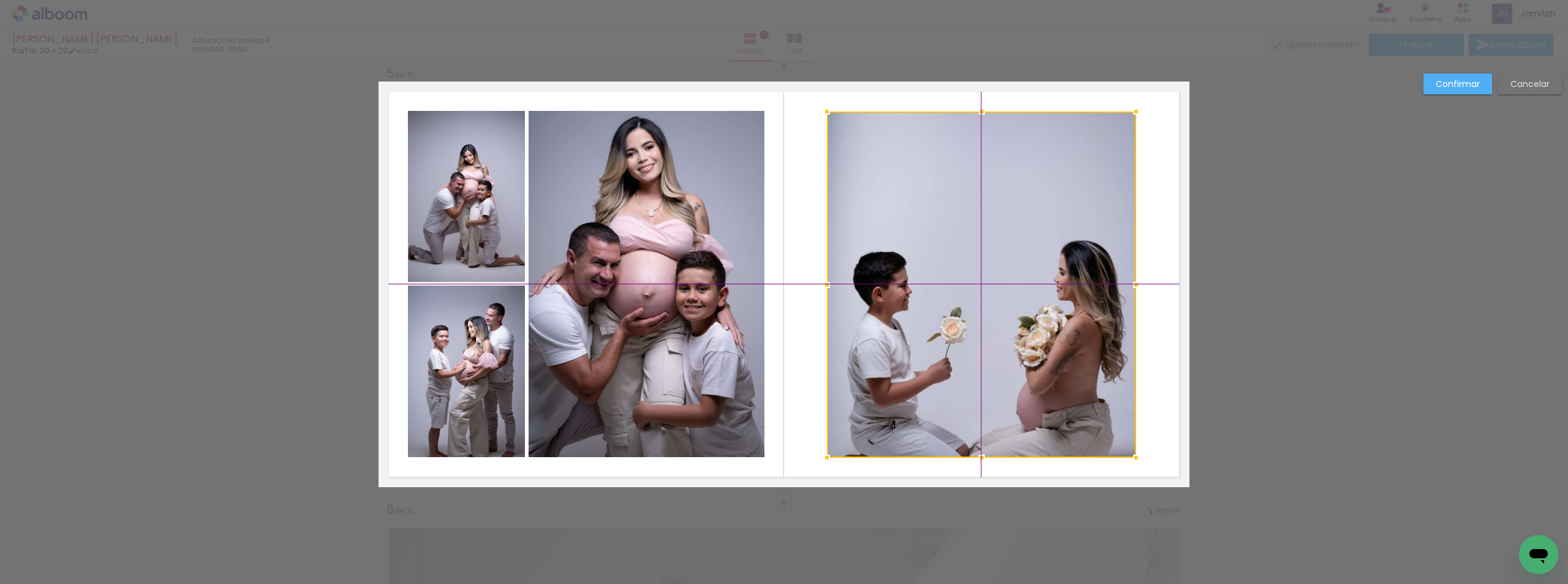
drag, startPoint x: 986, startPoint y: 285, endPoint x: 976, endPoint y: 282, distance: 10.4
click at [976, 282] on div at bounding box center [981, 285] width 309 height 346
click at [1437, 77] on paper-button "Confirmar" at bounding box center [1457, 84] width 68 height 21
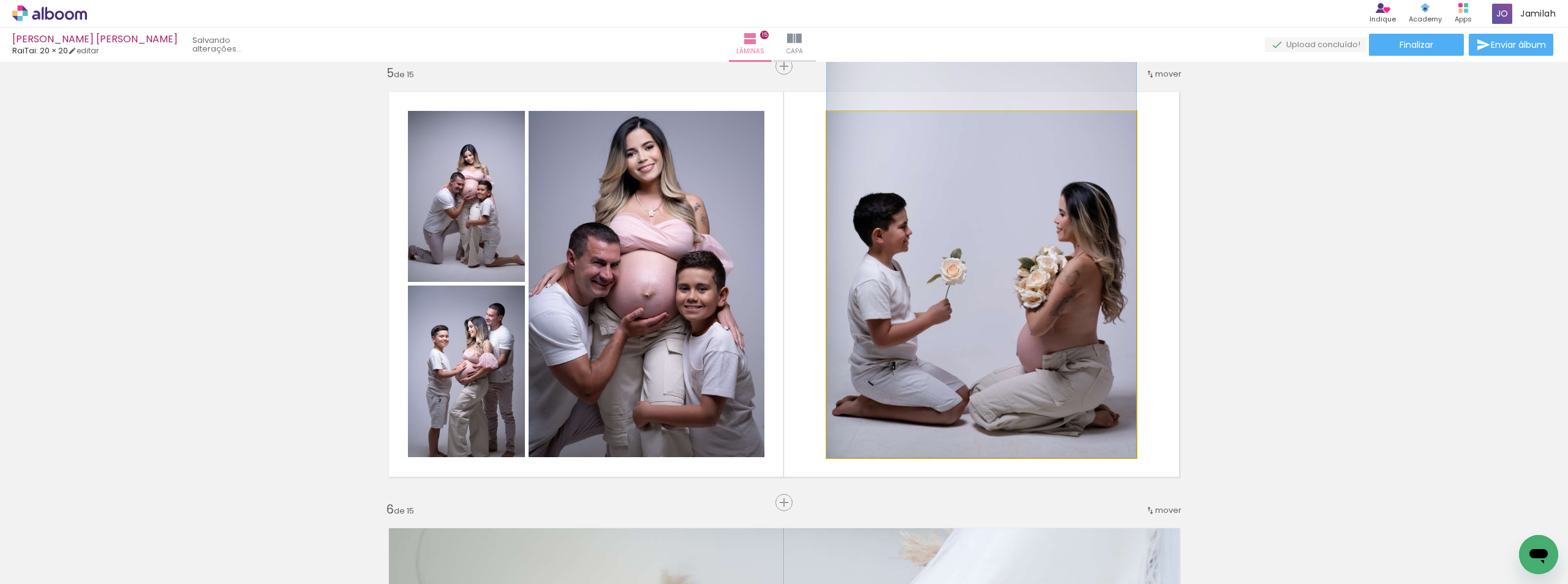
drag, startPoint x: 979, startPoint y: 300, endPoint x: 974, endPoint y: 237, distance: 63.2
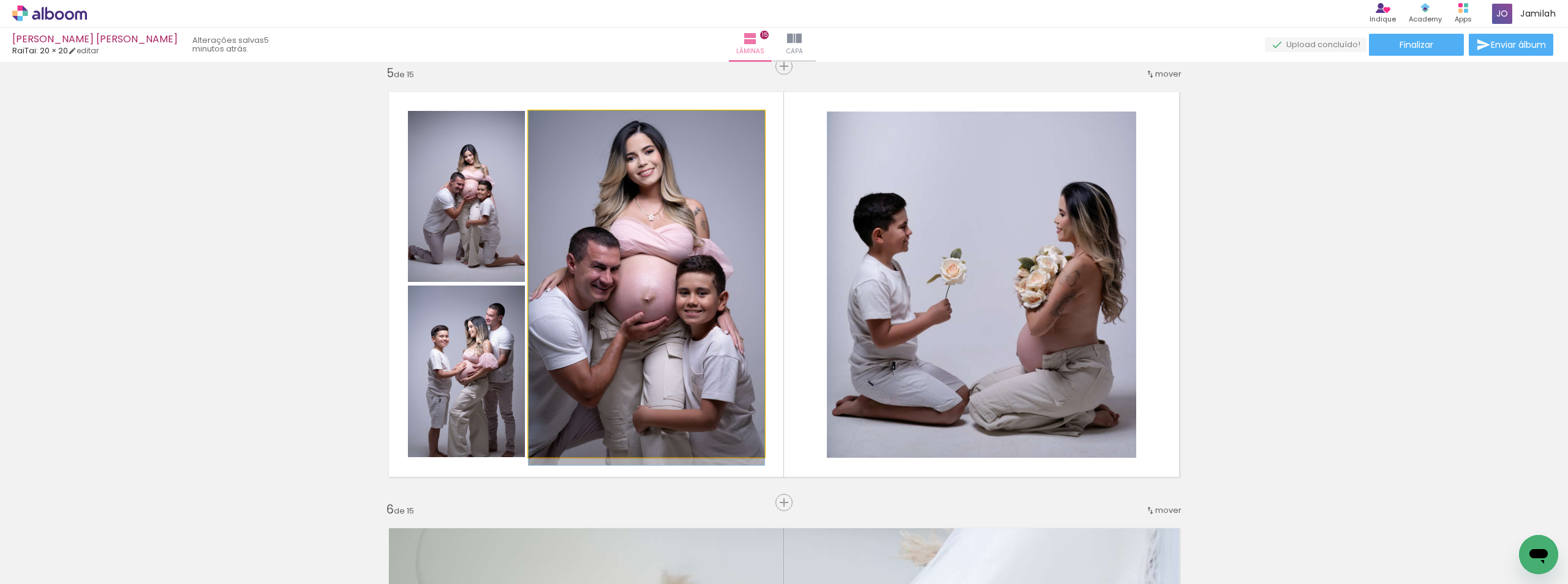
drag, startPoint x: 576, startPoint y: 301, endPoint x: 583, endPoint y: 321, distance: 21.2
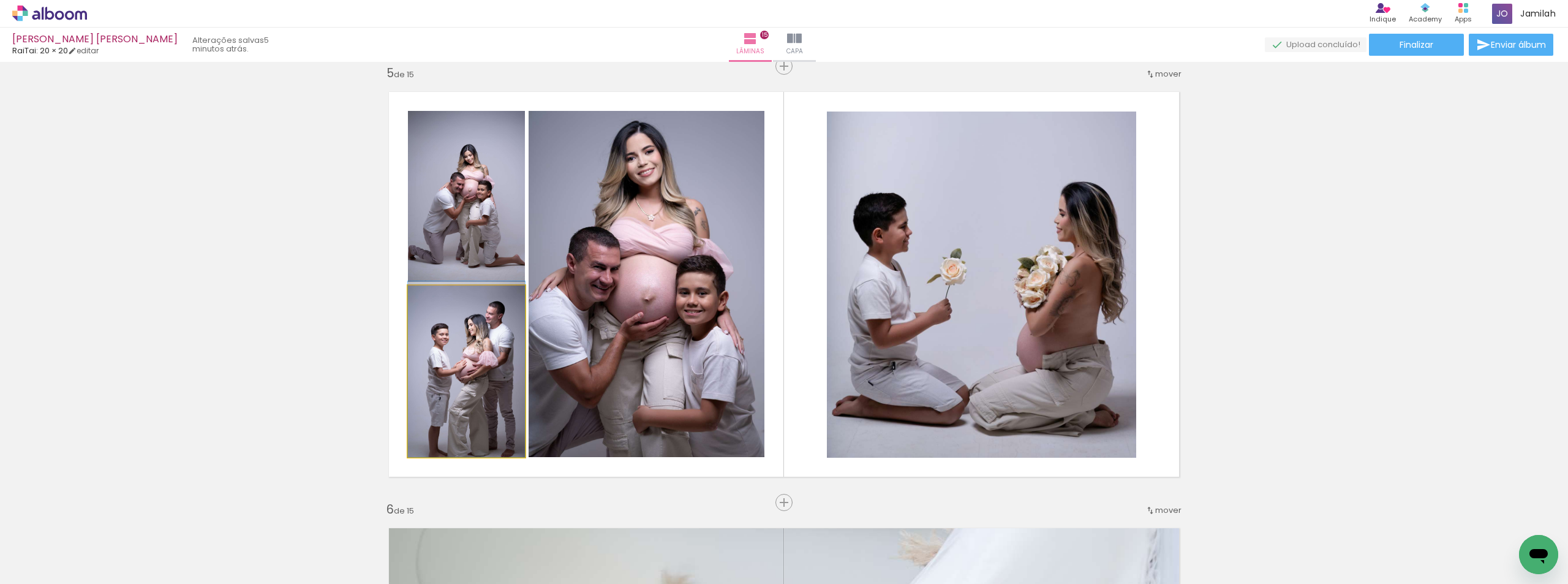
drag, startPoint x: 483, startPoint y: 349, endPoint x: 476, endPoint y: 346, distance: 7.6
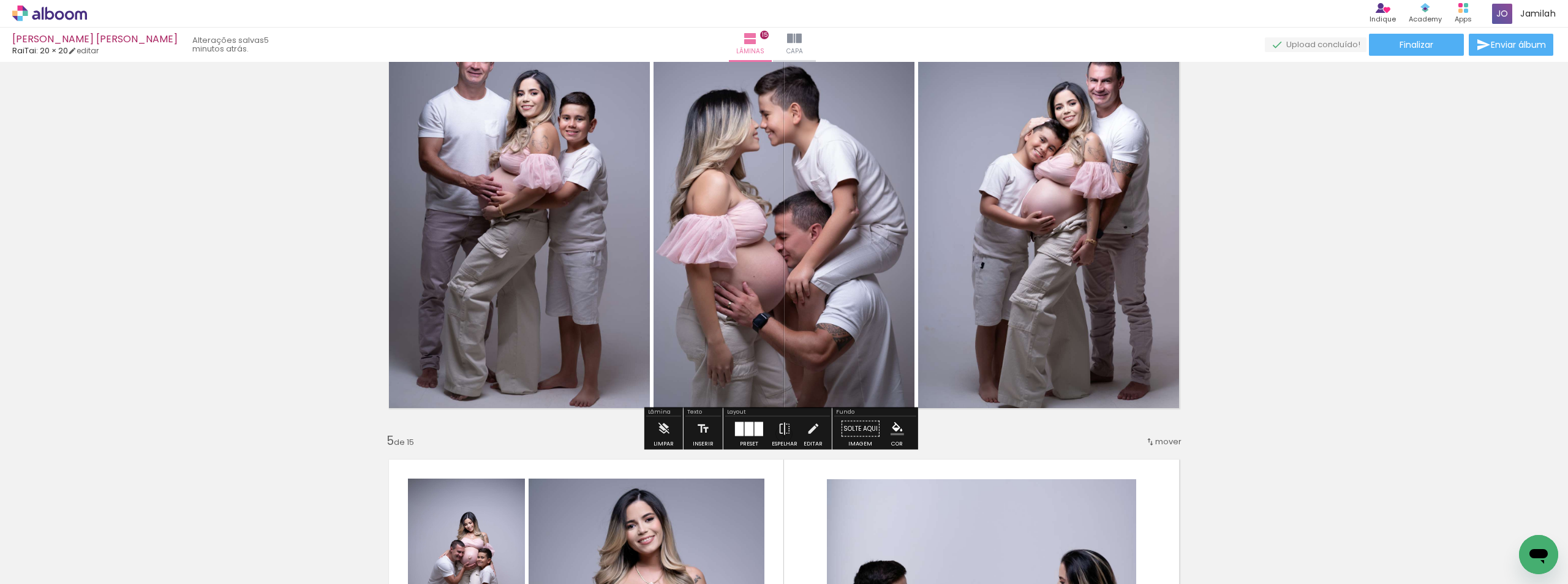
scroll to position [1087, 0]
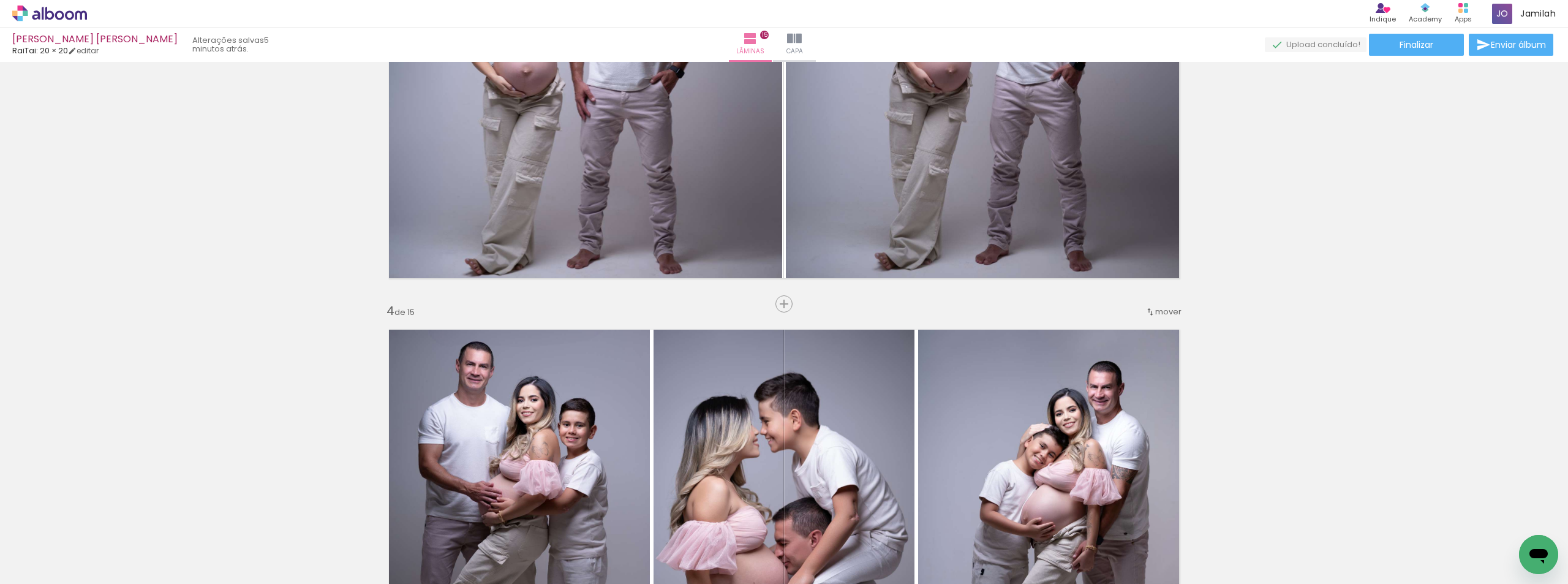
click at [1145, 312] on iron-icon at bounding box center [1150, 312] width 9 height 9
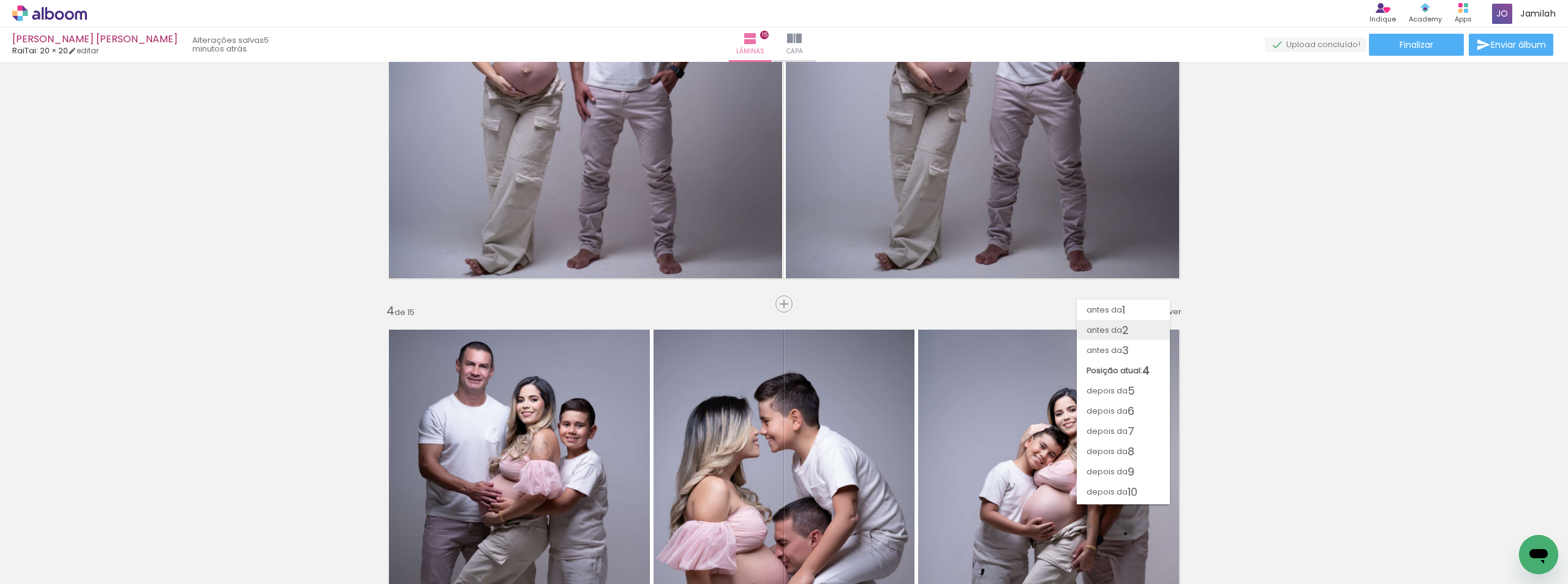
click at [1122, 329] on span "2" at bounding box center [1126, 330] width 7 height 20
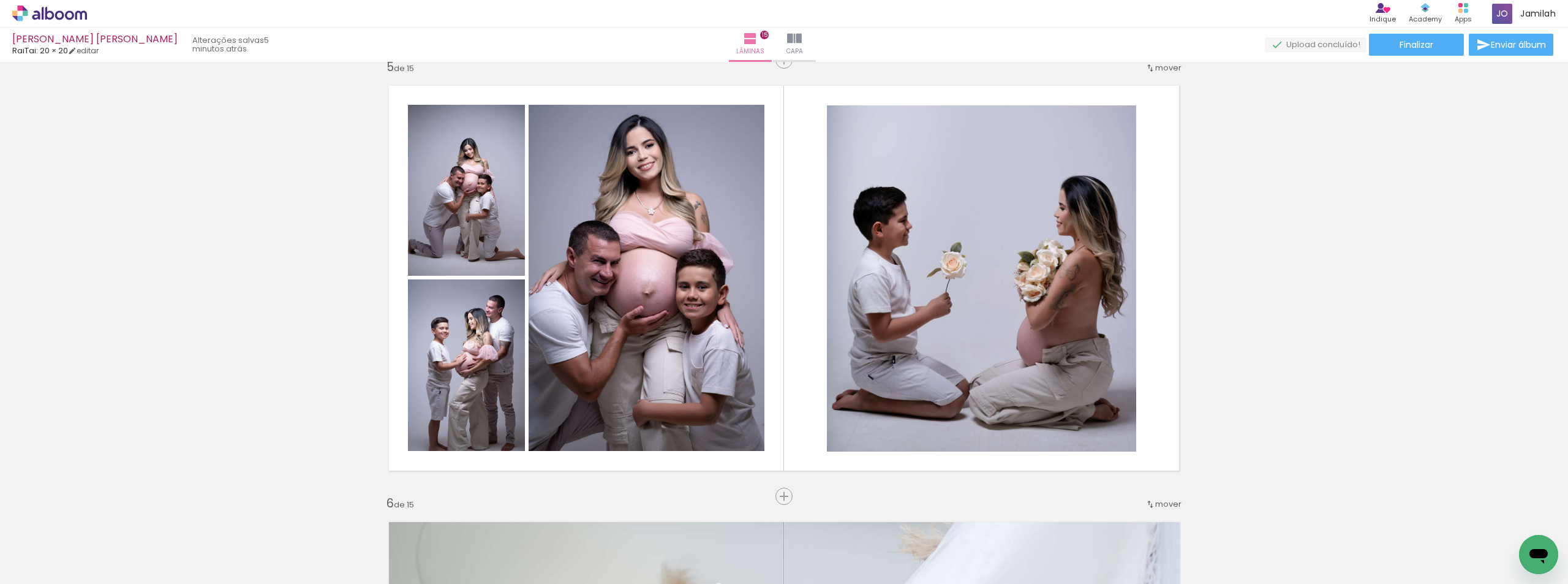
scroll to position [1617, 0]
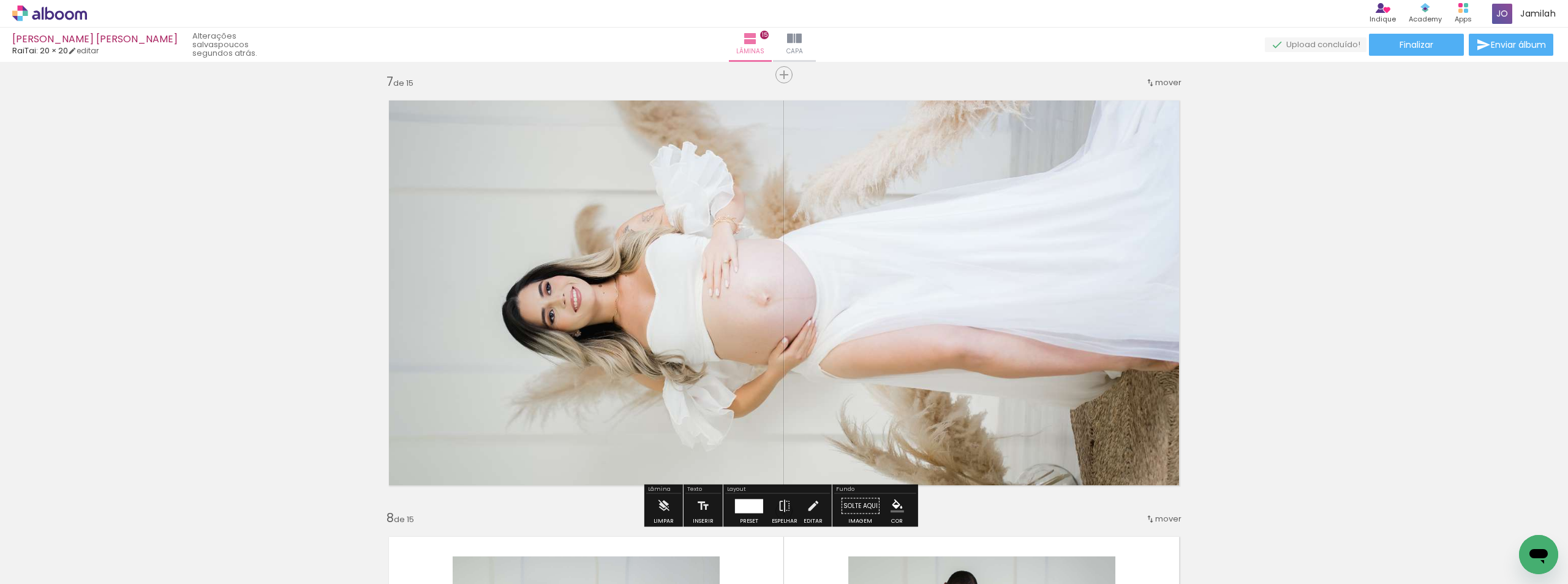
scroll to position [2597, 0]
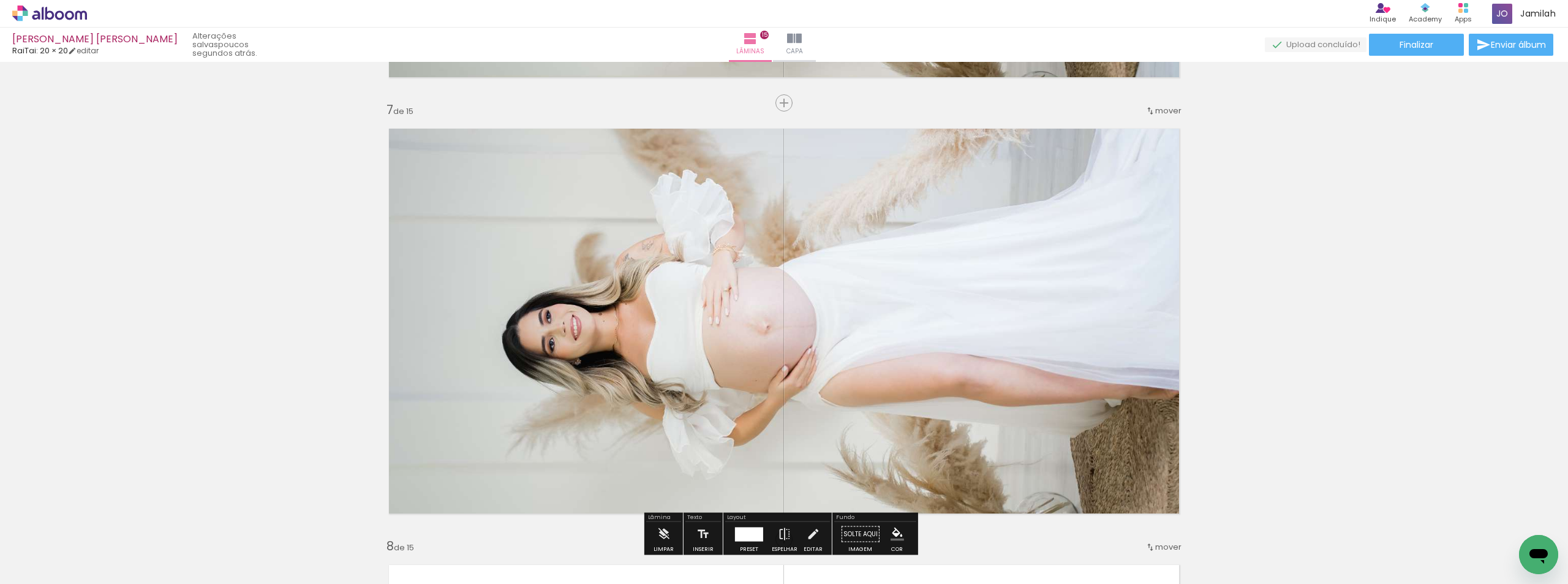
click at [1157, 110] on span "mover" at bounding box center [1168, 110] width 26 height 12
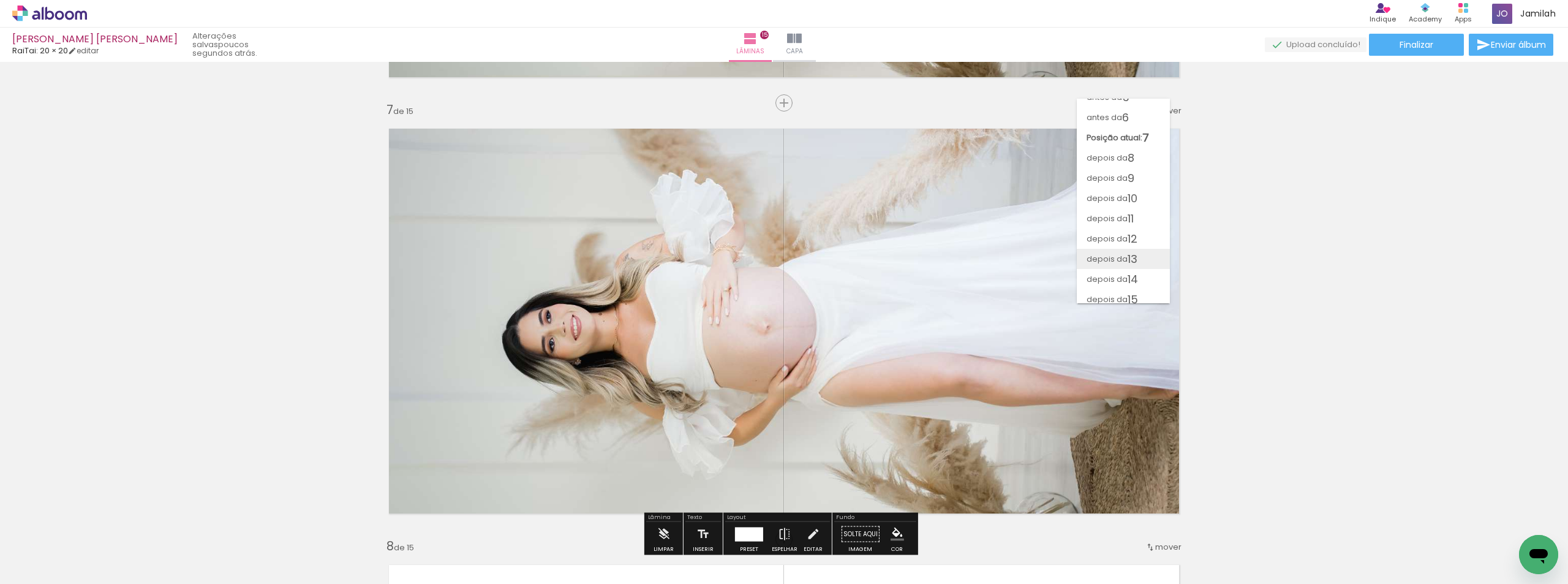
scroll to position [99, 0]
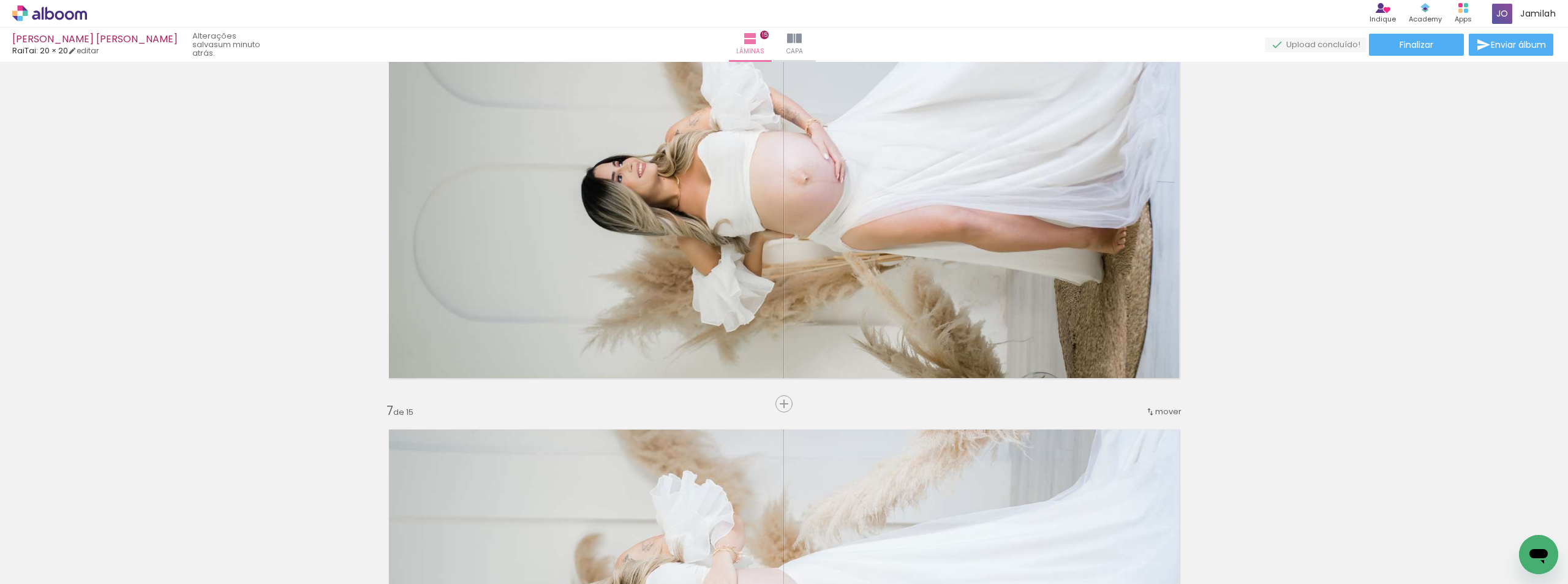
scroll to position [2229, 0]
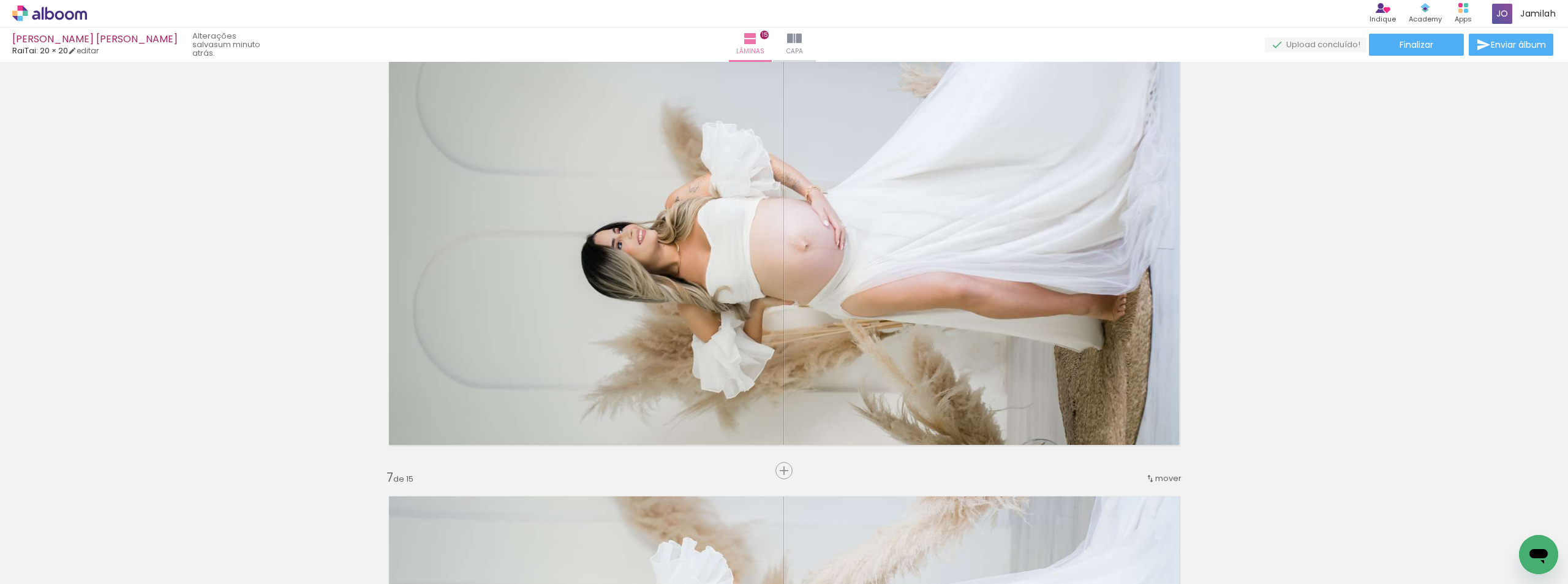
click at [1155, 469] on div "mover" at bounding box center [1163, 478] width 36 height 20
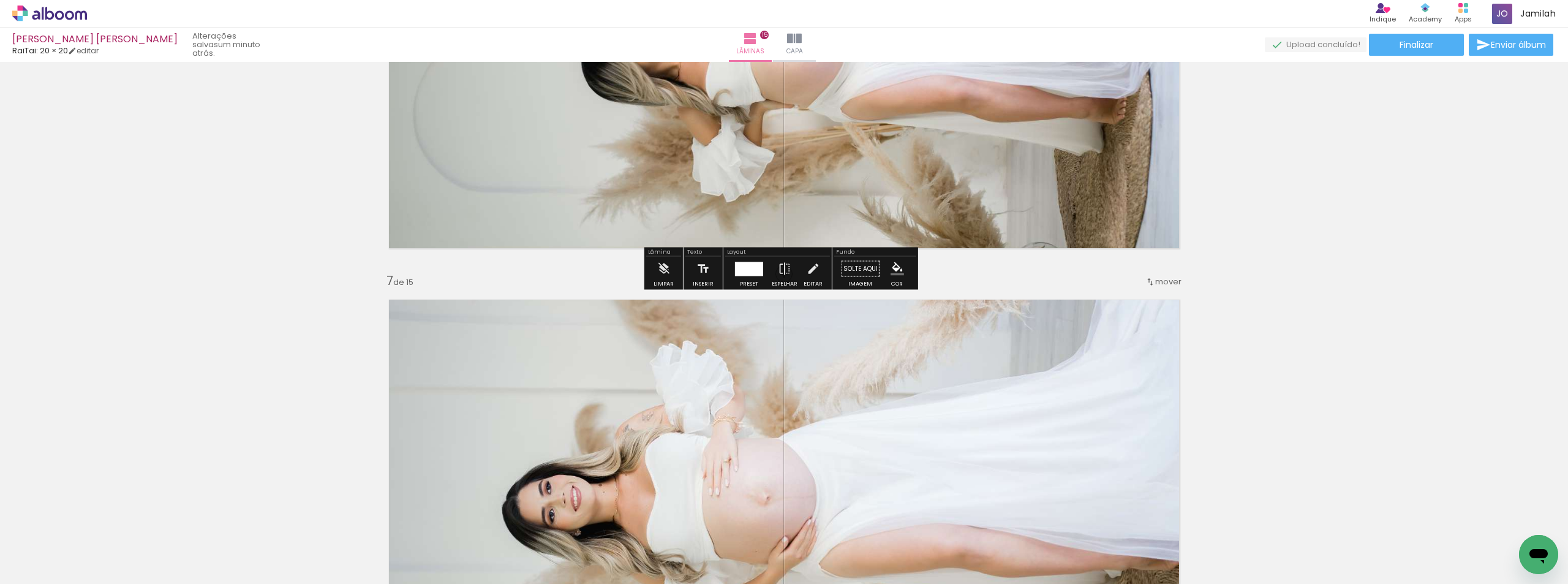
scroll to position [2475, 0]
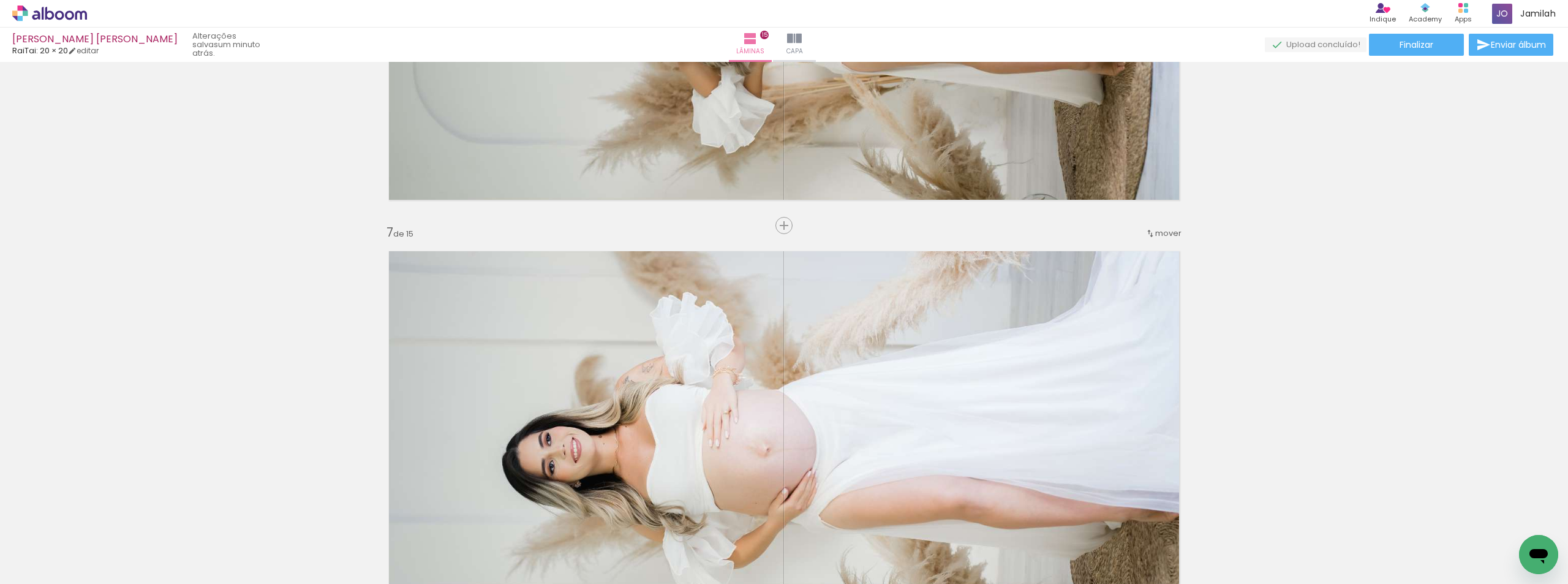
click at [1164, 240] on div "mover" at bounding box center [1163, 233] width 36 height 20
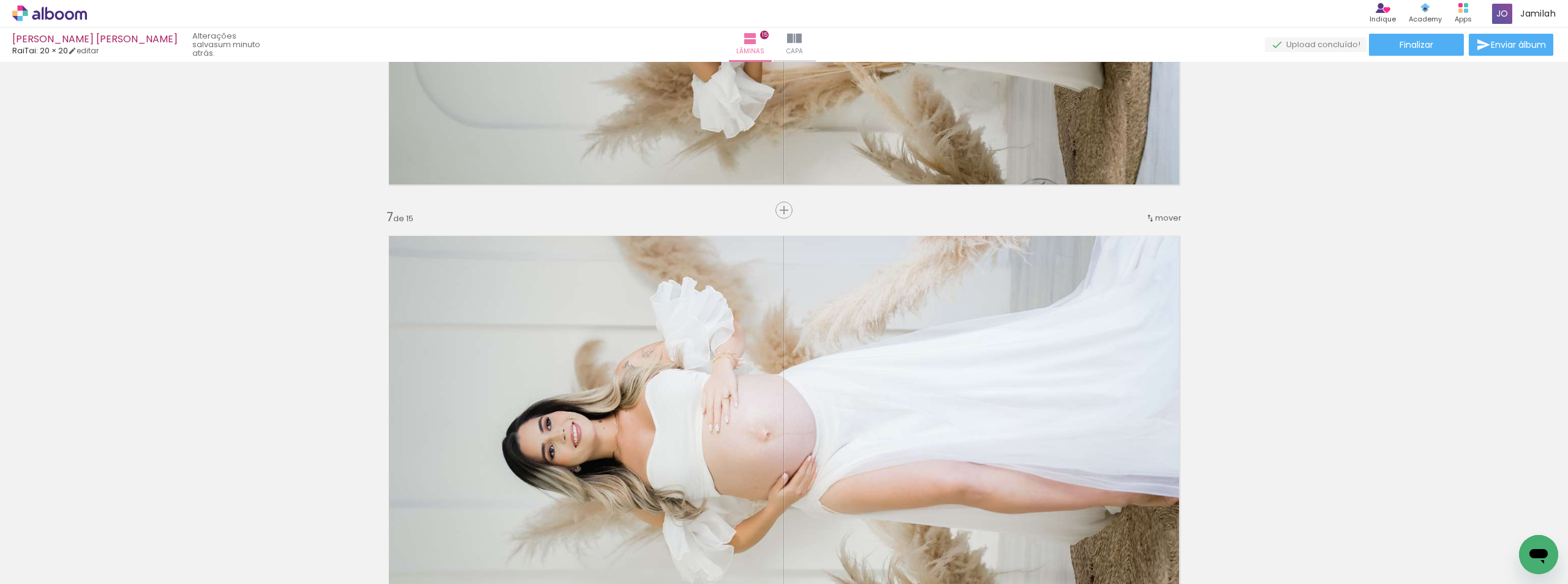
scroll to position [2413, 0]
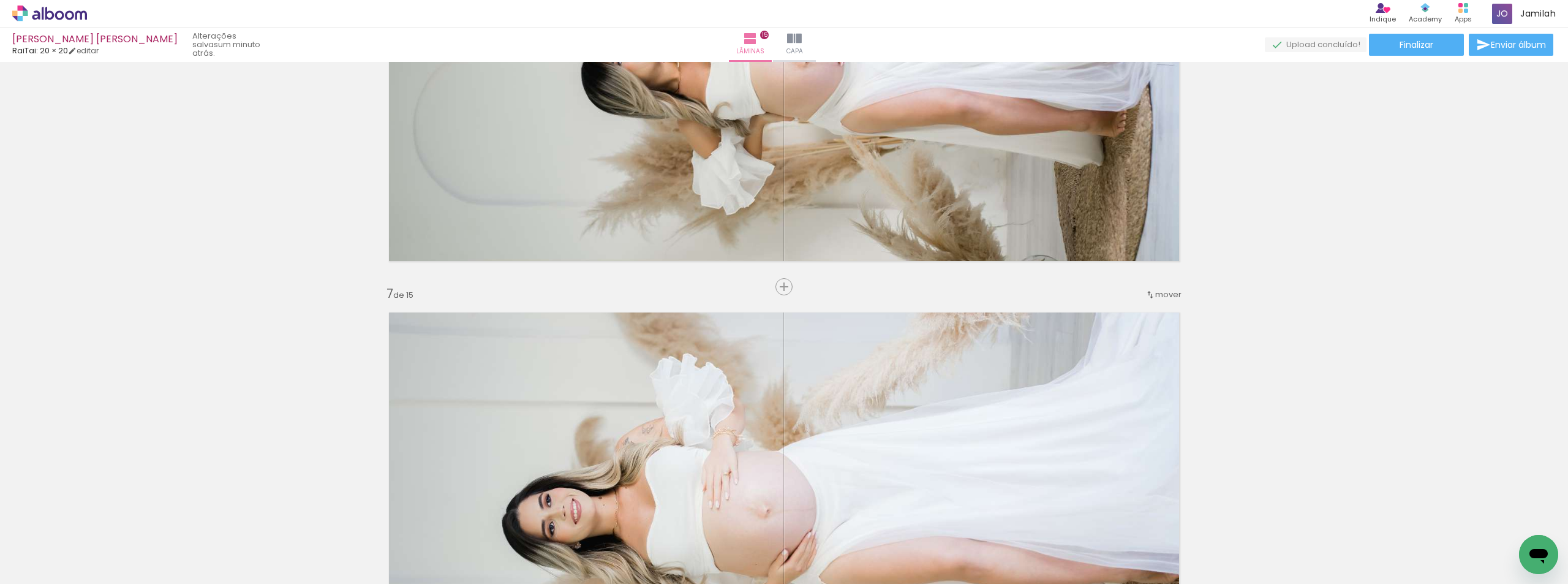
click at [1175, 296] on span "mover" at bounding box center [1168, 294] width 26 height 12
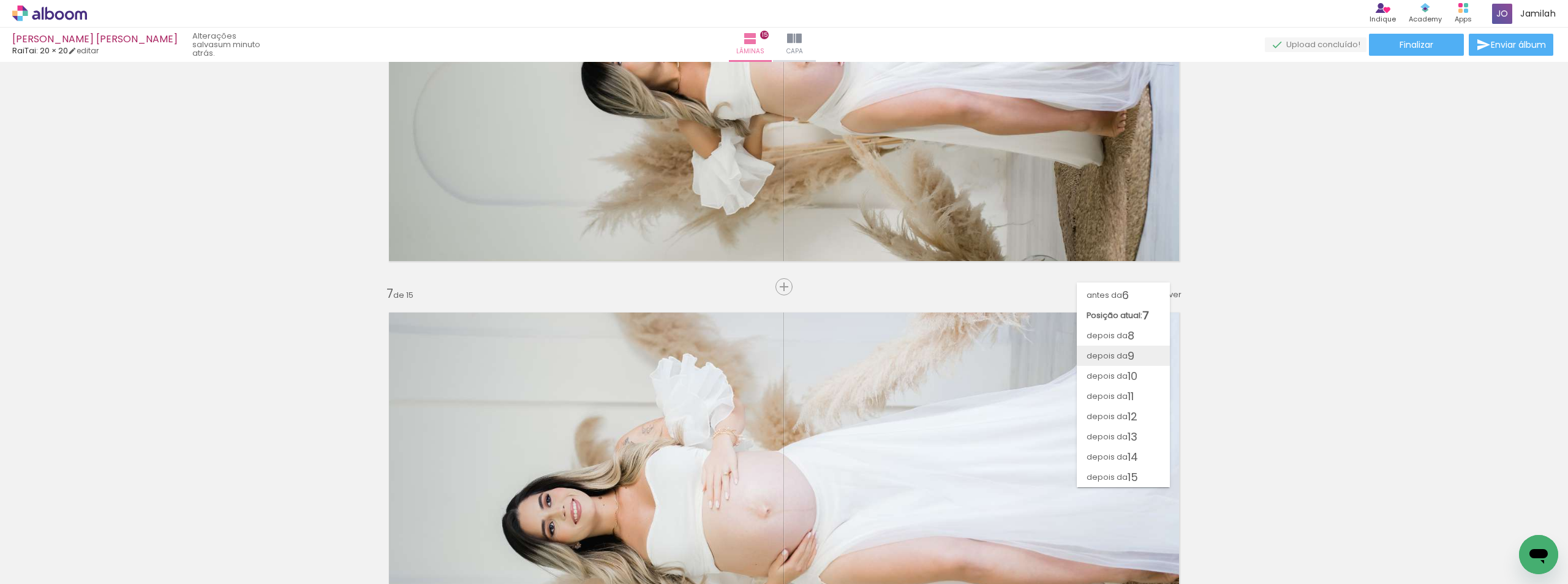
click at [1118, 346] on span "depois da" at bounding box center [1107, 356] width 41 height 20
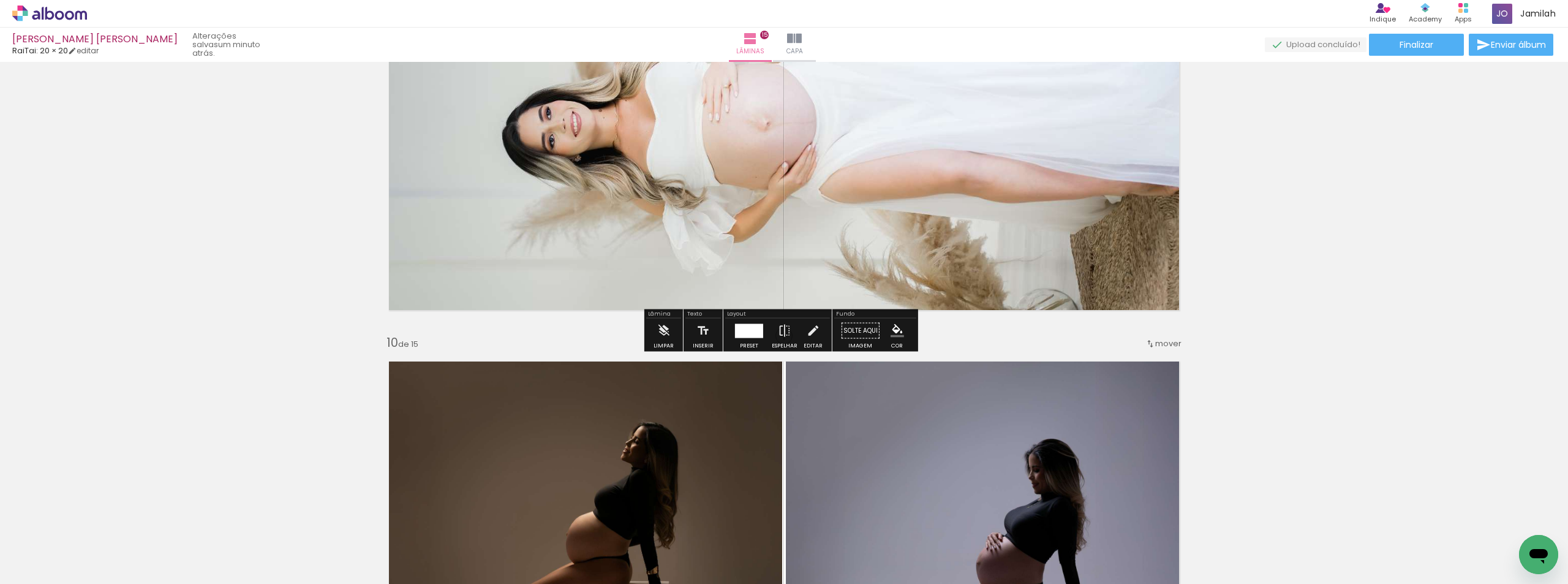
scroll to position [3874, 0]
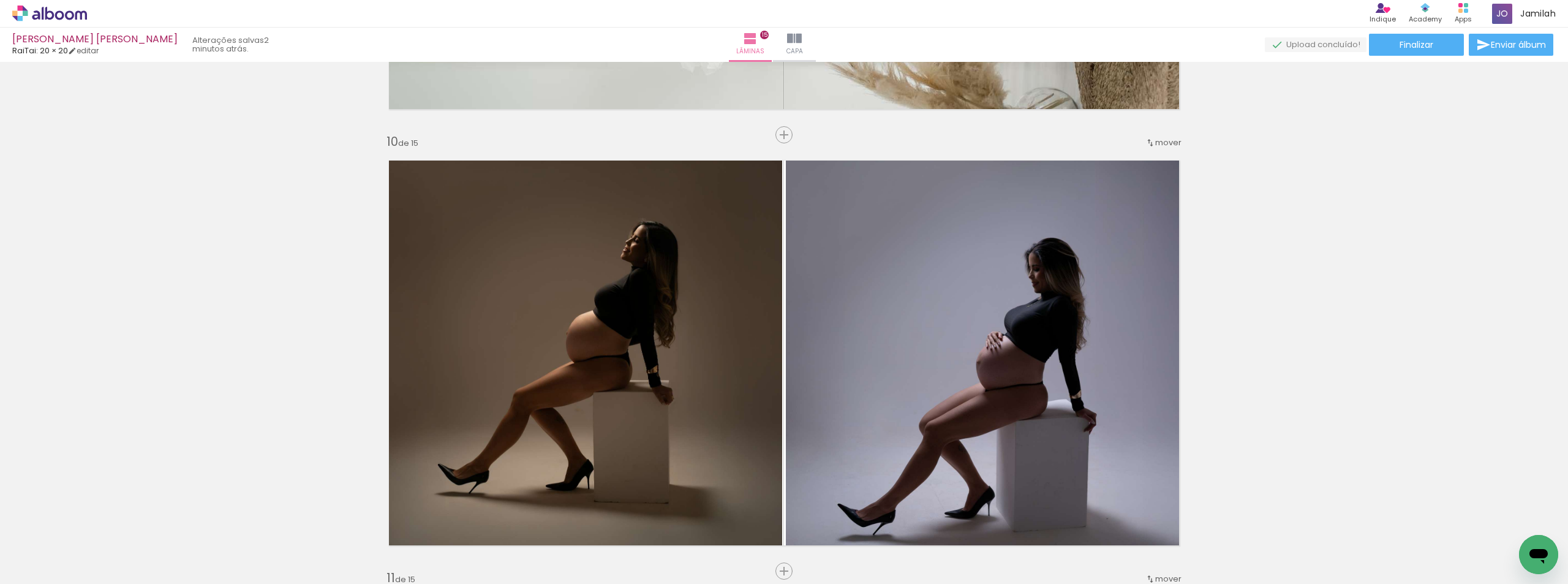
scroll to position [429, 0]
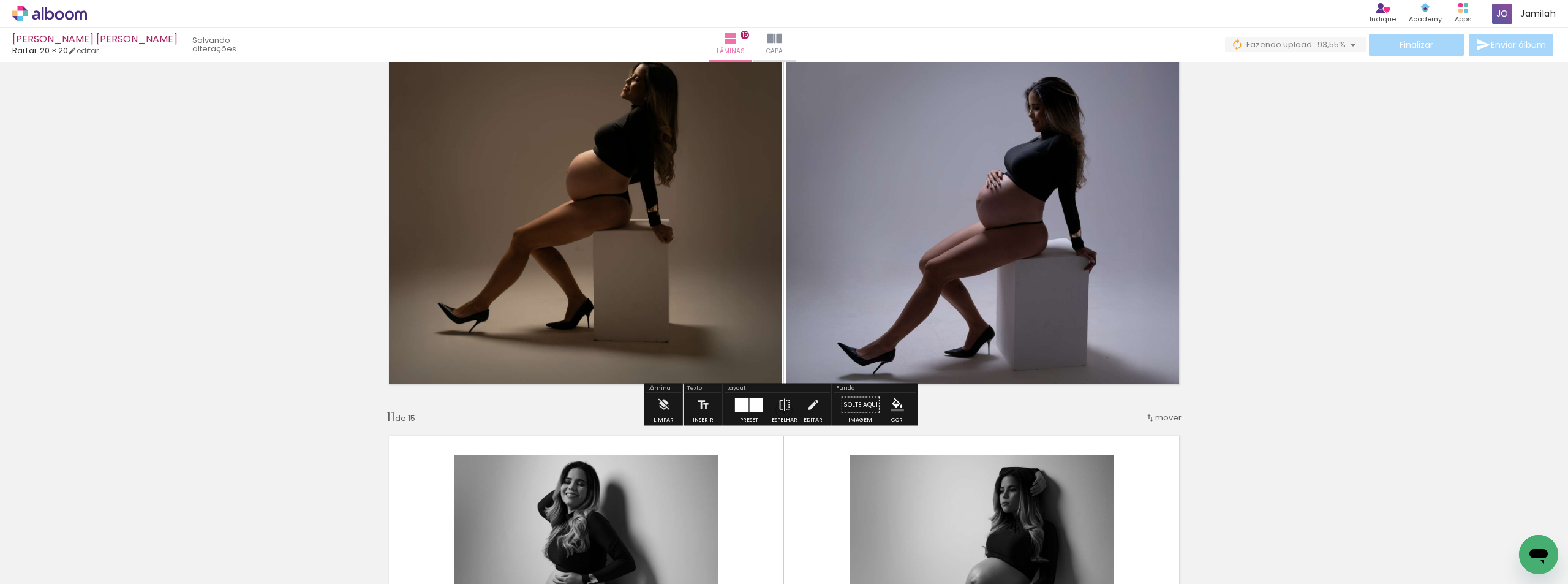
scroll to position [3922, 0]
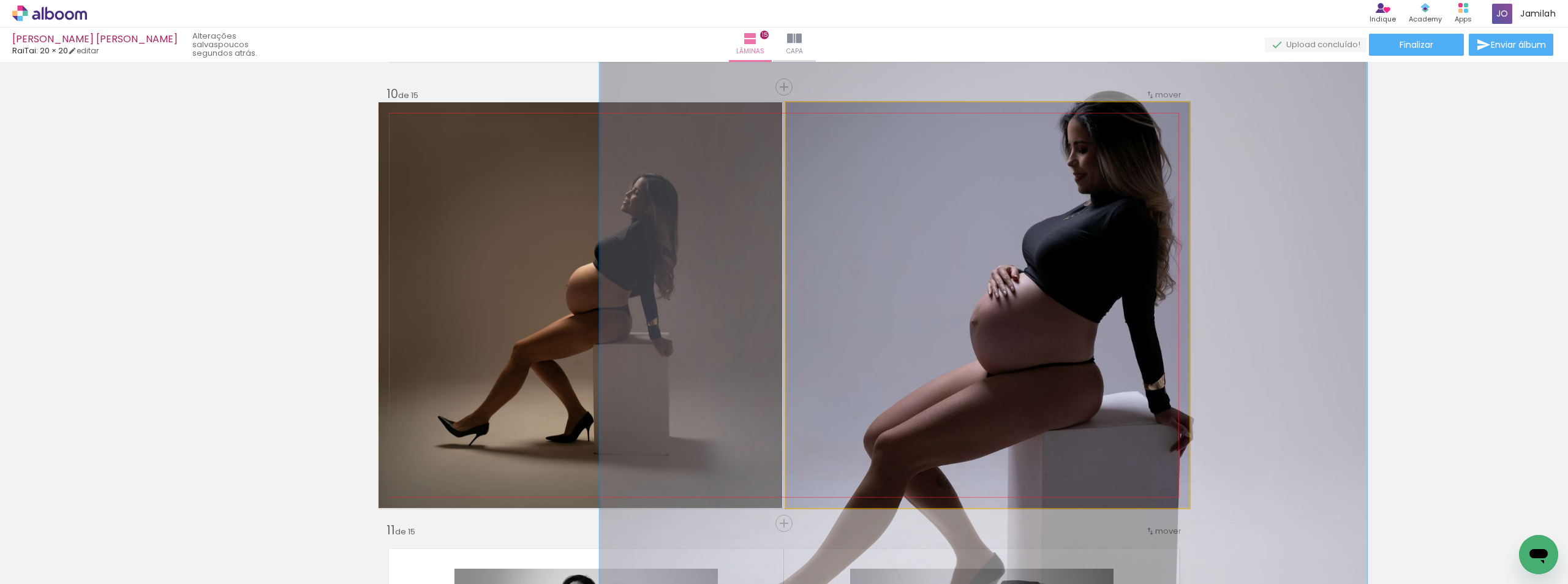
drag, startPoint x: 806, startPoint y: 116, endPoint x: 843, endPoint y: 122, distance: 37.5
type paper-slider "185"
click at [843, 122] on div at bounding box center [852, 115] width 20 height 20
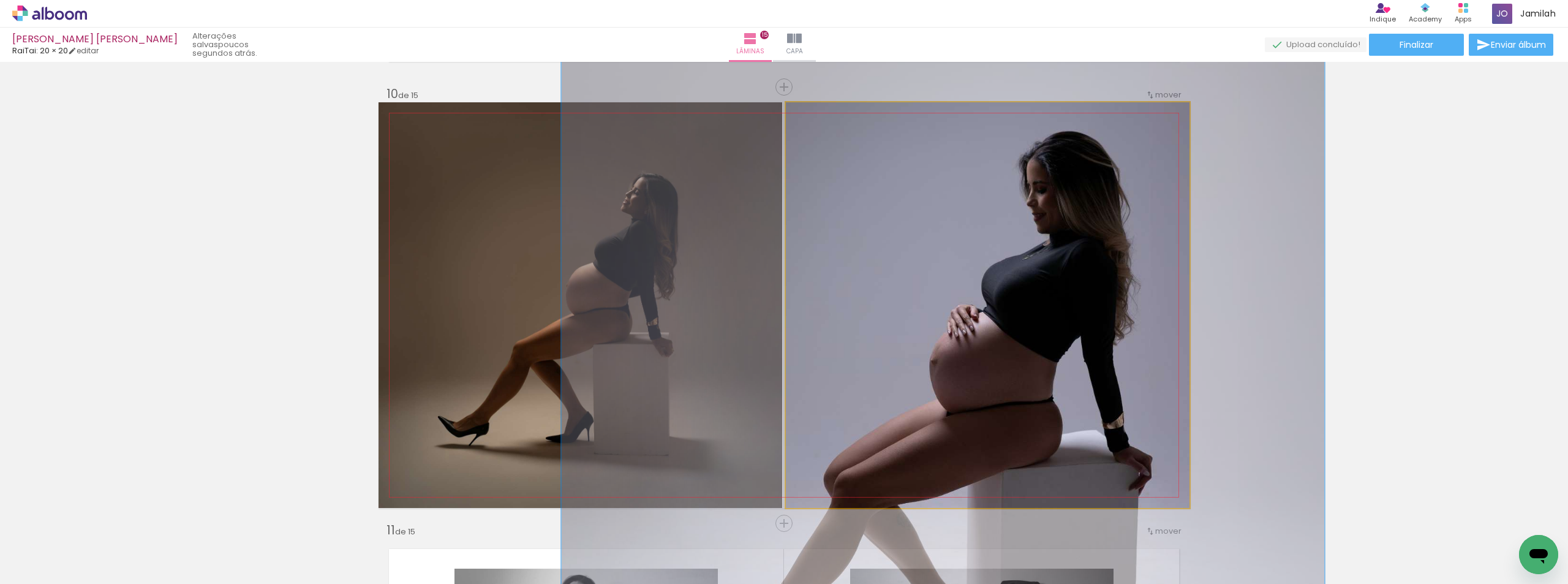
drag, startPoint x: 915, startPoint y: 254, endPoint x: 874, endPoint y: 293, distance: 56.6
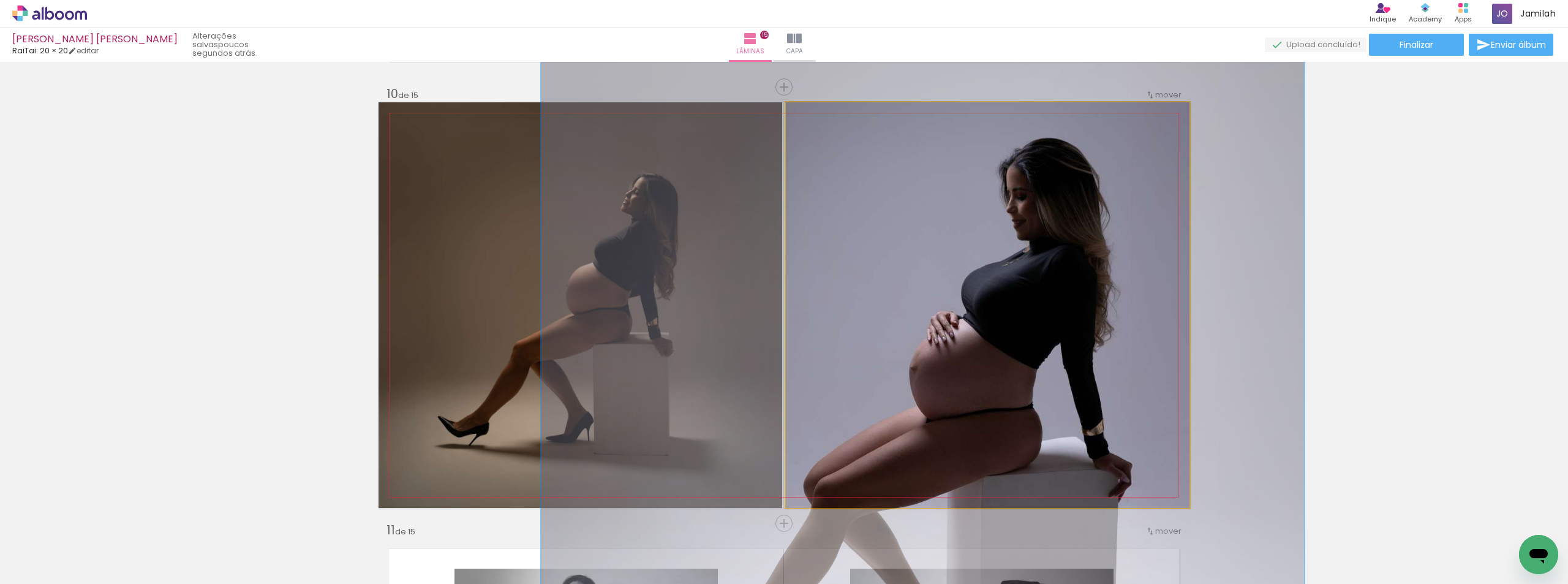
drag, startPoint x: 992, startPoint y: 275, endPoint x: 971, endPoint y: 282, distance: 22.1
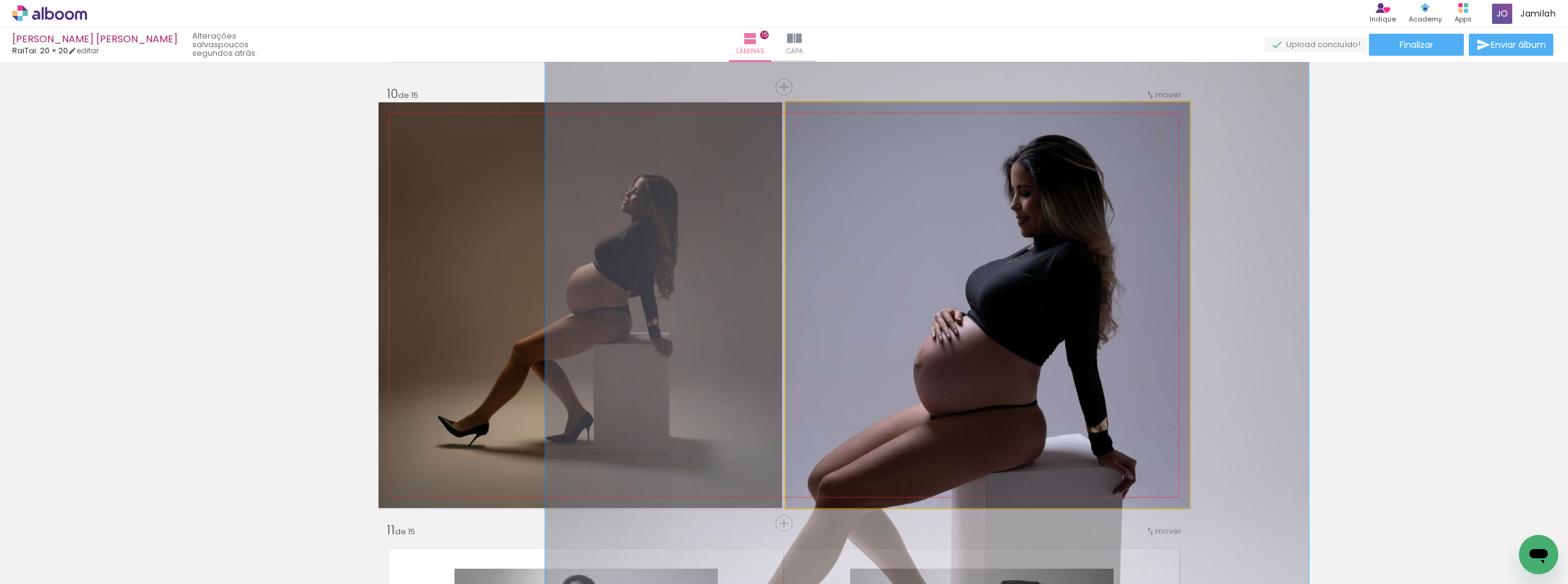
drag, startPoint x: 925, startPoint y: 295, endPoint x: 931, endPoint y: 292, distance: 6.7
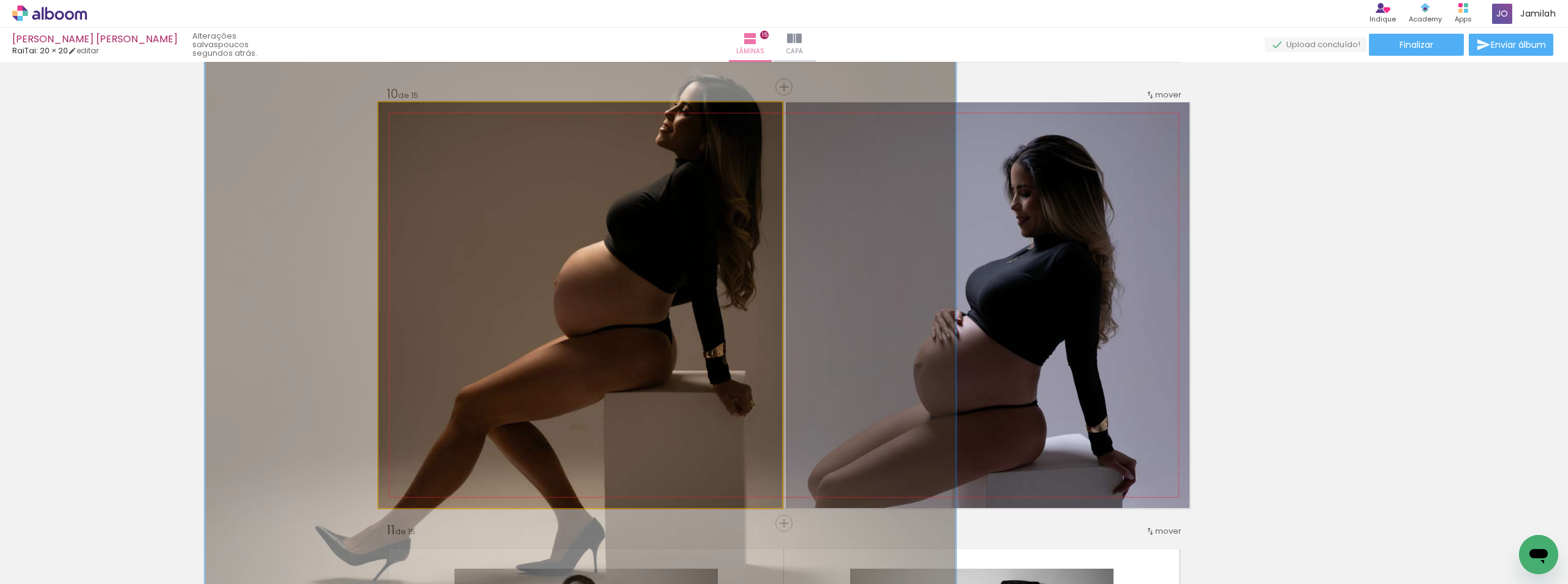
drag, startPoint x: 403, startPoint y: 114, endPoint x: 439, endPoint y: 145, distance: 47.5
type paper-slider "186"
click at [439, 145] on quentale-photo at bounding box center [580, 305] width 404 height 405
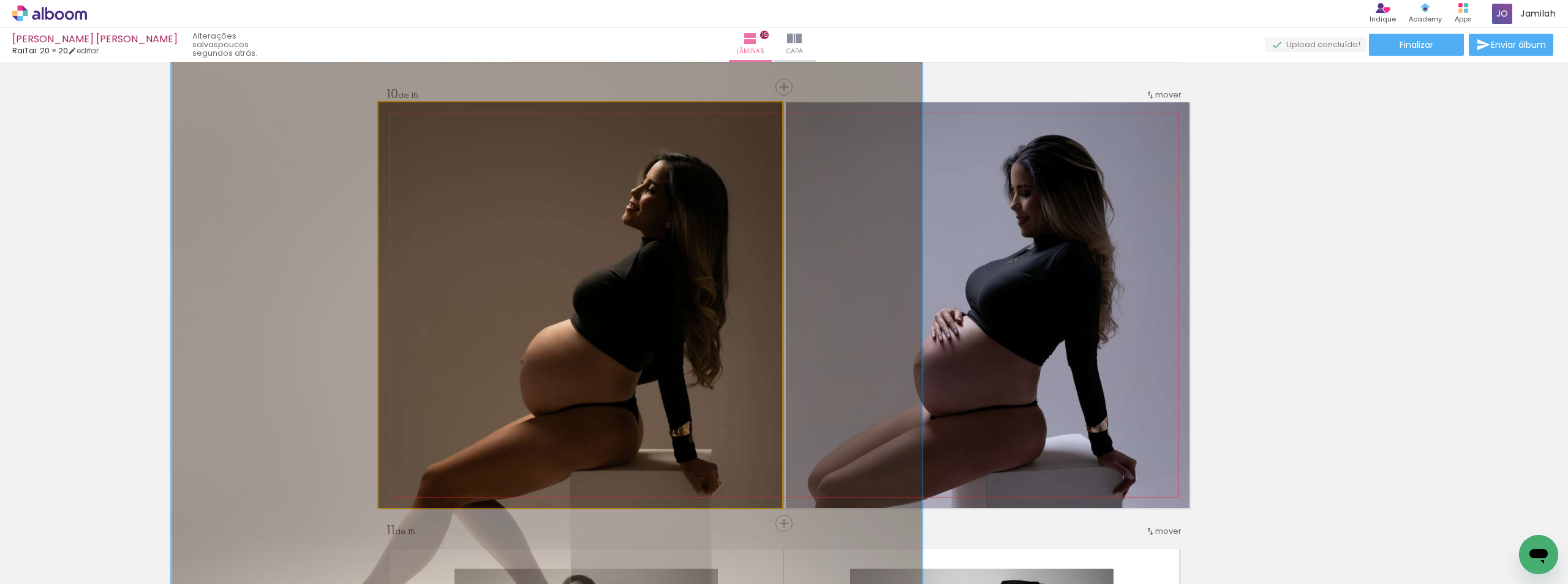
drag, startPoint x: 561, startPoint y: 204, endPoint x: 525, endPoint y: 279, distance: 83.2
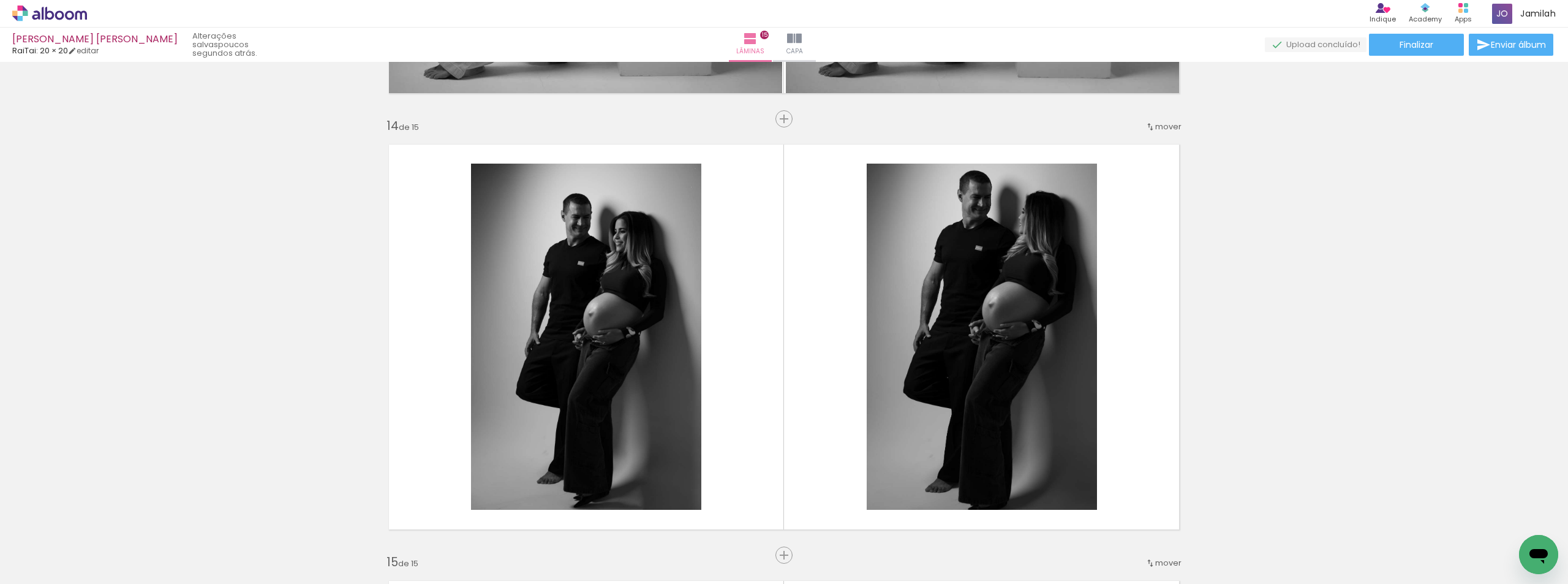
scroll to position [5699, 0]
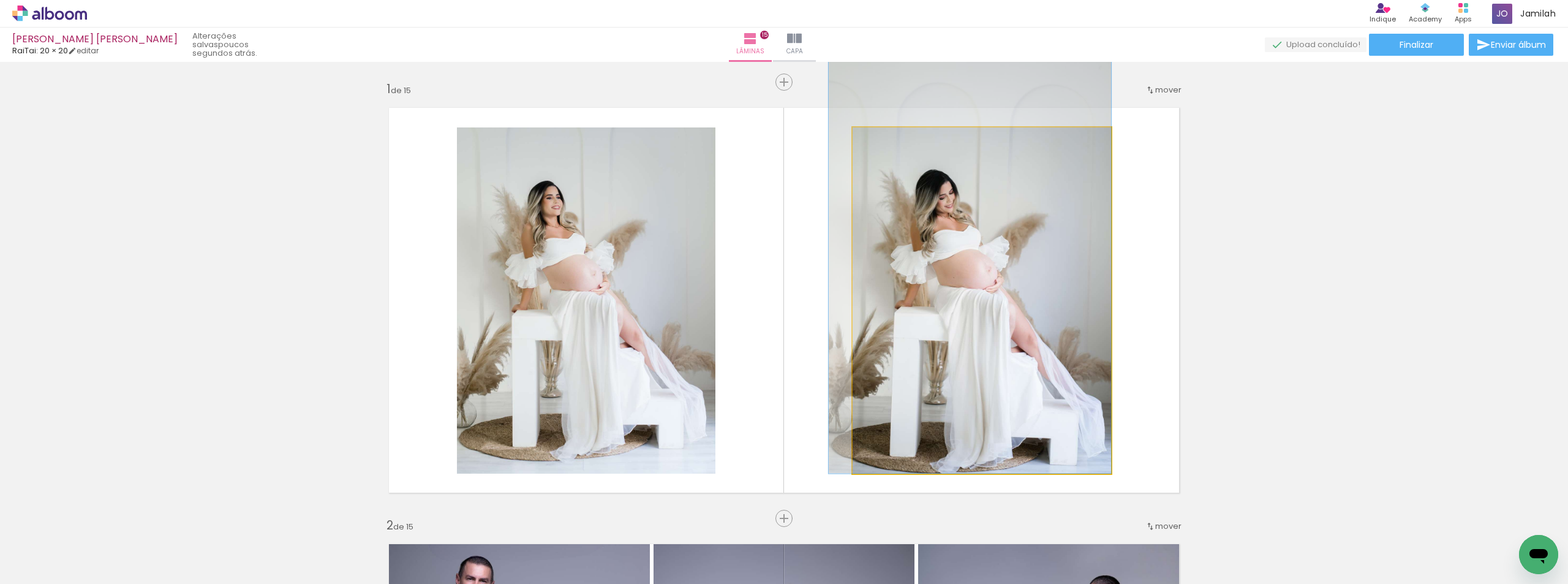
drag, startPoint x: 1005, startPoint y: 316, endPoint x: 975, endPoint y: 309, distance: 30.8
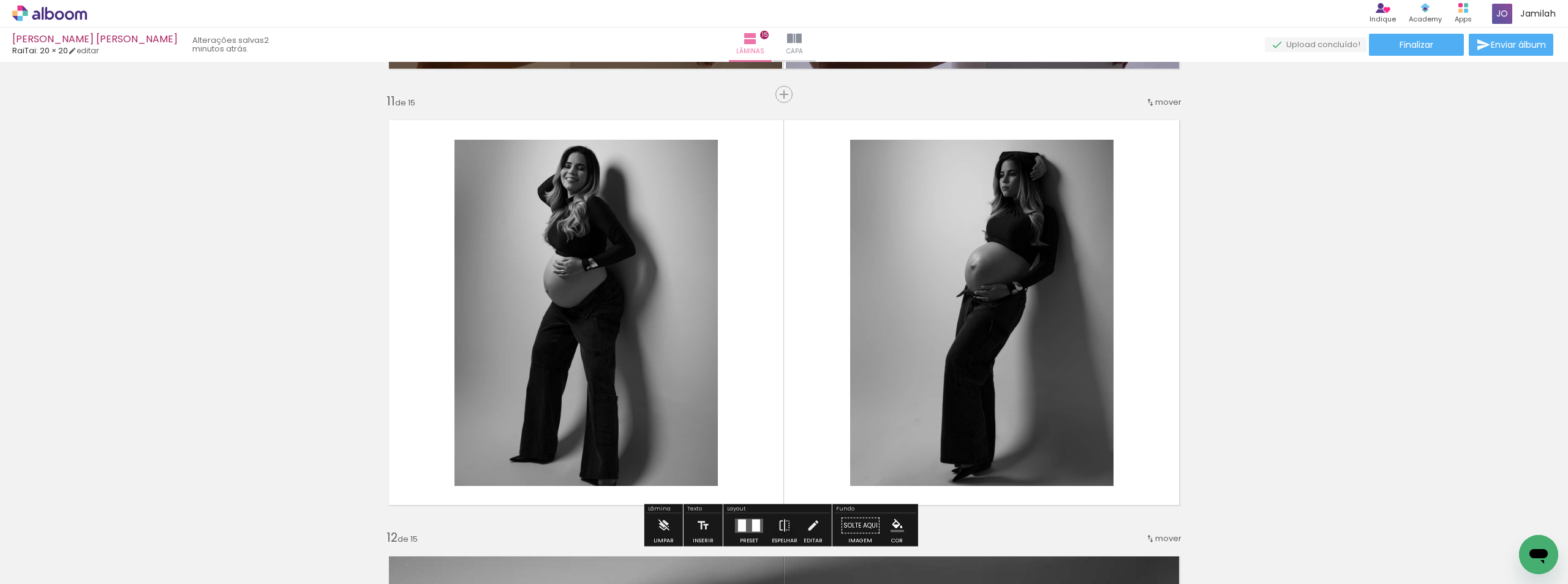
scroll to position [4167, 0]
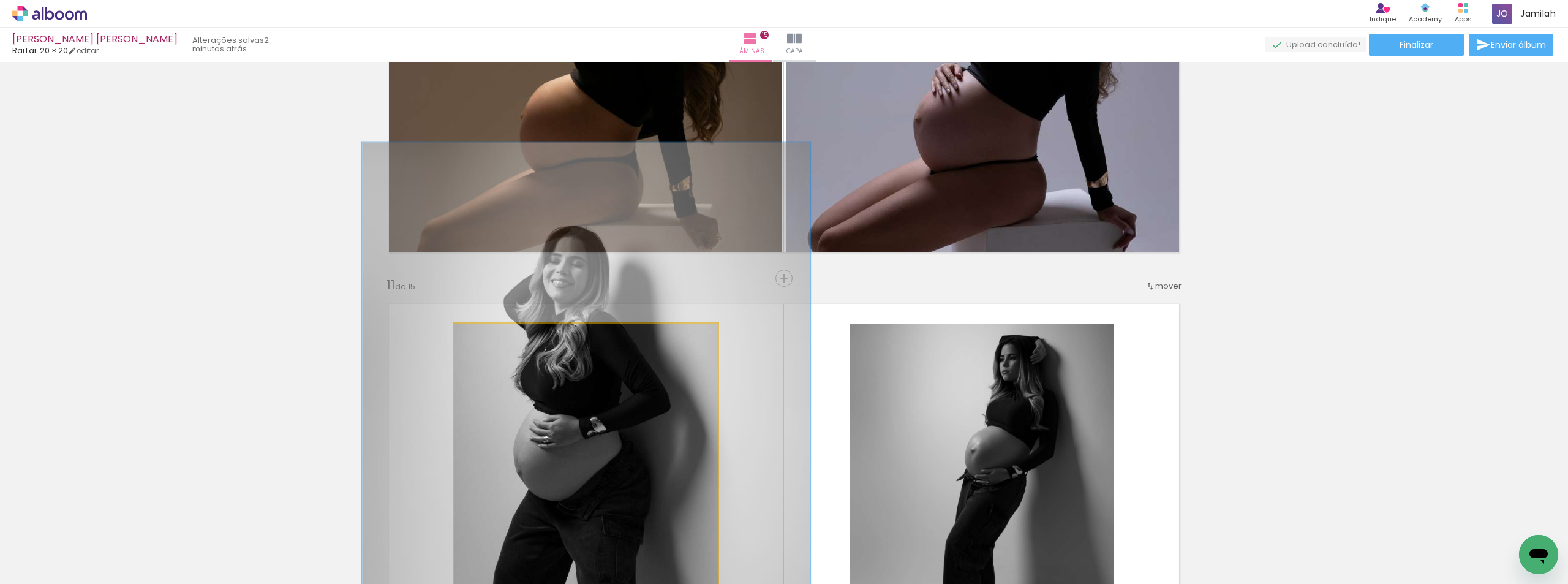
drag, startPoint x: 484, startPoint y: 336, endPoint x: 509, endPoint y: 340, distance: 25.3
click at [509, 340] on div at bounding box center [513, 336] width 11 height 11
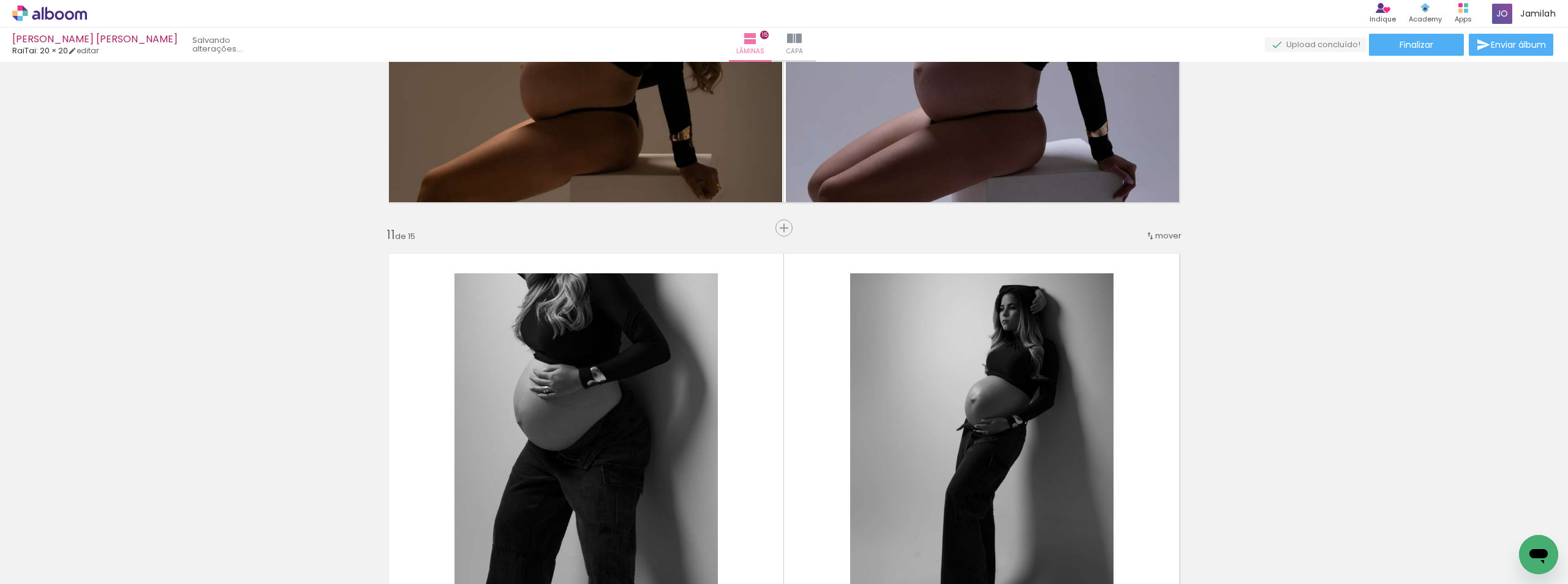
scroll to position [4290, 0]
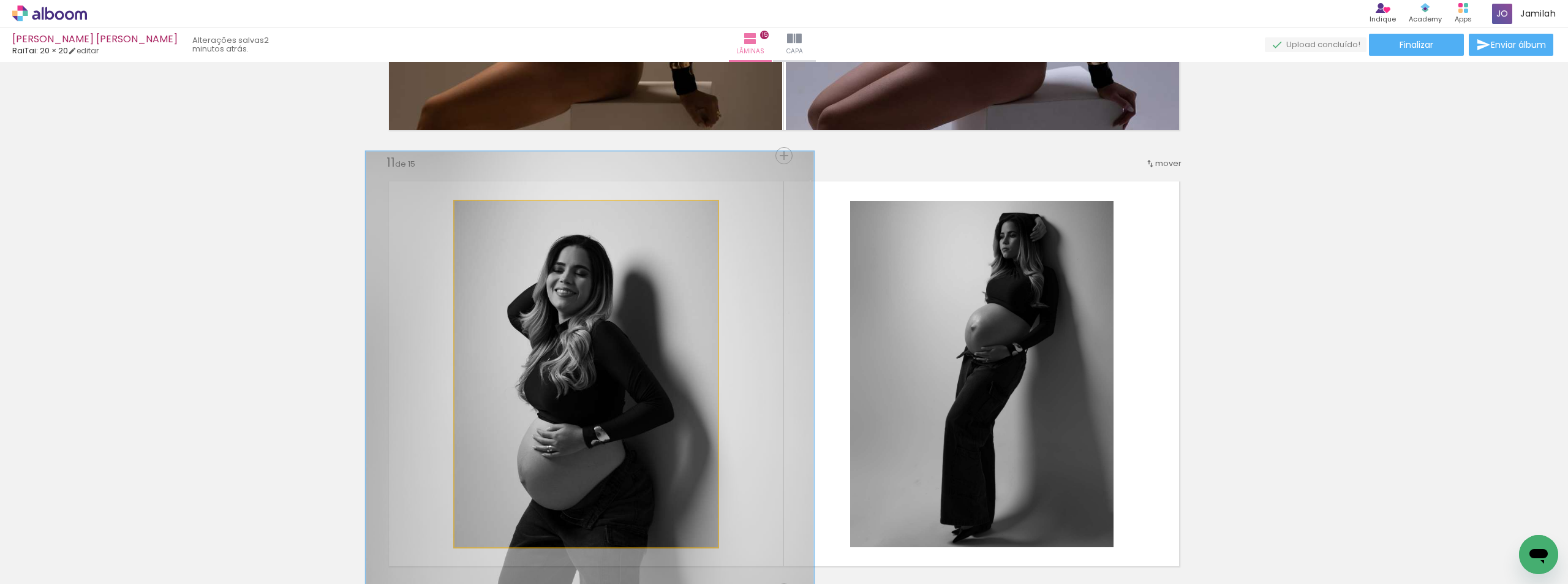
drag, startPoint x: 548, startPoint y: 311, endPoint x: 548, endPoint y: 453, distance: 142.0
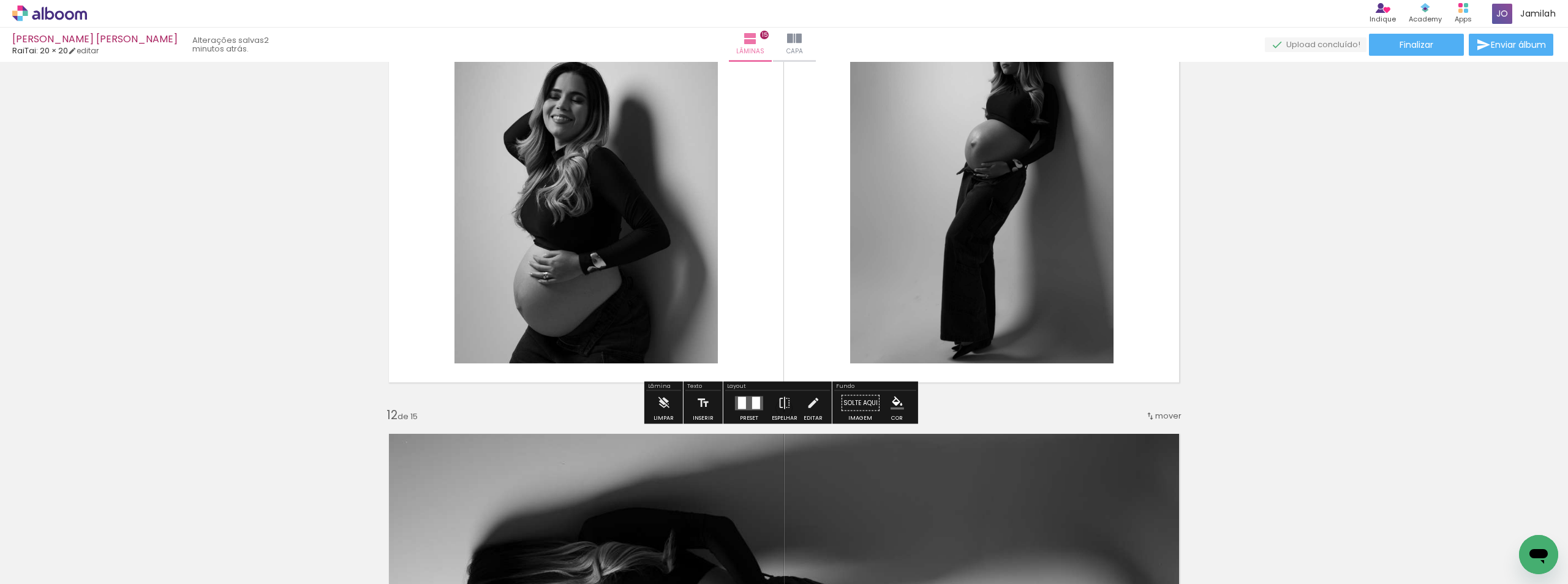
scroll to position [4351, 0]
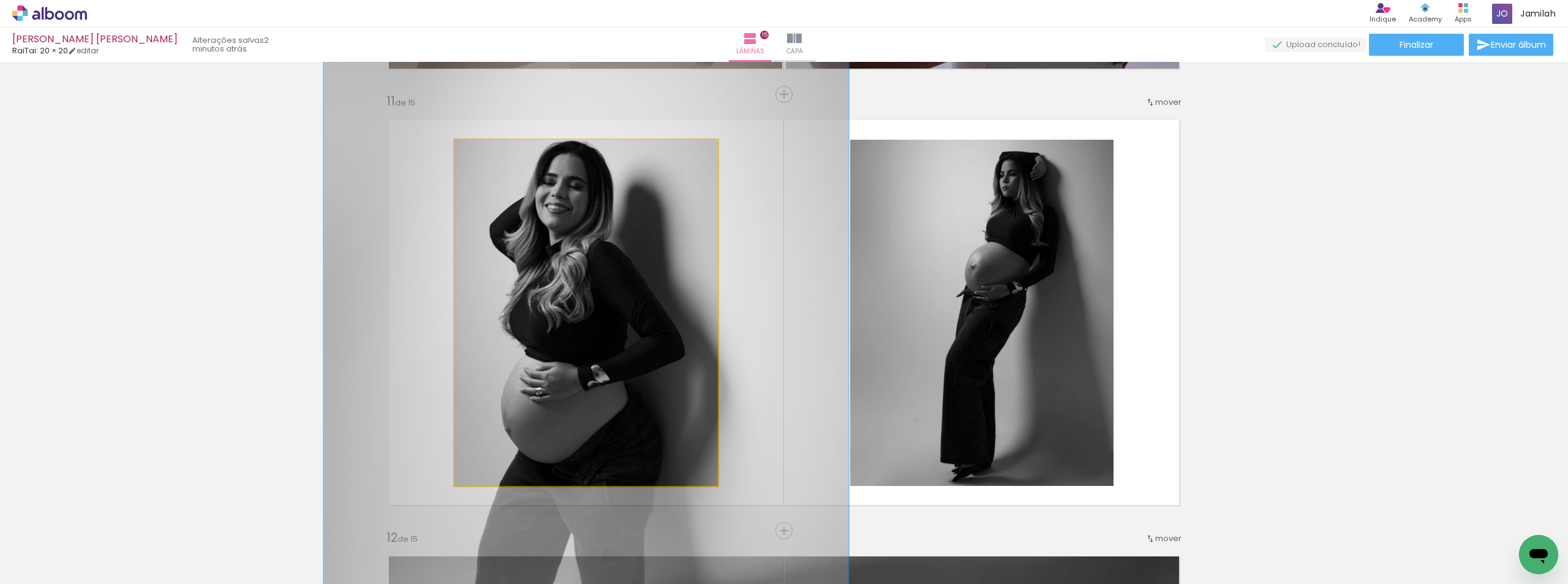
type paper-slider "199"
click at [524, 157] on div at bounding box center [531, 152] width 20 height 20
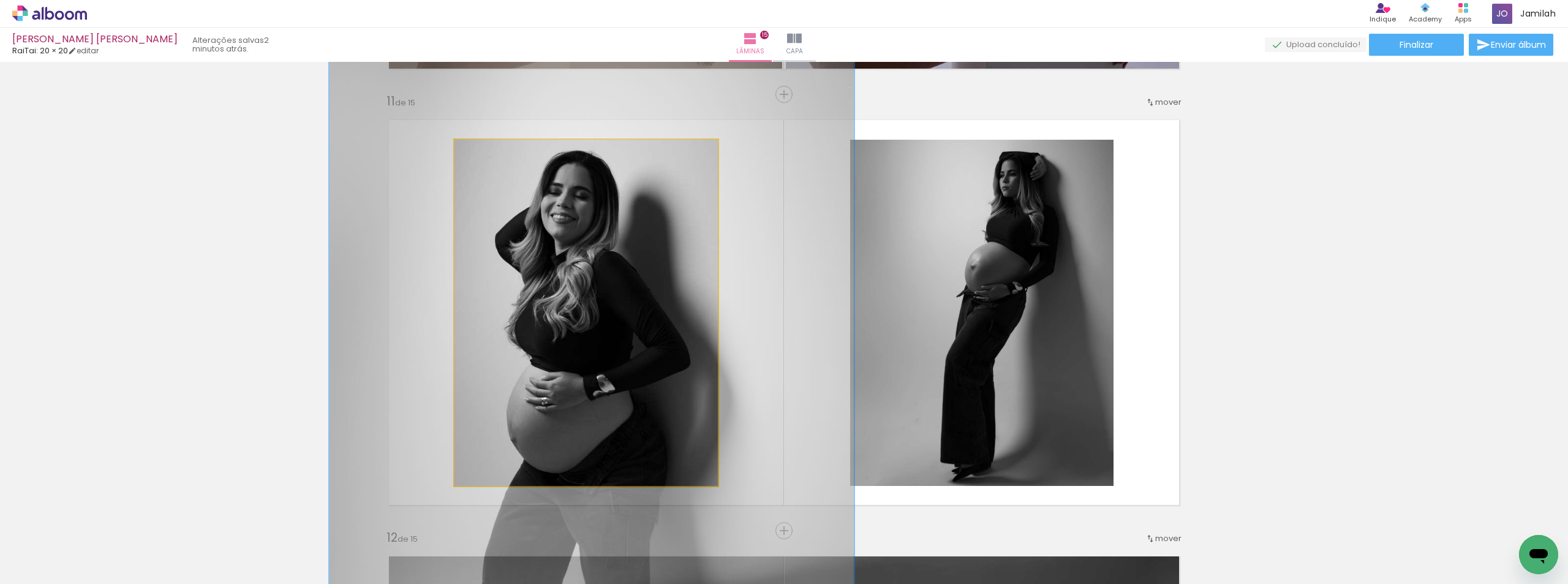
drag, startPoint x: 591, startPoint y: 256, endPoint x: 596, endPoint y: 265, distance: 10.3
click at [596, 265] on quentale-photo at bounding box center [586, 313] width 263 height 346
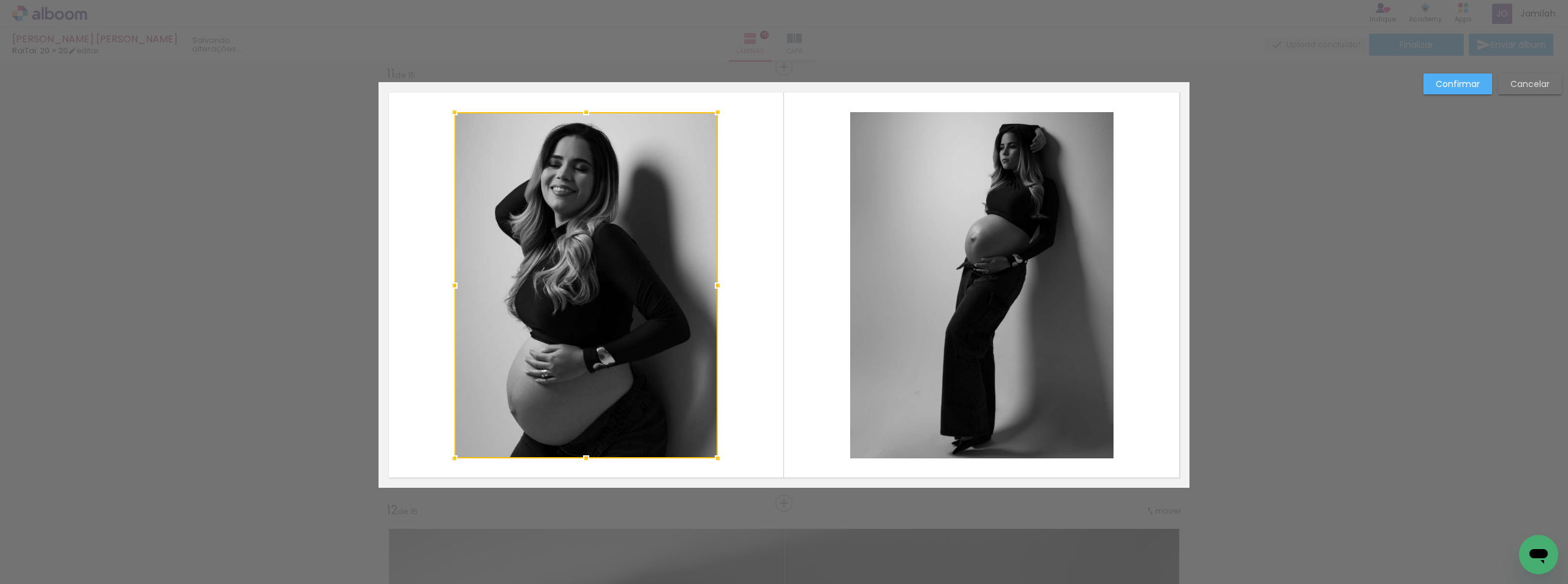
scroll to position [4379, 0]
drag, startPoint x: 1502, startPoint y: 81, endPoint x: 1504, endPoint y: 68, distance: 13.2
click at [1502, 80] on paper-button "Cancelar" at bounding box center [1530, 84] width 64 height 21
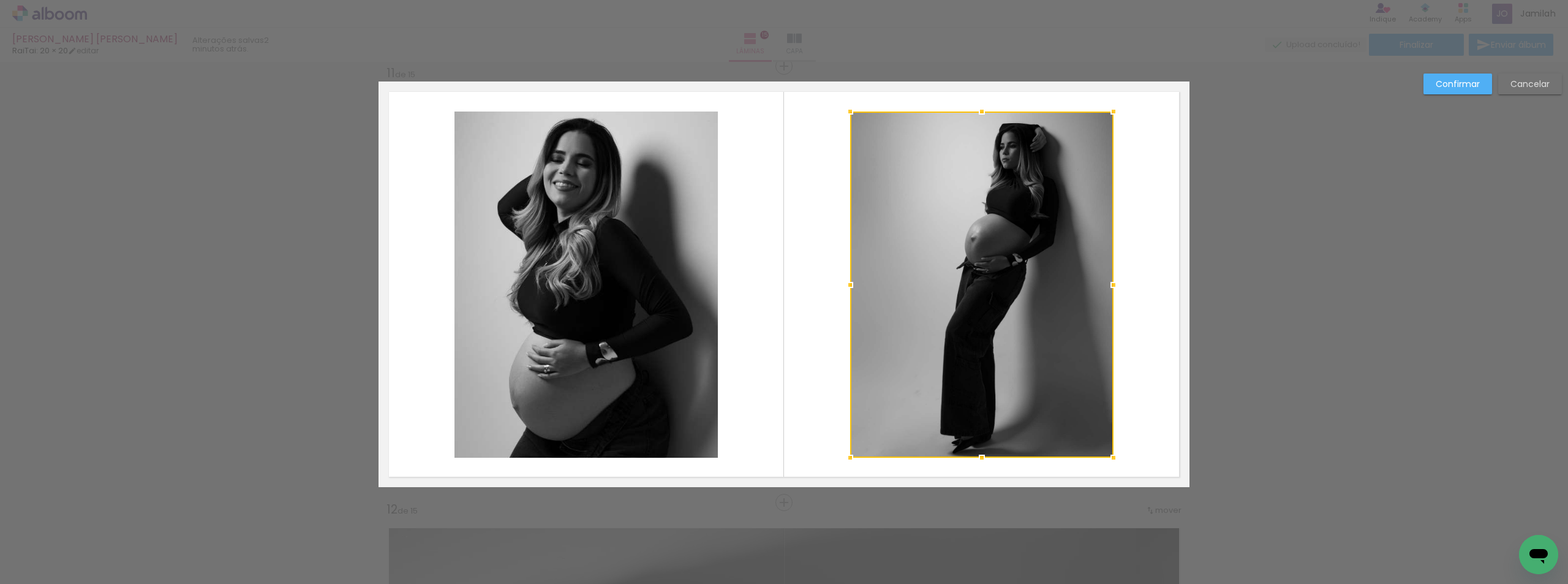
scroll to position [429, 0]
click at [0, 0] on slot "Cancelar" at bounding box center [0, 0] width 0 height 0
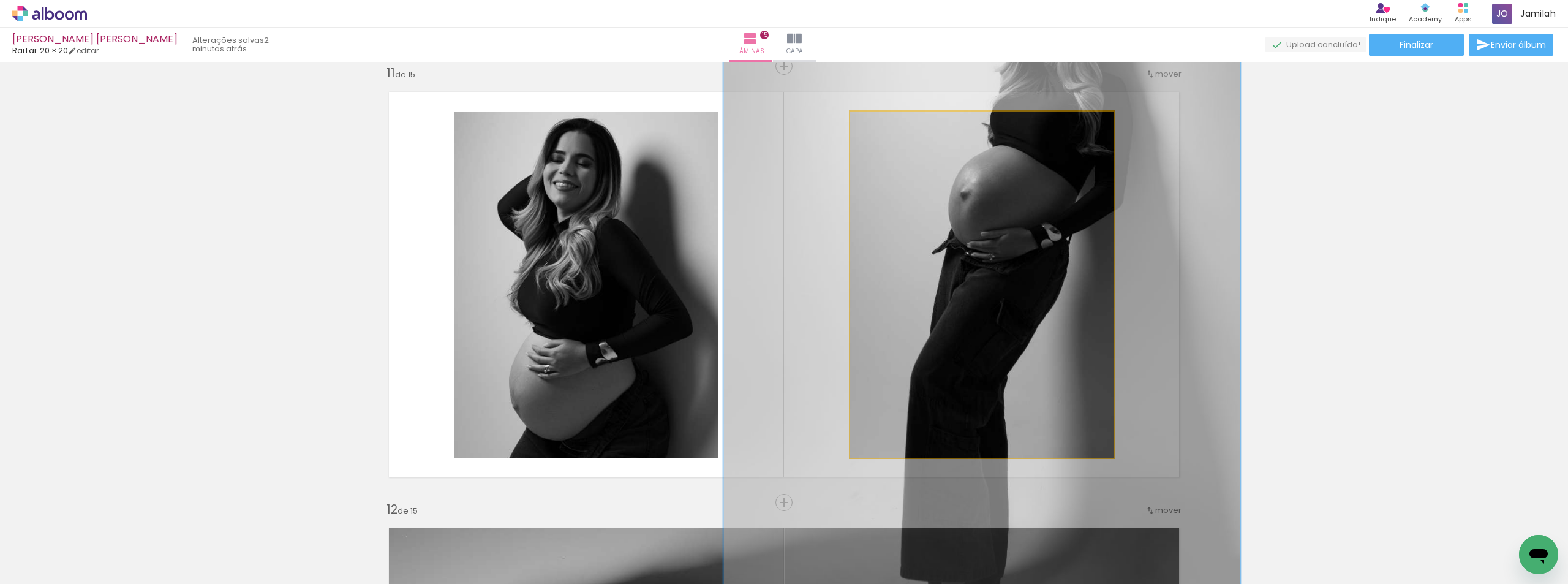
drag, startPoint x: 876, startPoint y: 122, endPoint x: 923, endPoint y: 157, distance: 58.6
click at [919, 134] on quentale-photo at bounding box center [982, 285] width 263 height 346
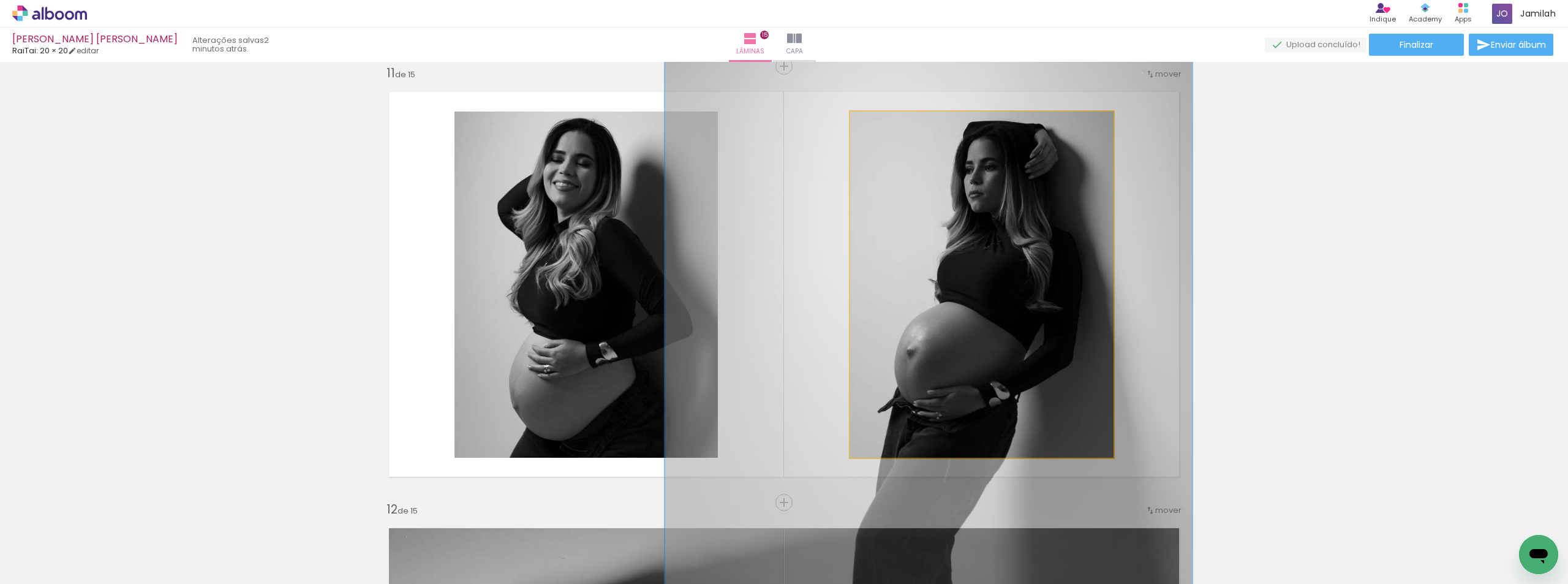
drag, startPoint x: 948, startPoint y: 223, endPoint x: 894, endPoint y: 382, distance: 167.9
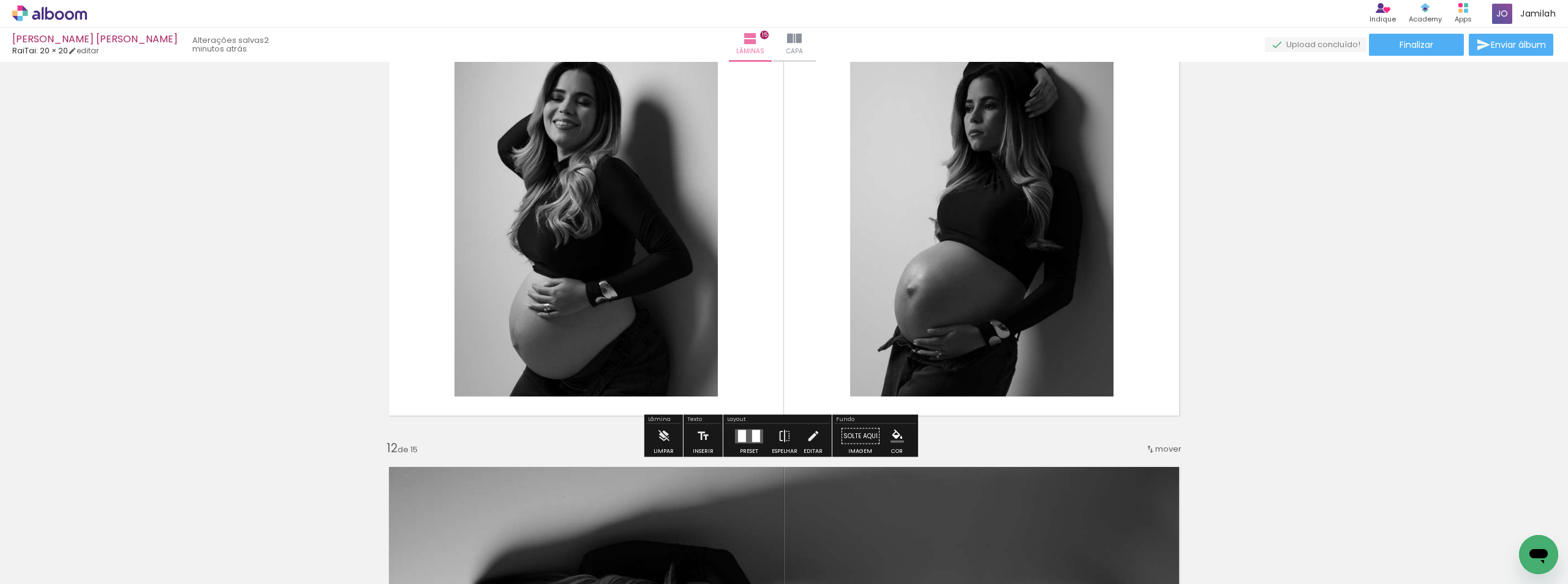
scroll to position [4257, 0]
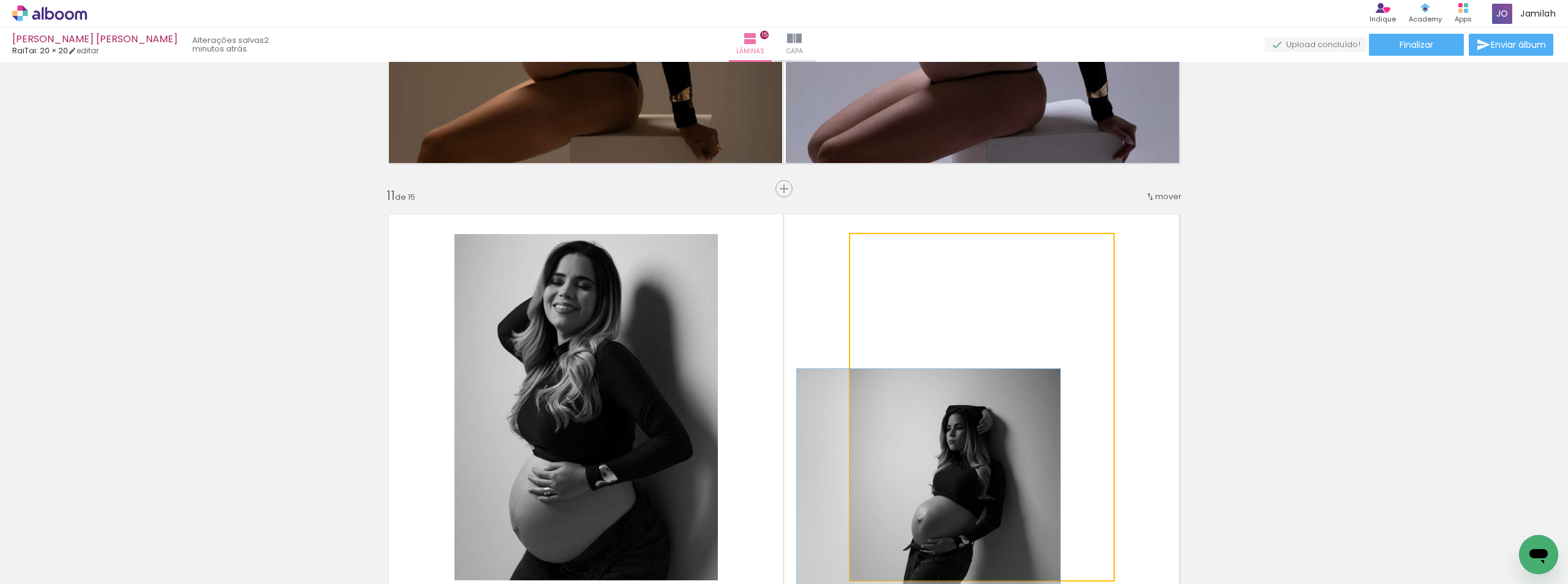
drag, startPoint x: 919, startPoint y: 246, endPoint x: 824, endPoint y: 260, distance: 96.0
type paper-slider "100"
click at [824, 260] on quentale-layouter at bounding box center [784, 407] width 811 height 405
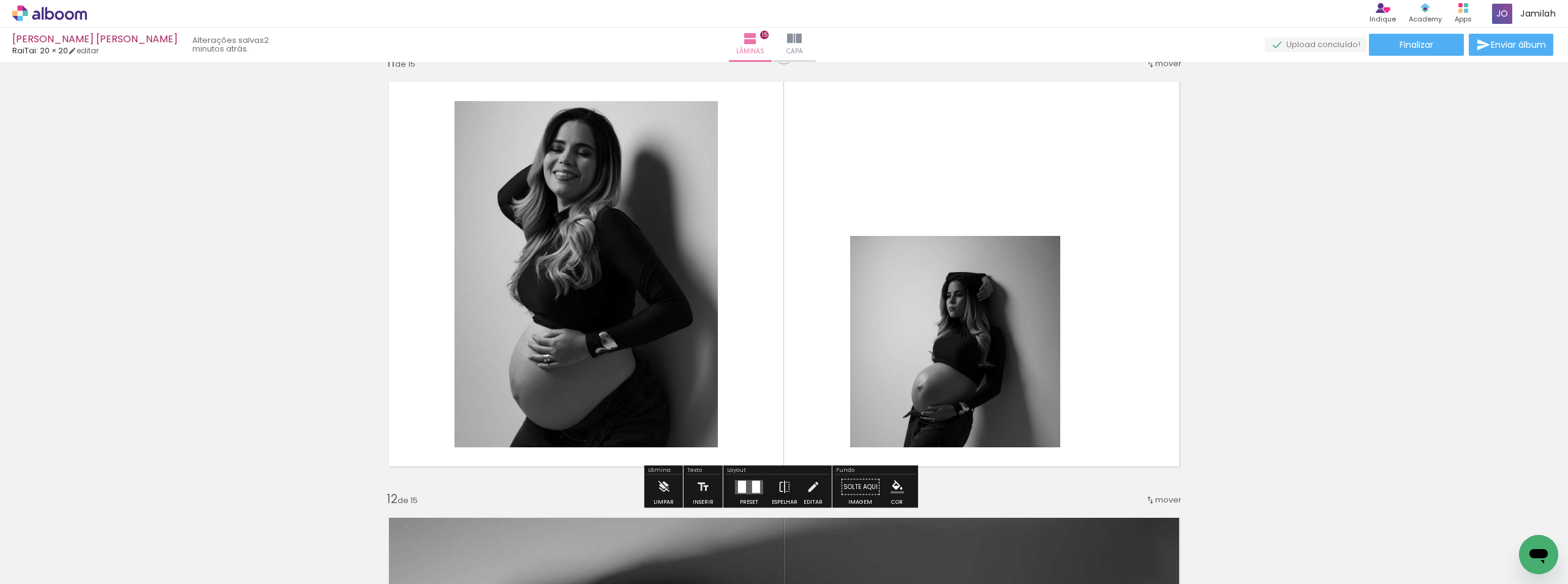
scroll to position [4501, 0]
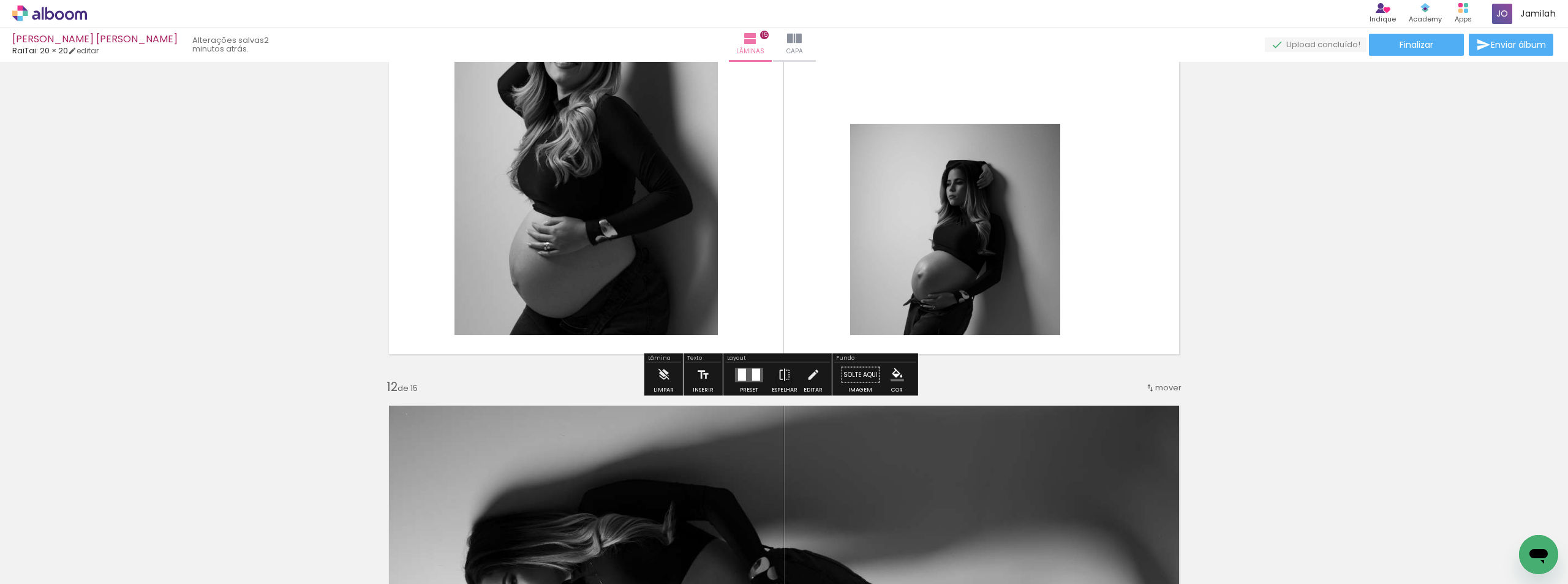
click at [746, 372] on quentale-layouter at bounding box center [750, 374] width 28 height 14
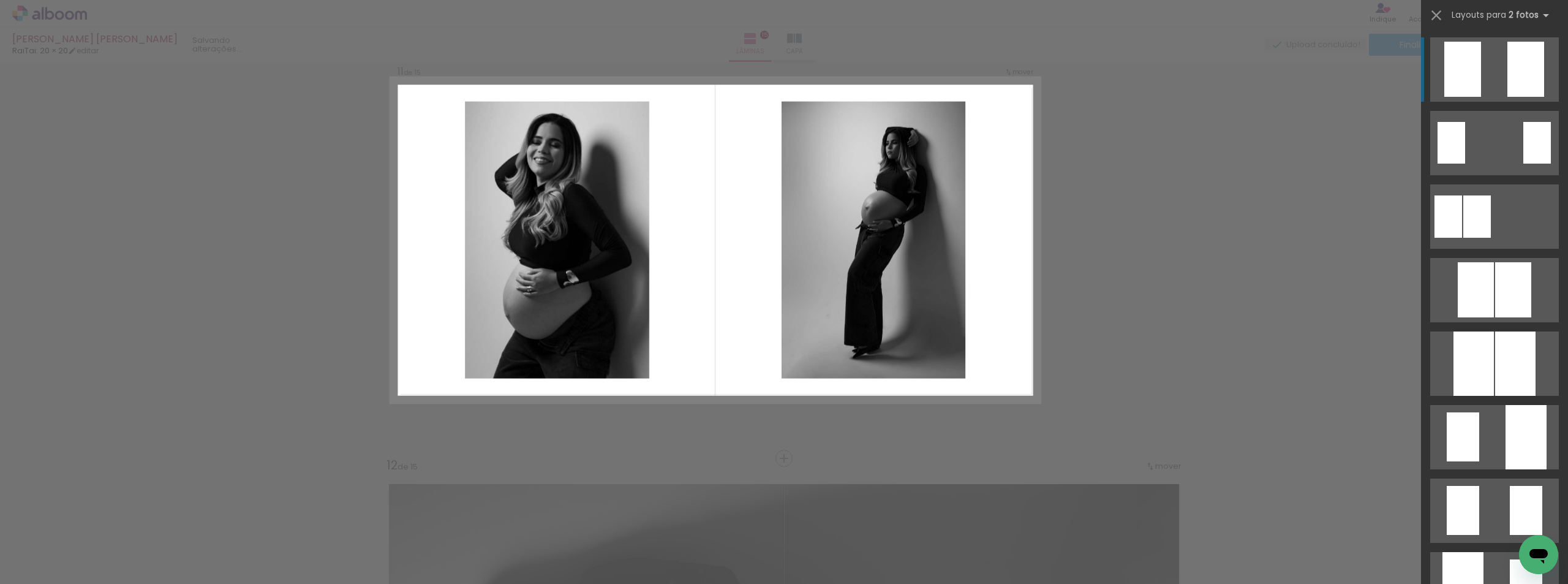
scroll to position [4379, 0]
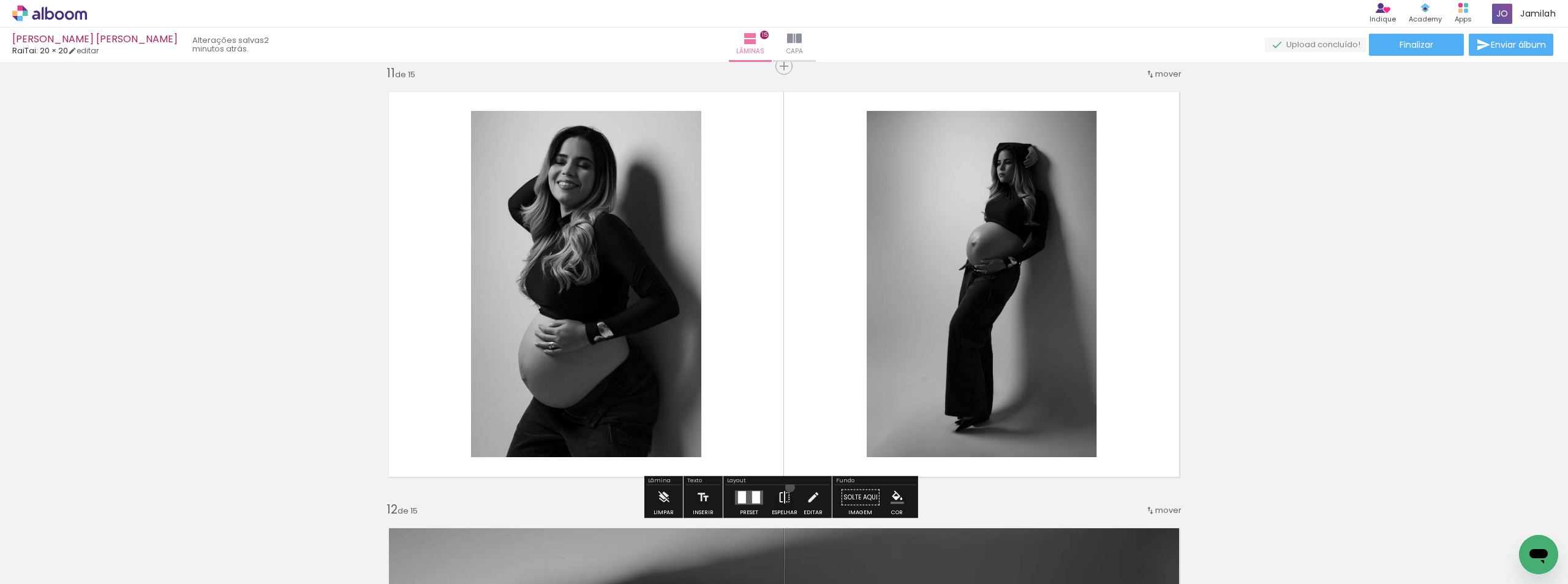
click at [787, 487] on iron-icon at bounding box center [785, 497] width 14 height 24
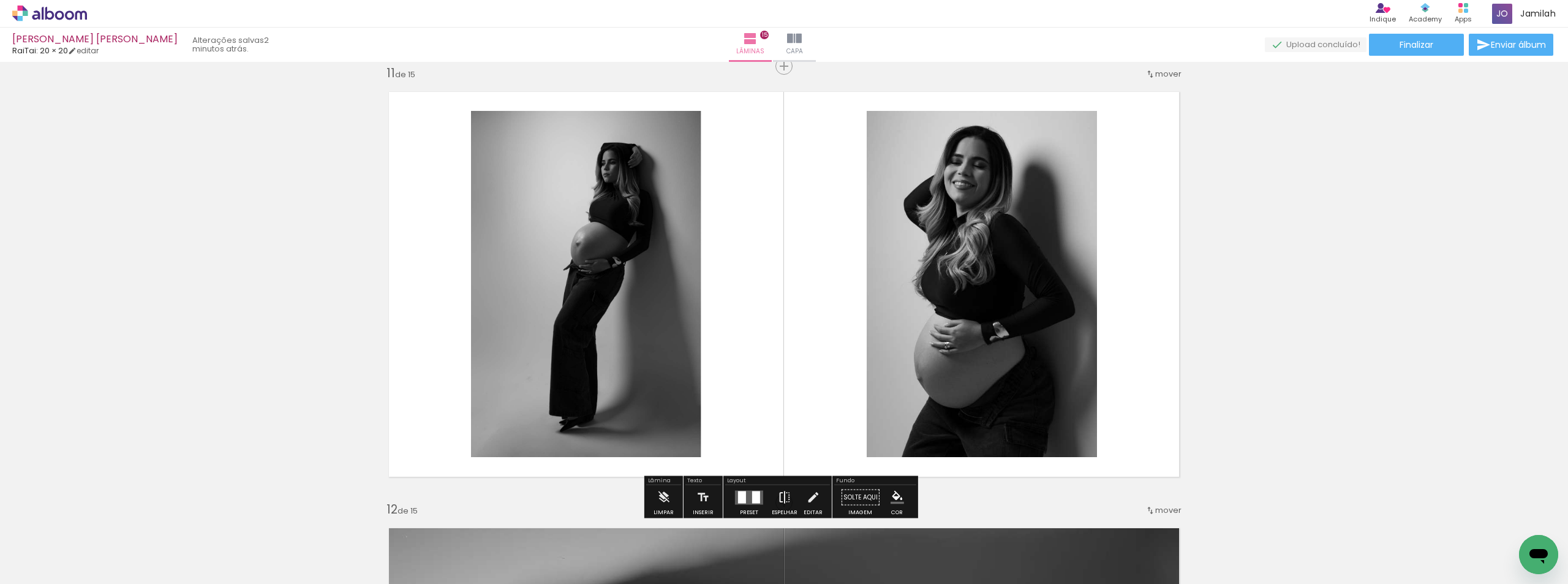
click at [789, 496] on paper-button "Espelhar" at bounding box center [784, 501] width 32 height 31
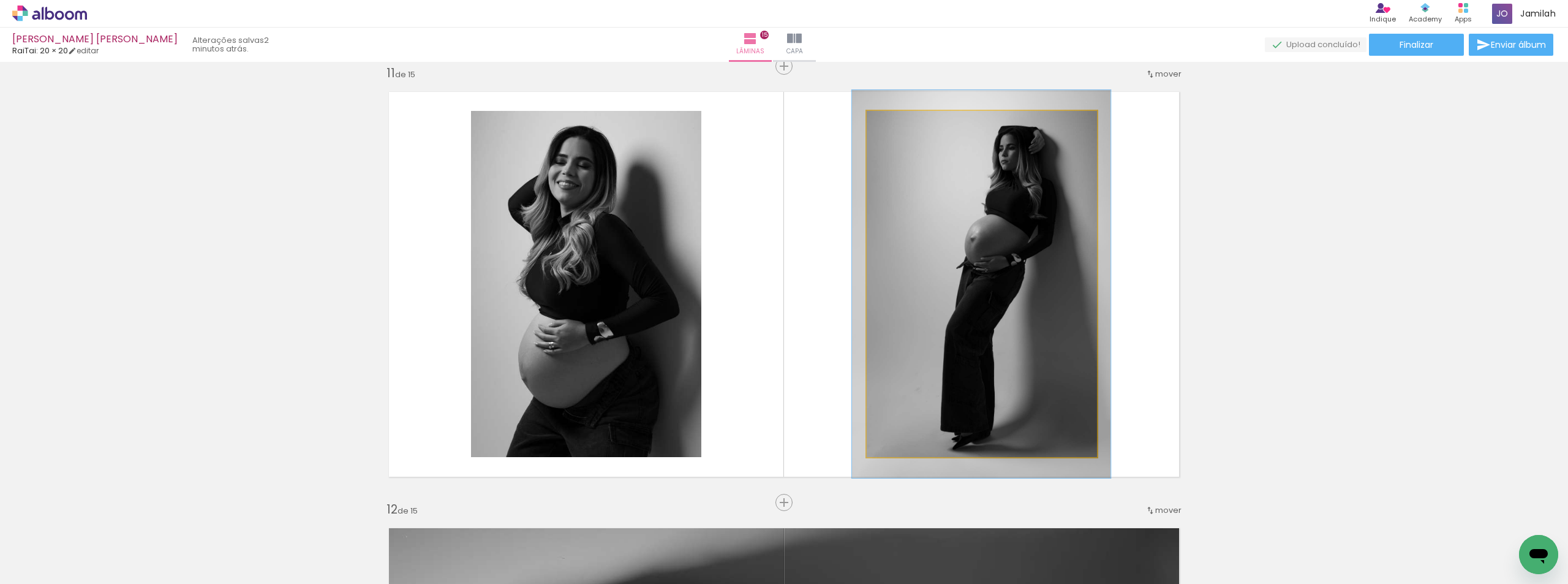
type paper-slider "112"
click at [904, 128] on div at bounding box center [900, 123] width 20 height 20
